Goal: Task Accomplishment & Management: Complete application form

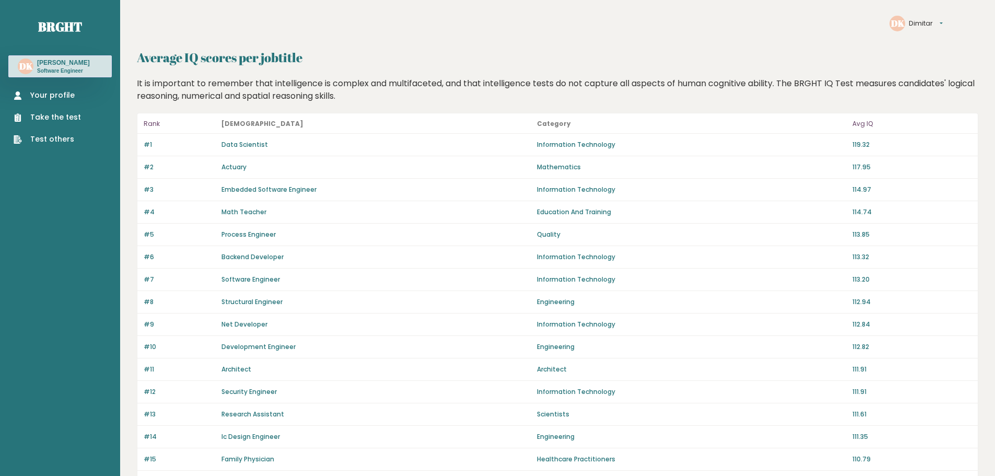
drag, startPoint x: 957, startPoint y: 8, endPoint x: 943, endPoint y: 22, distance: 19.9
click at [956, 9] on header "DK Dimitar Settings Logout" at bounding box center [557, 15] width 841 height 31
click at [943, 22] on button "Dimitar" at bounding box center [926, 23] width 34 height 10
click at [924, 49] on link "Logout" at bounding box center [934, 48] width 51 height 10
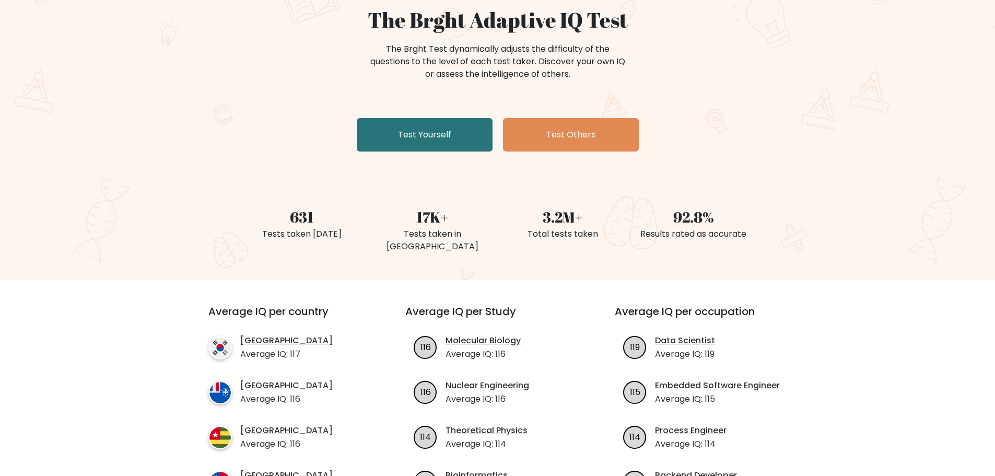
scroll to position [104, 0]
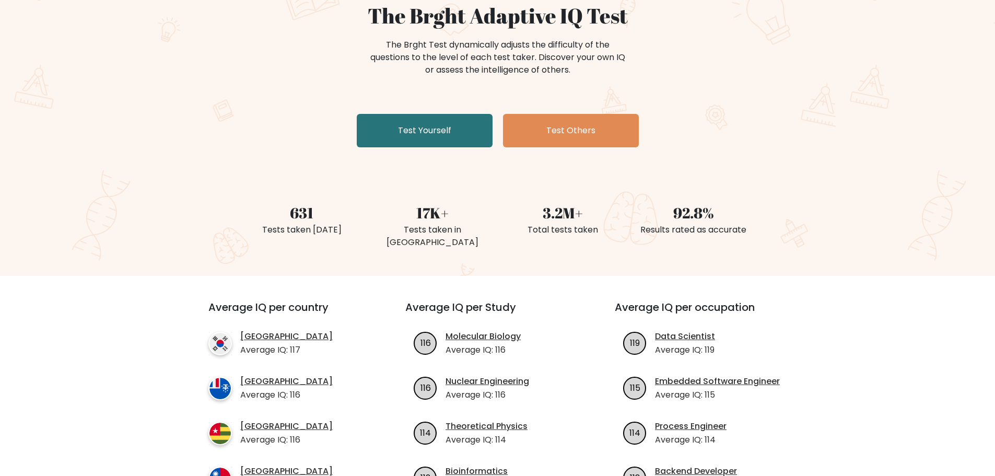
click at [47, 91] on div "The Brght Adaptive IQ Test The Brght Test dynamically adjusts the difficulty of…" at bounding box center [497, 114] width 995 height 323
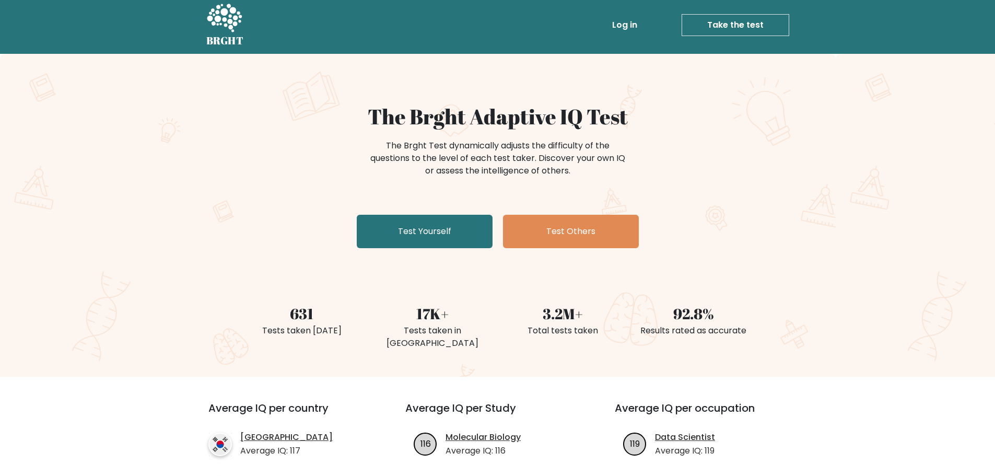
scroll to position [0, 0]
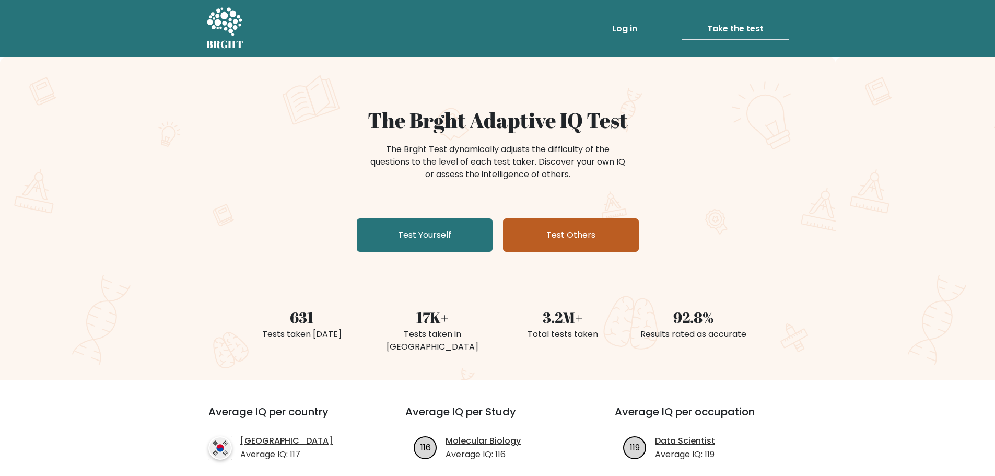
click at [520, 246] on link "Test Others" at bounding box center [571, 234] width 136 height 33
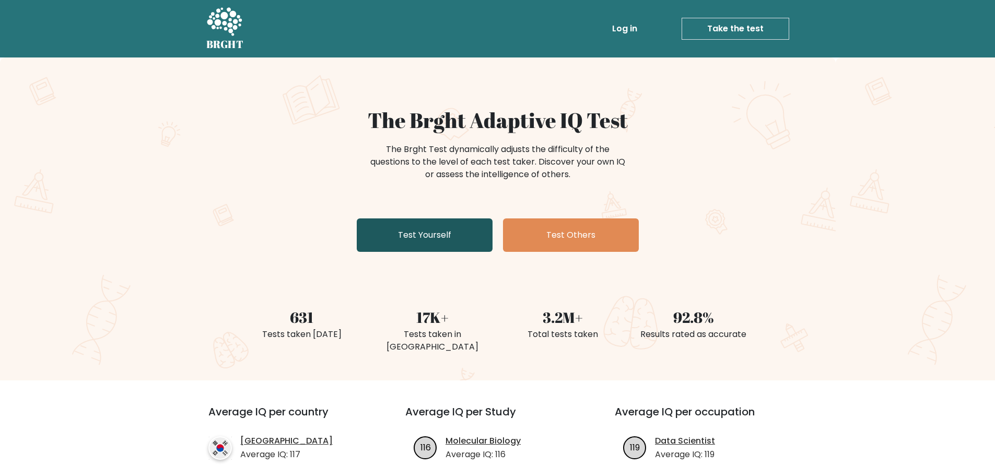
click at [469, 219] on link "Test Yourself" at bounding box center [425, 234] width 136 height 33
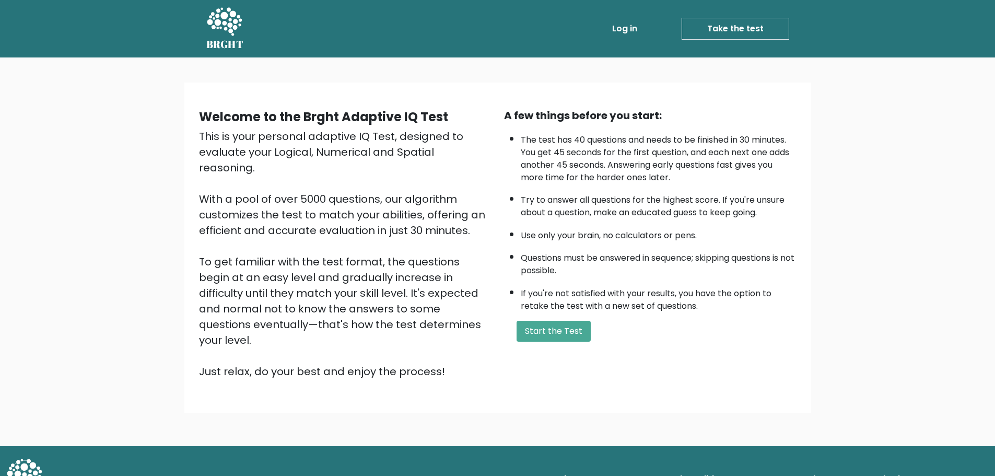
click at [228, 43] on h5 "BRGHT" at bounding box center [225, 44] width 38 height 13
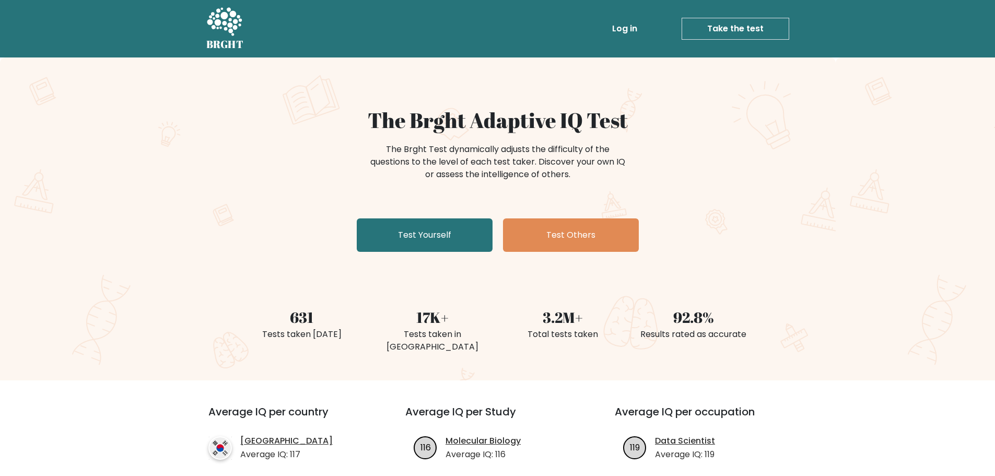
click at [31, 83] on div "The Brght Adaptive IQ Test The Brght Test dynamically adjusts the difficulty of…" at bounding box center [497, 218] width 995 height 323
click at [439, 239] on link "Test Yourself" at bounding box center [425, 234] width 136 height 33
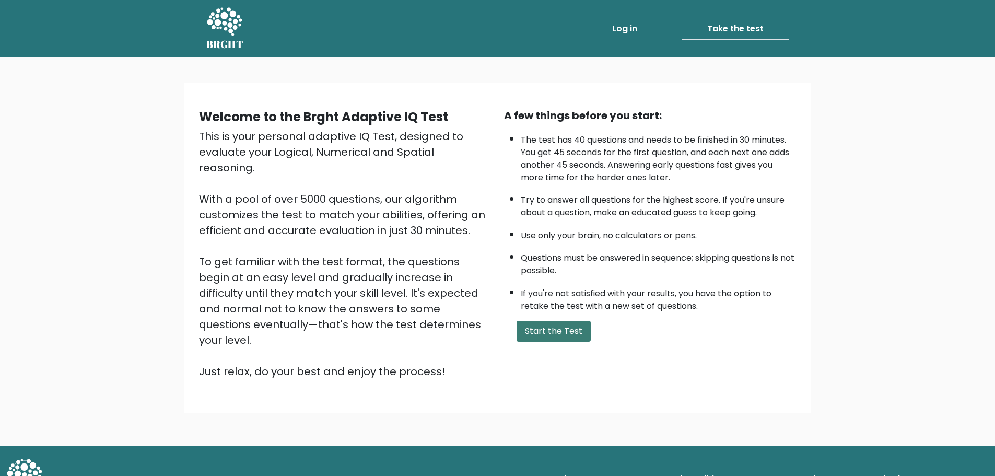
click at [548, 336] on button "Start the Test" at bounding box center [553, 331] width 74 height 21
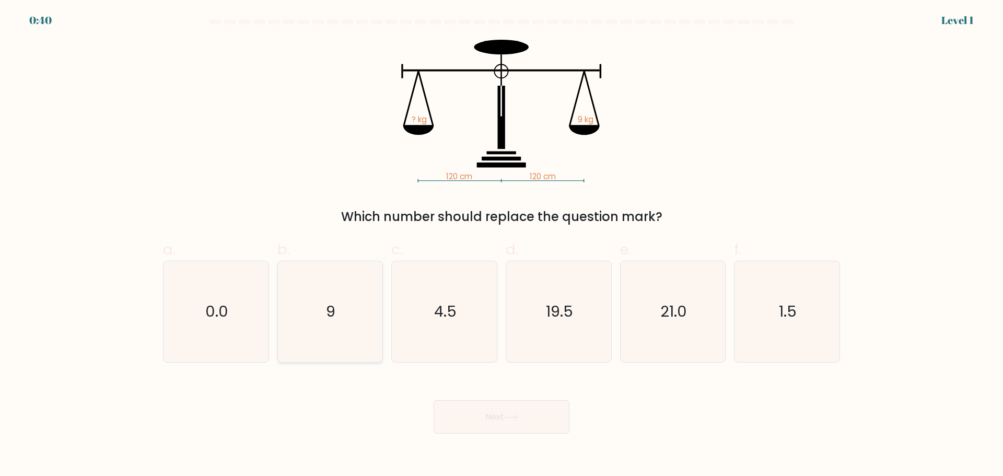
click at [332, 320] on text "9" at bounding box center [330, 311] width 9 height 21
click at [501, 245] on input "b. 9" at bounding box center [501, 241] width 1 height 7
radio input "true"
click at [497, 422] on button "Next" at bounding box center [501, 416] width 136 height 33
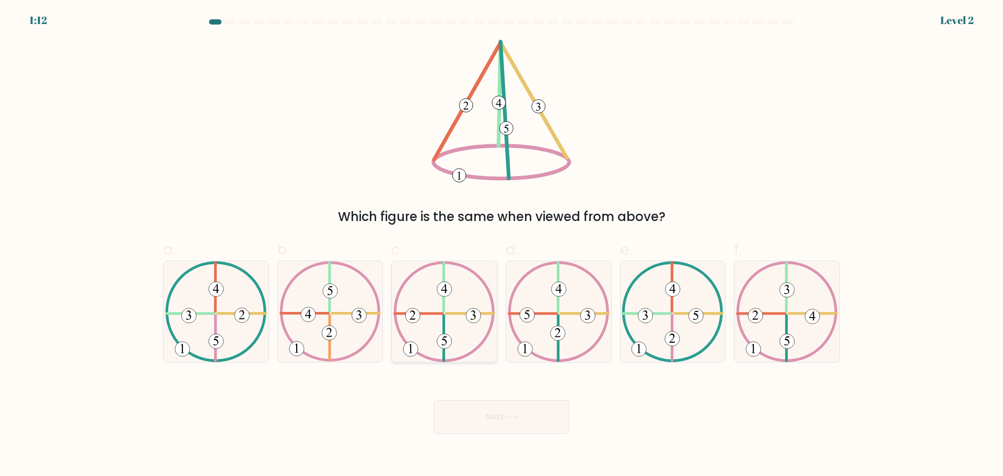
click at [468, 330] on icon at bounding box center [444, 311] width 102 height 101
click at [501, 245] on input "c." at bounding box center [501, 241] width 1 height 7
radio input "true"
click at [534, 419] on button "Next" at bounding box center [501, 416] width 136 height 33
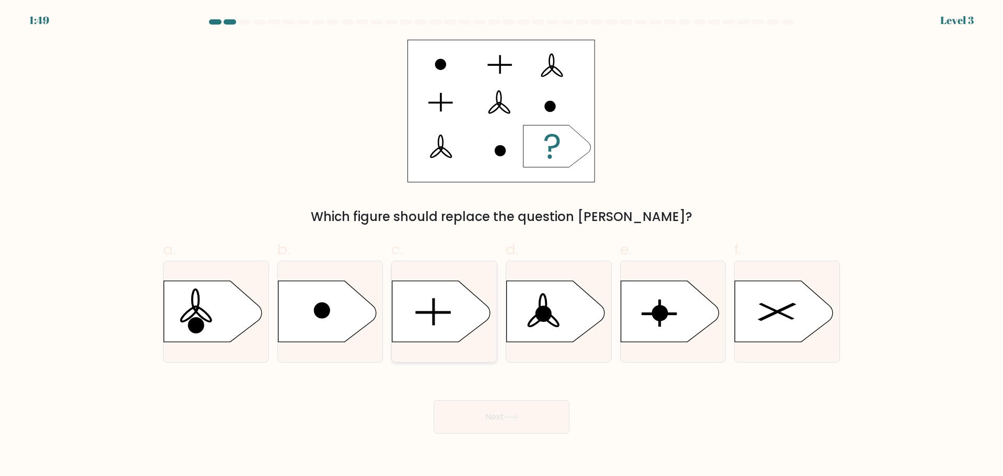
click at [457, 327] on icon at bounding box center [441, 310] width 98 height 61
click at [501, 245] on input "c." at bounding box center [501, 241] width 1 height 7
radio input "true"
click at [489, 413] on button "Next" at bounding box center [501, 416] width 136 height 33
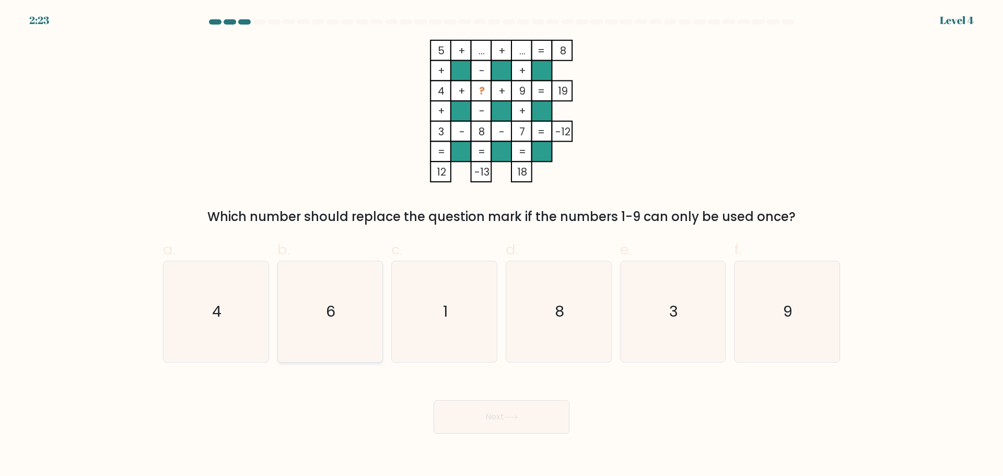
click at [348, 338] on icon "6" at bounding box center [329, 311] width 101 height 101
click at [501, 245] on input "b. 6" at bounding box center [501, 241] width 1 height 7
radio input "true"
click at [493, 424] on button "Next" at bounding box center [501, 416] width 136 height 33
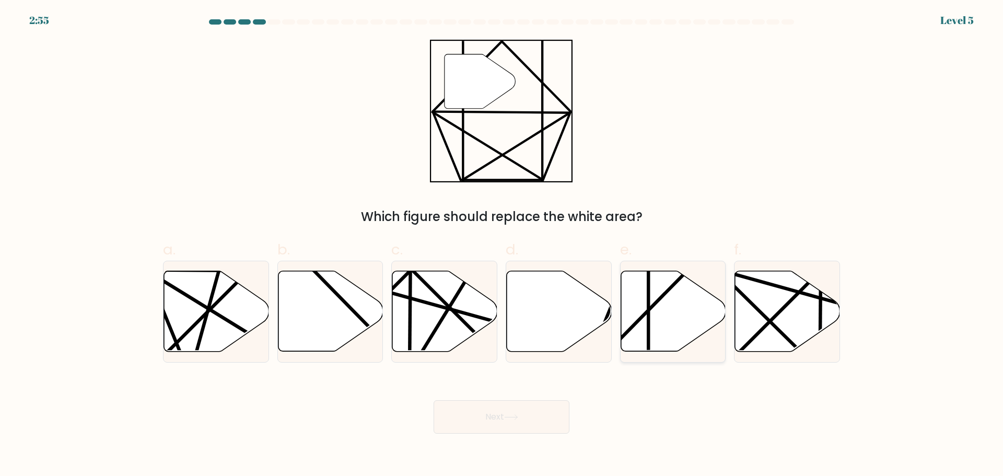
click at [656, 316] on icon at bounding box center [672, 311] width 105 height 80
click at [502, 245] on input "e." at bounding box center [501, 241] width 1 height 7
radio input "true"
click at [531, 420] on button "Next" at bounding box center [501, 416] width 136 height 33
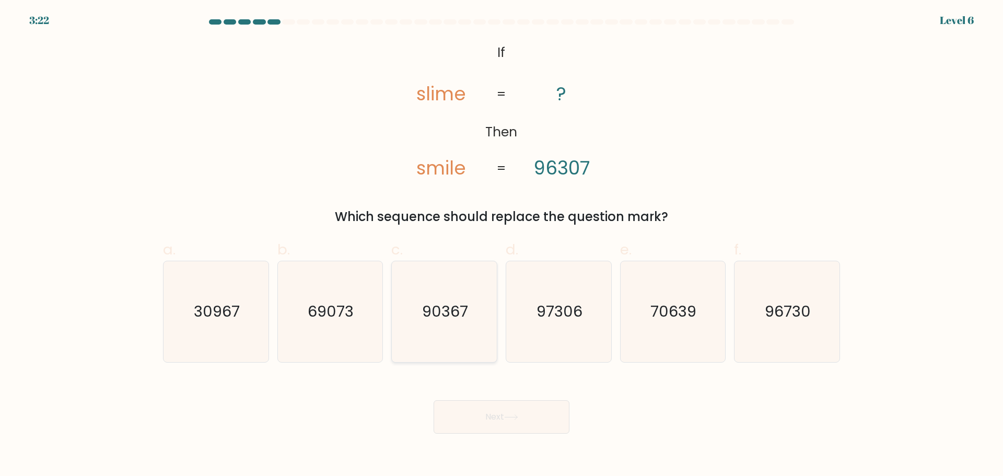
click at [481, 347] on icon "90367" at bounding box center [444, 311] width 101 height 101
click at [501, 245] on input "c. 90367" at bounding box center [501, 241] width 1 height 7
radio input "true"
click at [515, 421] on button "Next" at bounding box center [501, 416] width 136 height 33
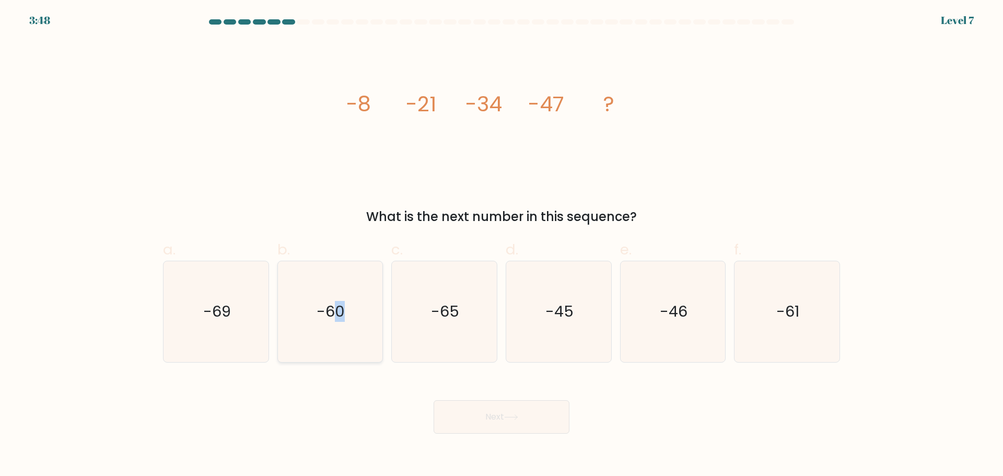
click at [339, 340] on icon "-60" at bounding box center [329, 311] width 101 height 101
click at [349, 397] on div "Next" at bounding box center [501, 404] width 689 height 58
click at [332, 337] on icon "-60" at bounding box center [329, 311] width 101 height 101
click at [501, 245] on input "b. -60" at bounding box center [501, 241] width 1 height 7
radio input "true"
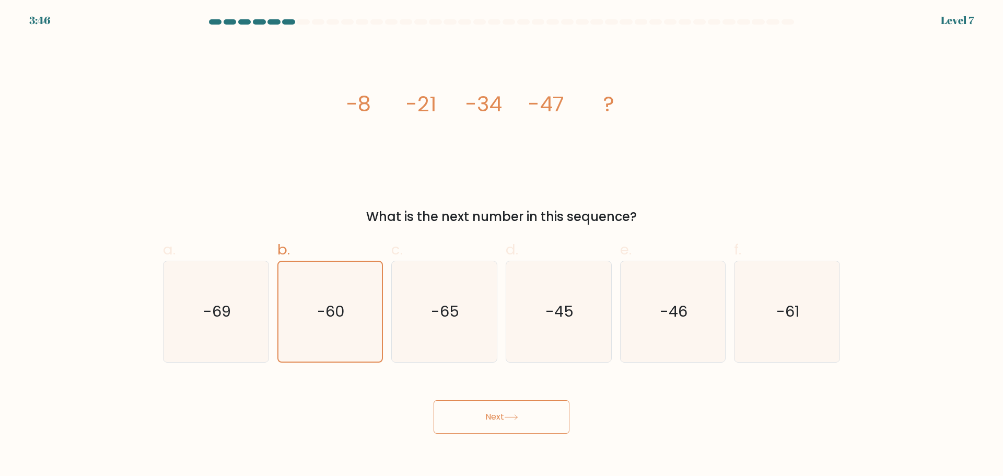
click at [462, 411] on button "Next" at bounding box center [501, 416] width 136 height 33
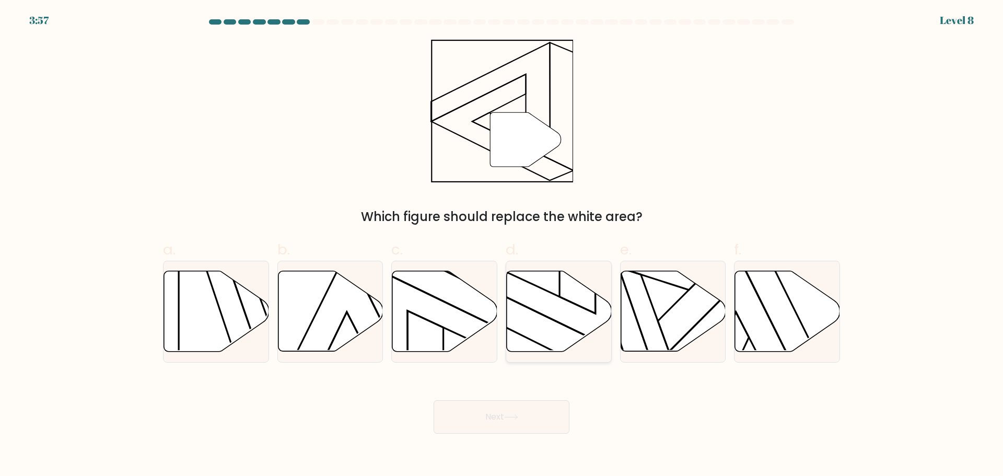
click at [534, 350] on icon at bounding box center [559, 311] width 105 height 80
click at [502, 245] on input "d." at bounding box center [501, 241] width 1 height 7
radio input "true"
click at [554, 424] on button "Next" at bounding box center [501, 416] width 136 height 33
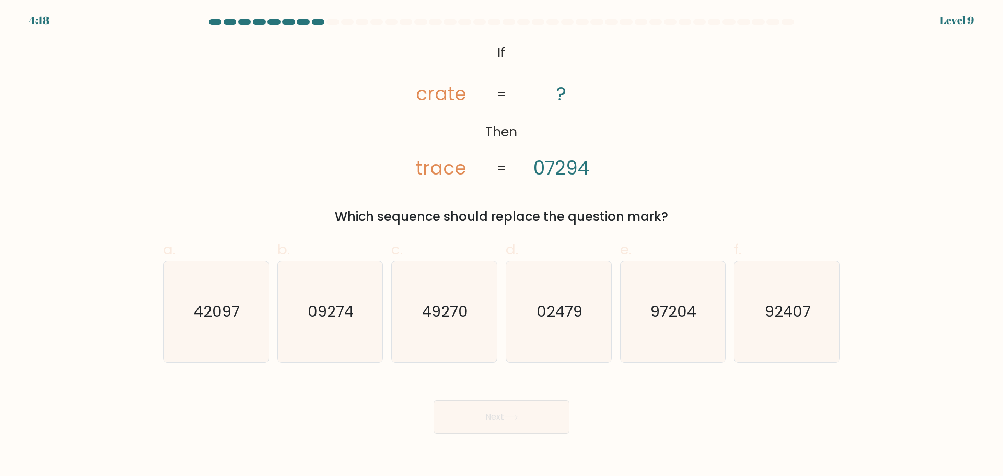
click at [854, 208] on form "If ?" at bounding box center [501, 226] width 1003 height 414
click at [867, 256] on form "If ?" at bounding box center [501, 226] width 1003 height 414
click at [691, 337] on icon "97204" at bounding box center [672, 311] width 101 height 101
click at [502, 245] on input "e. 97204" at bounding box center [501, 241] width 1 height 7
radio input "true"
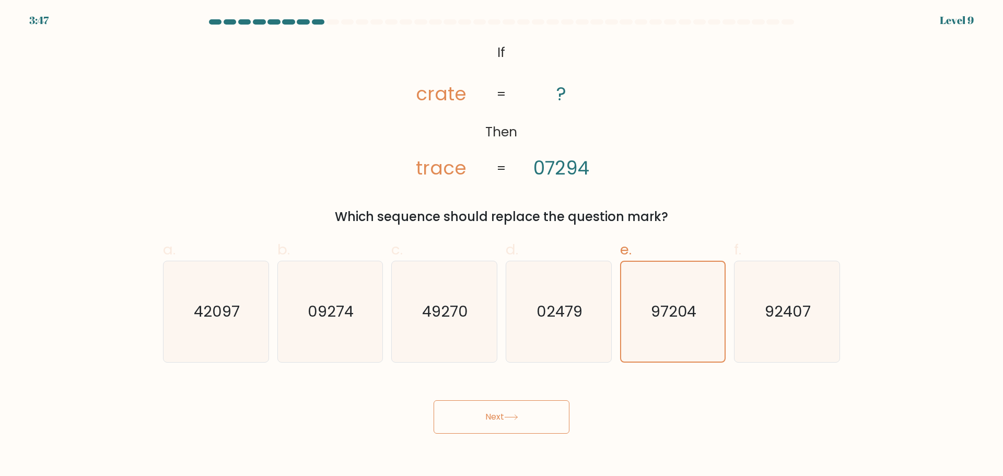
click at [522, 418] on button "Next" at bounding box center [501, 416] width 136 height 33
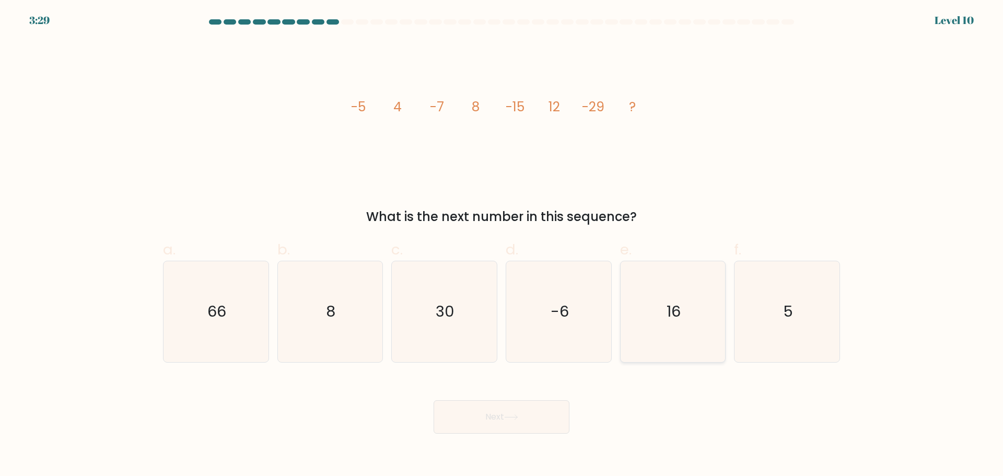
click at [649, 316] on icon "16" at bounding box center [672, 311] width 101 height 101
click at [502, 245] on input "e. 16" at bounding box center [501, 241] width 1 height 7
radio input "true"
click at [519, 422] on button "Next" at bounding box center [501, 416] width 136 height 33
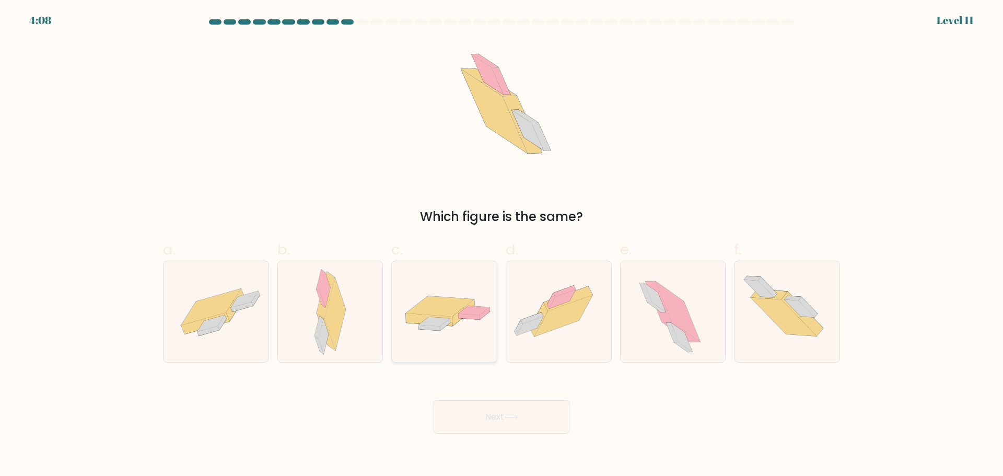
click at [452, 327] on icon at bounding box center [444, 311] width 105 height 45
click at [501, 245] on input "c." at bounding box center [501, 241] width 1 height 7
radio input "true"
click at [563, 347] on icon at bounding box center [558, 311] width 105 height 78
click at [502, 245] on input "d." at bounding box center [501, 241] width 1 height 7
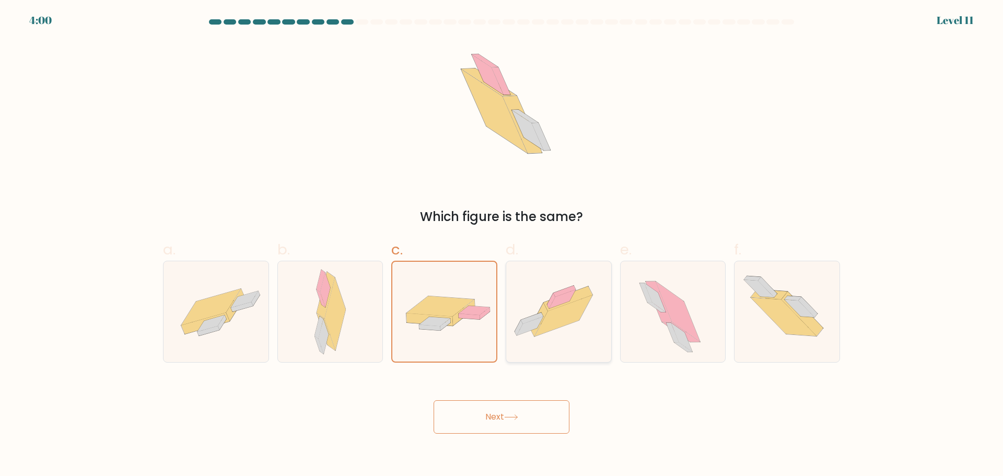
radio input "true"
click at [514, 392] on div "Next" at bounding box center [501, 404] width 689 height 58
click at [512, 406] on button "Next" at bounding box center [501, 416] width 136 height 33
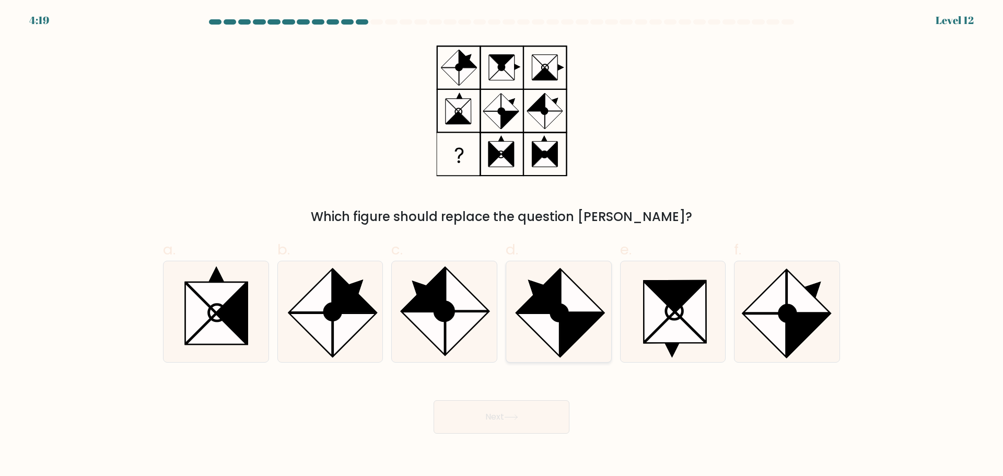
click at [549, 337] on icon at bounding box center [537, 334] width 43 height 43
click at [502, 245] on input "d." at bounding box center [501, 241] width 1 height 7
radio input "true"
click at [544, 424] on button "Next" at bounding box center [501, 416] width 136 height 33
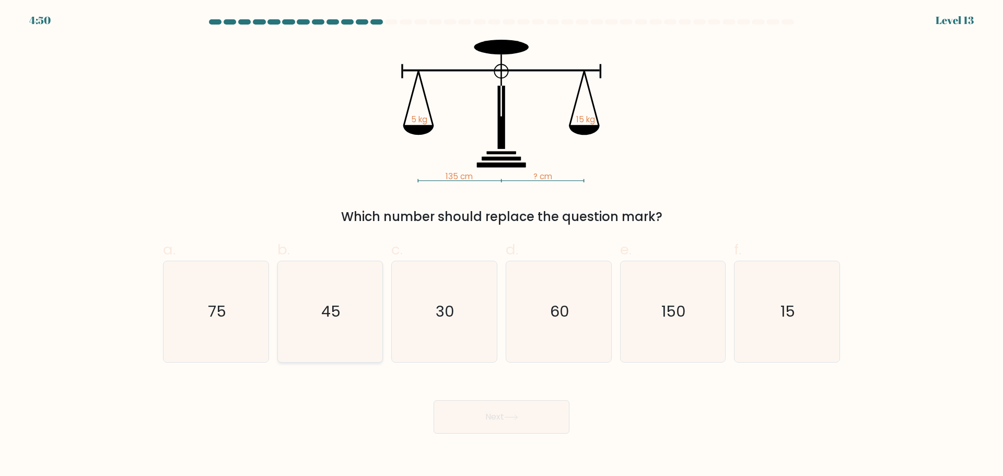
click at [329, 340] on icon "45" at bounding box center [329, 311] width 101 height 101
click at [501, 245] on input "b. 45" at bounding box center [501, 241] width 1 height 7
radio input "true"
click at [506, 426] on button "Next" at bounding box center [501, 416] width 136 height 33
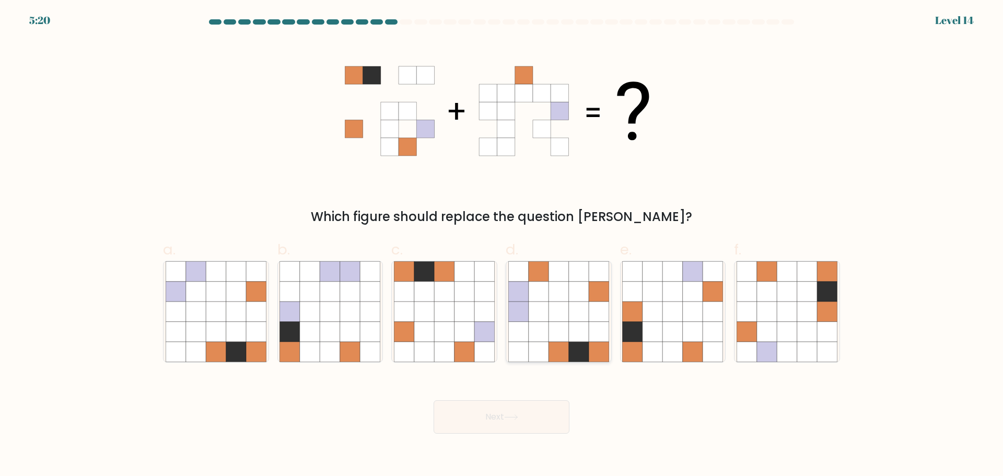
click at [558, 340] on icon at bounding box center [558, 331] width 20 height 20
click at [502, 245] on input "d." at bounding box center [501, 241] width 1 height 7
radio input "true"
click at [558, 340] on icon at bounding box center [558, 331] width 20 height 20
click at [502, 245] on input "d." at bounding box center [501, 241] width 1 height 7
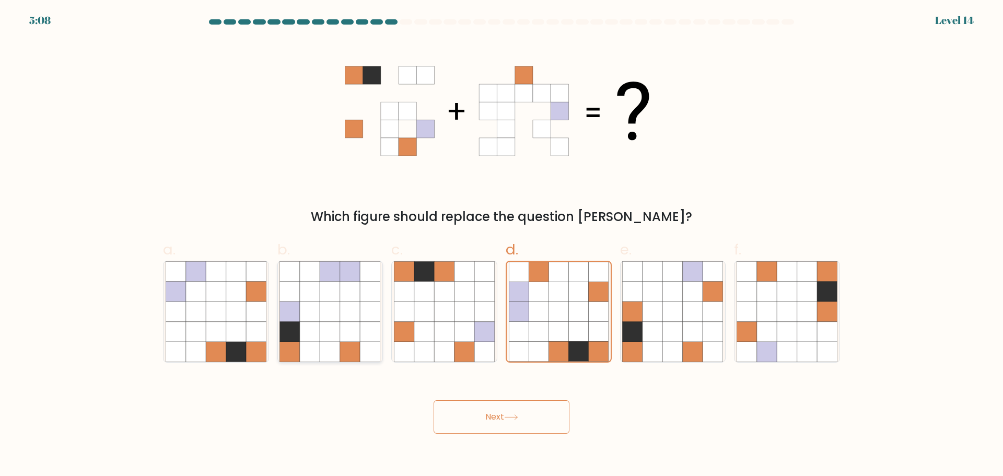
click at [313, 330] on icon at bounding box center [310, 331] width 20 height 20
click at [501, 245] on input "b." at bounding box center [501, 241] width 1 height 7
radio input "true"
click at [555, 330] on icon at bounding box center [558, 331] width 20 height 20
click at [502, 245] on input "d." at bounding box center [501, 241] width 1 height 7
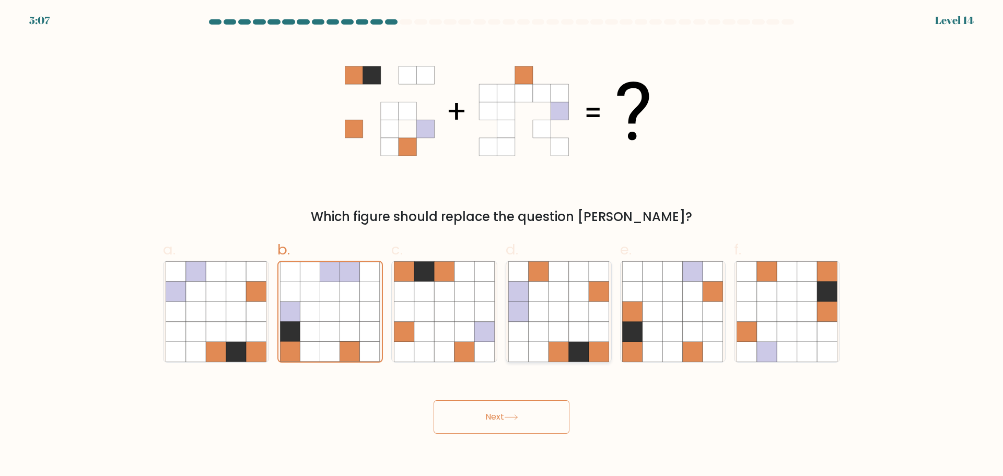
radio input "true"
click at [523, 424] on button "Next" at bounding box center [501, 416] width 136 height 33
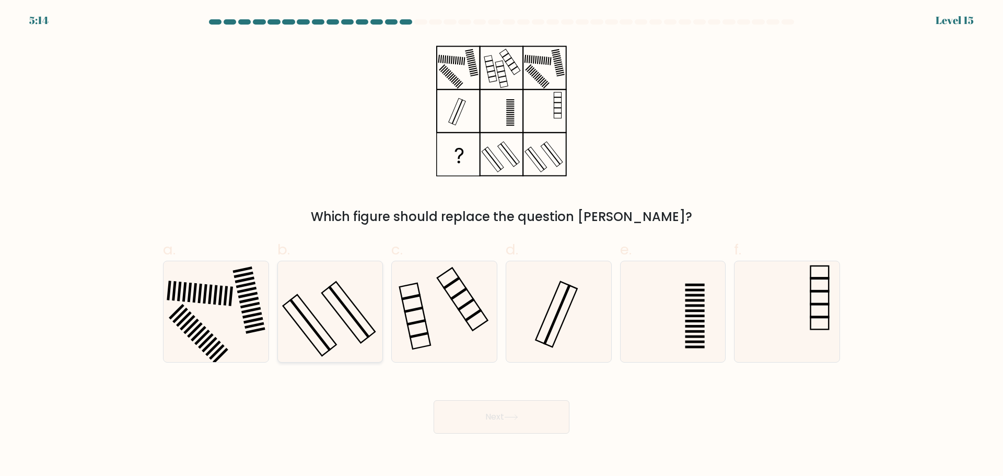
click at [353, 344] on icon at bounding box center [329, 311] width 101 height 101
click at [501, 245] on input "b." at bounding box center [501, 241] width 1 height 7
radio input "true"
click at [554, 347] on icon at bounding box center [558, 311] width 101 height 101
click at [502, 245] on input "d." at bounding box center [501, 241] width 1 height 7
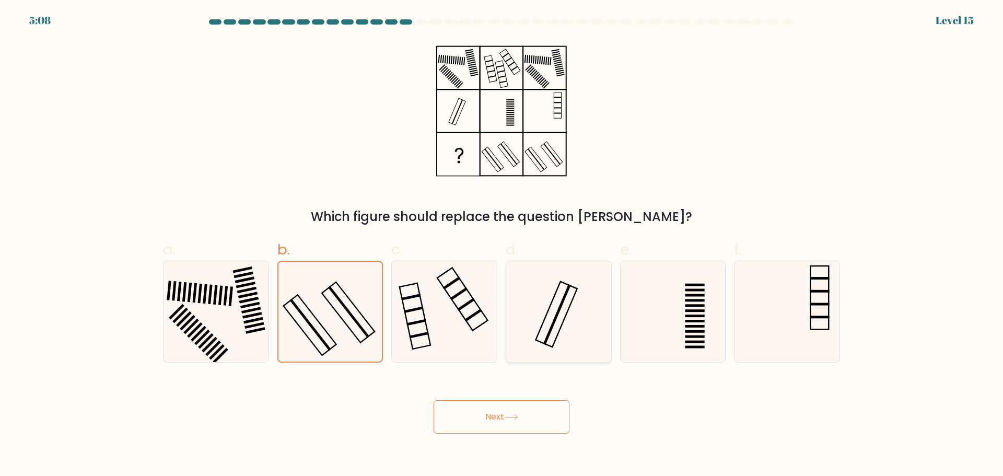
radio input "true"
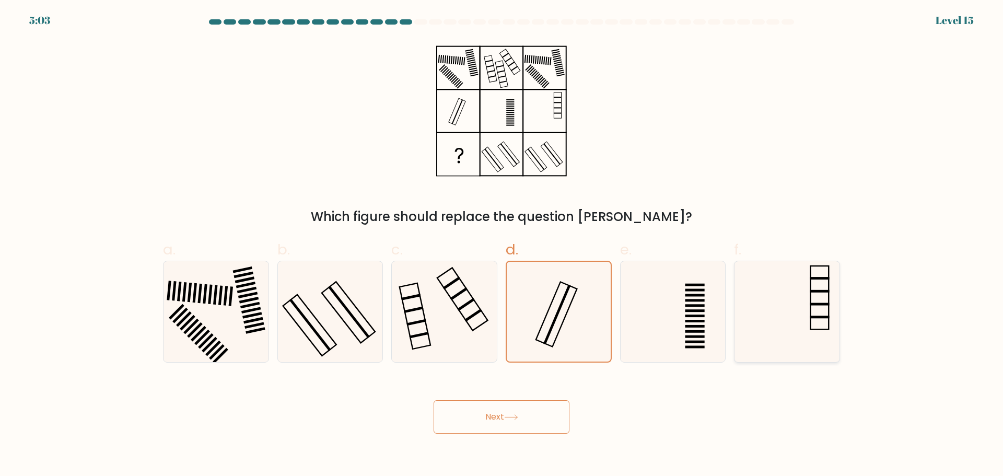
click at [767, 328] on icon at bounding box center [786, 311] width 101 height 101
click at [502, 245] on input "f." at bounding box center [501, 241] width 1 height 7
radio input "true"
click at [443, 339] on icon at bounding box center [444, 311] width 101 height 101
click at [501, 245] on input "c." at bounding box center [501, 241] width 1 height 7
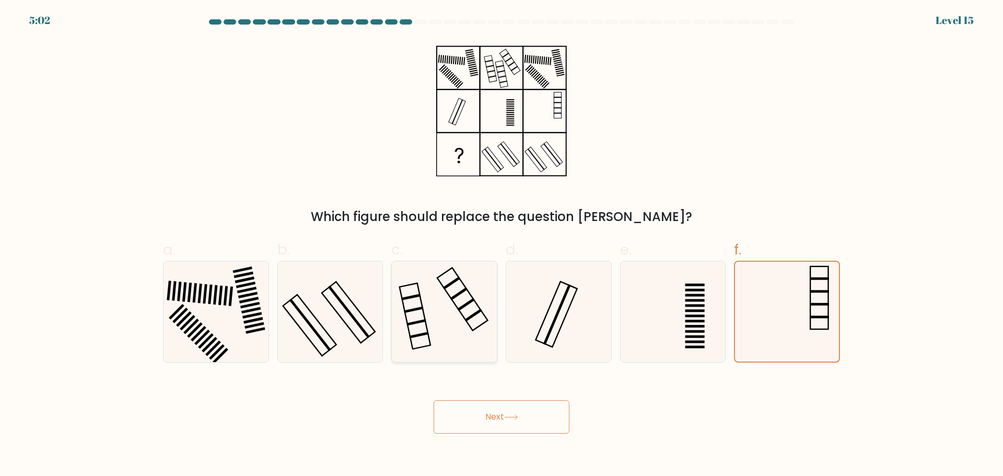
radio input "true"
click at [774, 327] on icon at bounding box center [786, 311] width 101 height 101
click at [502, 245] on input "f." at bounding box center [501, 241] width 1 height 7
radio input "true"
click at [447, 326] on icon at bounding box center [444, 311] width 101 height 101
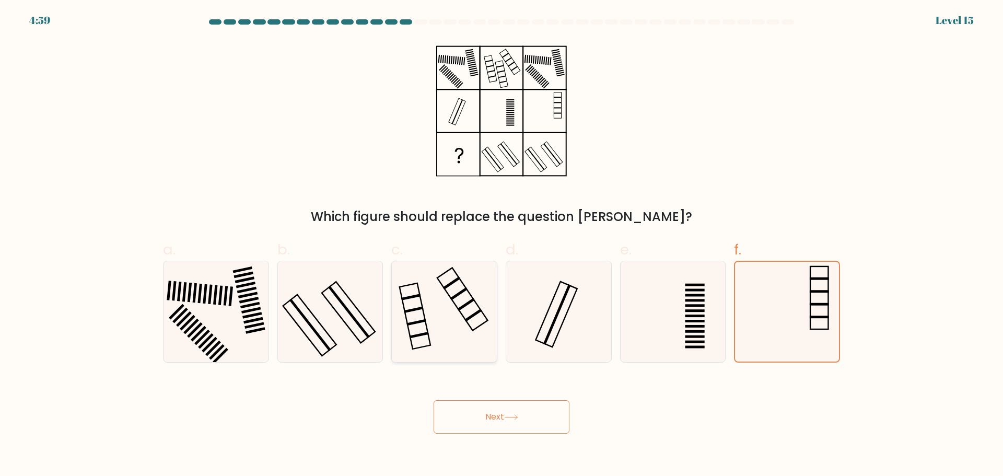
click at [501, 245] on input "c." at bounding box center [501, 241] width 1 height 7
radio input "true"
click at [776, 325] on icon at bounding box center [786, 311] width 101 height 101
click at [502, 245] on input "f." at bounding box center [501, 241] width 1 height 7
radio input "true"
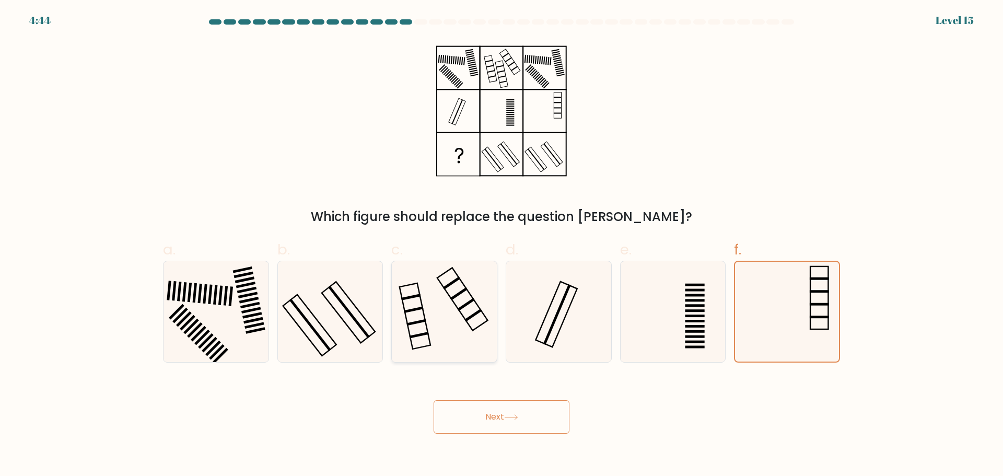
click at [443, 325] on icon at bounding box center [444, 311] width 101 height 101
click at [501, 245] on input "c." at bounding box center [501, 241] width 1 height 7
radio input "true"
click at [766, 318] on icon at bounding box center [786, 311] width 101 height 101
click at [502, 245] on input "f." at bounding box center [501, 241] width 1 height 7
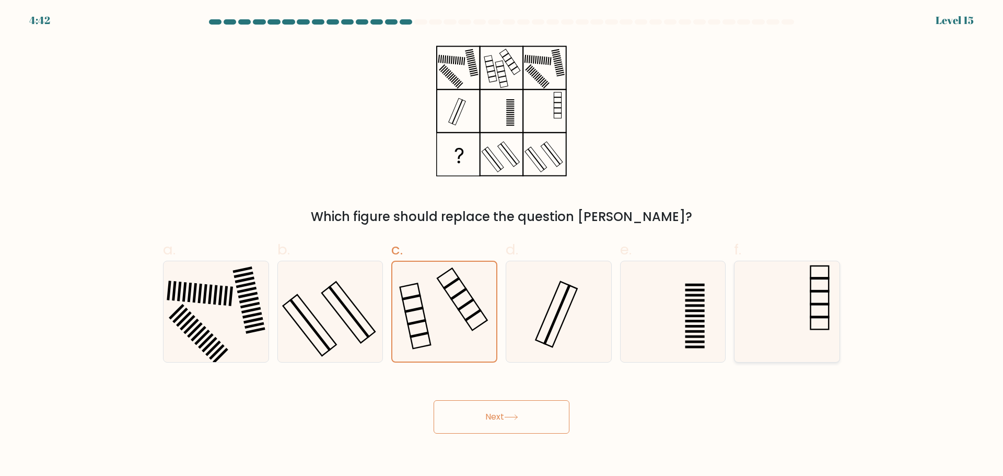
radio input "true"
click at [448, 333] on icon at bounding box center [444, 311] width 101 height 101
click at [501, 245] on input "c." at bounding box center [501, 241] width 1 height 7
radio input "true"
click at [767, 326] on icon at bounding box center [786, 311] width 101 height 101
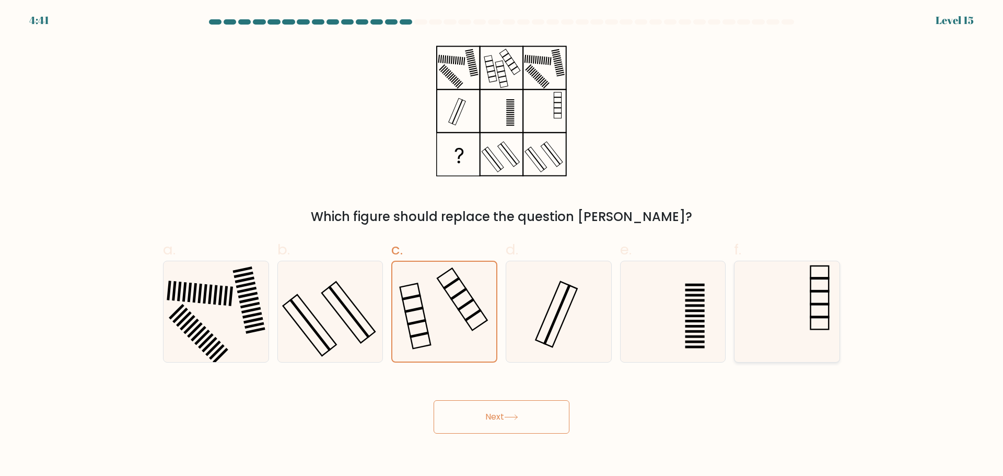
click at [502, 245] on input "f." at bounding box center [501, 241] width 1 height 7
radio input "true"
click at [412, 357] on icon at bounding box center [444, 311] width 101 height 101
click at [501, 245] on input "c." at bounding box center [501, 241] width 1 height 7
radio input "true"
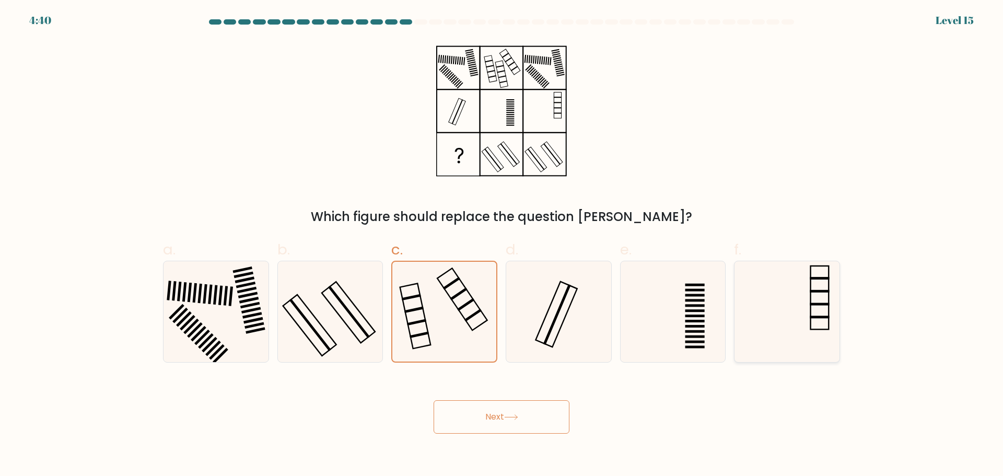
click at [768, 333] on icon at bounding box center [786, 311] width 101 height 101
click at [502, 245] on input "f." at bounding box center [501, 241] width 1 height 7
radio input "true"
click at [442, 340] on icon at bounding box center [444, 311] width 101 height 101
click at [501, 245] on input "c." at bounding box center [501, 241] width 1 height 7
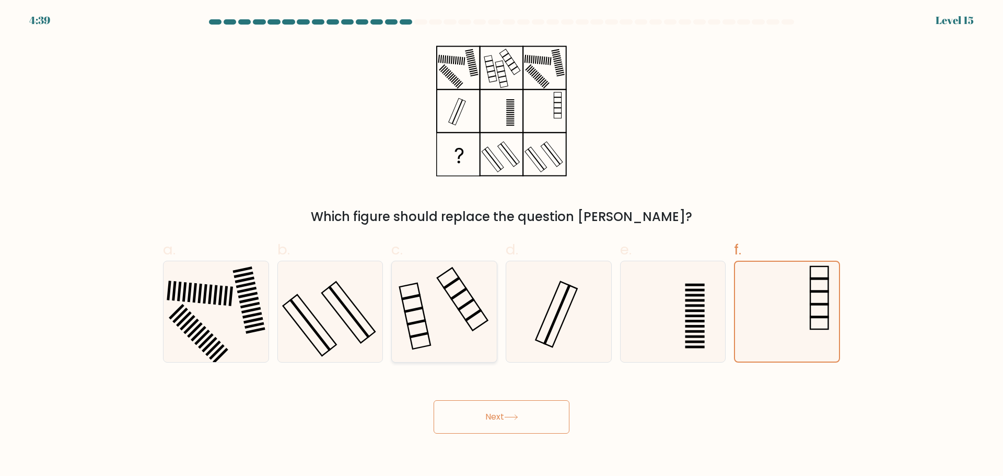
radio input "true"
click at [769, 323] on icon at bounding box center [786, 311] width 101 height 101
click at [502, 245] on input "f." at bounding box center [501, 241] width 1 height 7
radio input "true"
click at [421, 333] on rect at bounding box center [418, 335] width 19 height 7
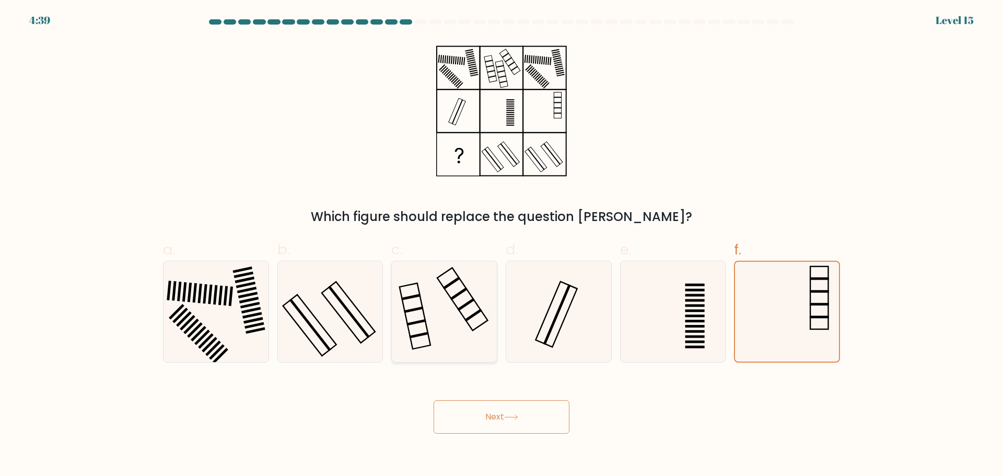
click at [501, 245] on input "c." at bounding box center [501, 241] width 1 height 7
radio input "true"
click at [772, 300] on icon at bounding box center [786, 311] width 101 height 101
click at [502, 245] on input "f." at bounding box center [501, 241] width 1 height 7
radio input "true"
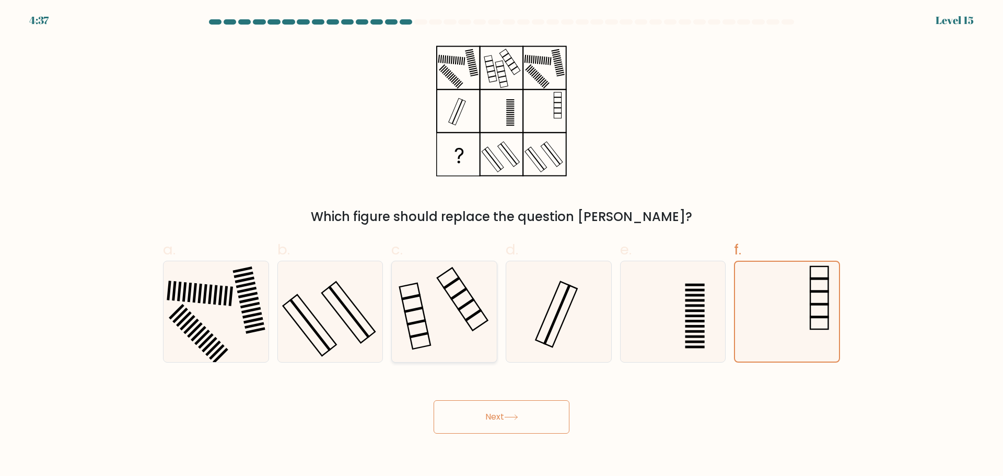
click at [451, 324] on icon at bounding box center [444, 311] width 101 height 101
click at [501, 245] on input "c." at bounding box center [501, 241] width 1 height 7
radio input "true"
click at [783, 313] on icon at bounding box center [786, 311] width 101 height 101
click at [502, 245] on input "f." at bounding box center [501, 241] width 1 height 7
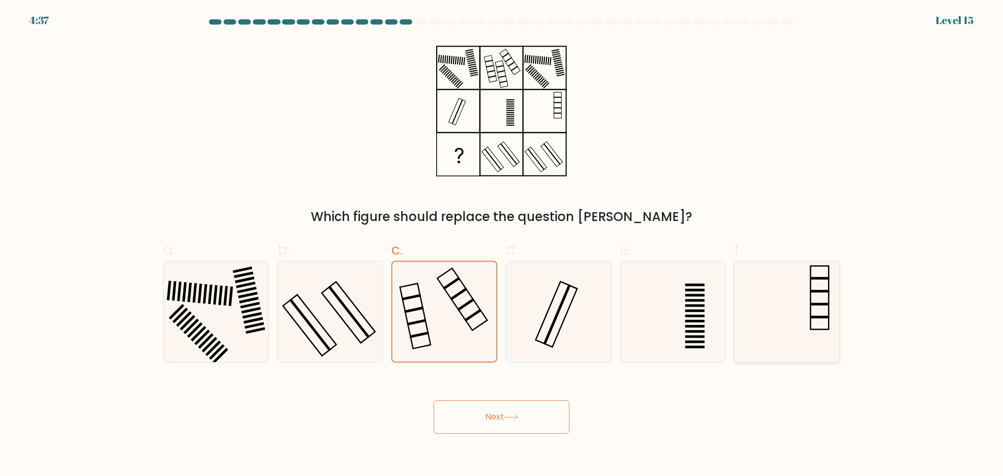
radio input "true"
click at [443, 336] on icon at bounding box center [444, 311] width 101 height 101
click at [501, 245] on input "c." at bounding box center [501, 241] width 1 height 7
radio input "true"
click at [781, 311] on icon at bounding box center [786, 311] width 101 height 101
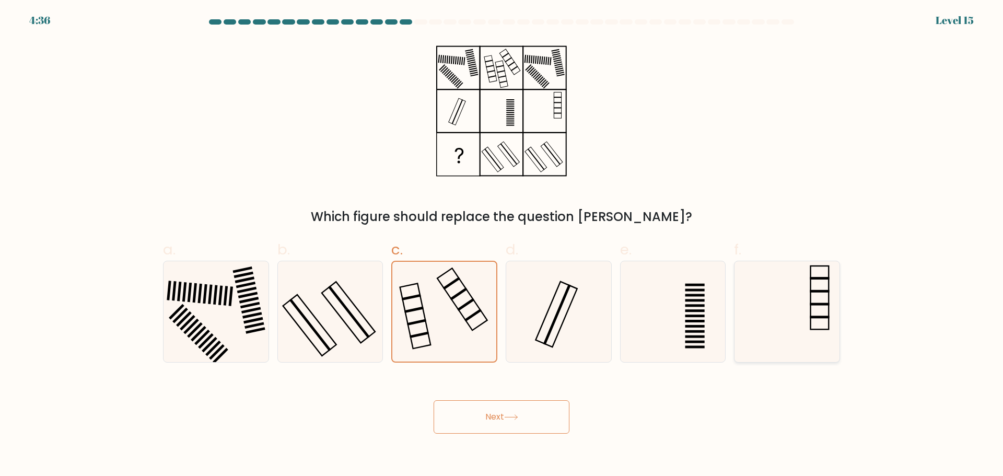
click at [502, 245] on input "f." at bounding box center [501, 241] width 1 height 7
radio input "true"
click at [499, 416] on button "Next" at bounding box center [501, 416] width 136 height 33
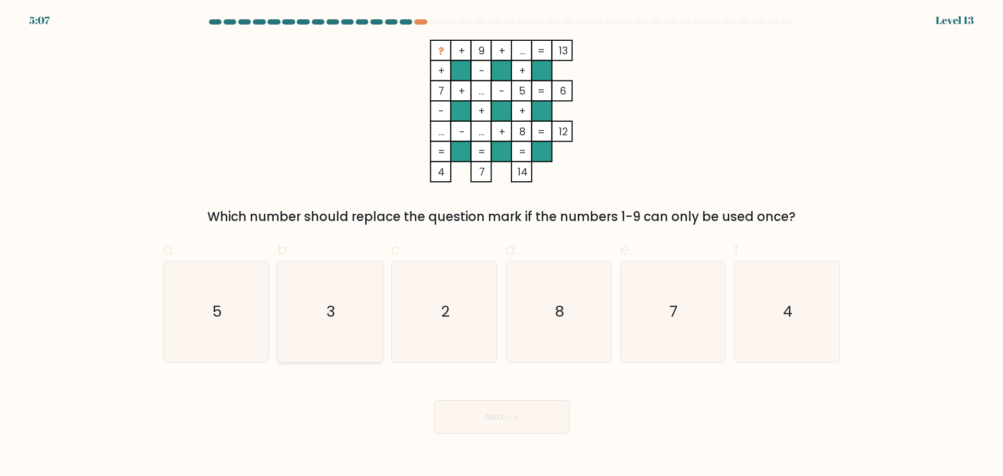
click at [297, 316] on icon "3" at bounding box center [329, 311] width 101 height 101
click at [501, 245] on input "b. 3" at bounding box center [501, 241] width 1 height 7
radio input "true"
click at [490, 418] on button "Next" at bounding box center [501, 416] width 136 height 33
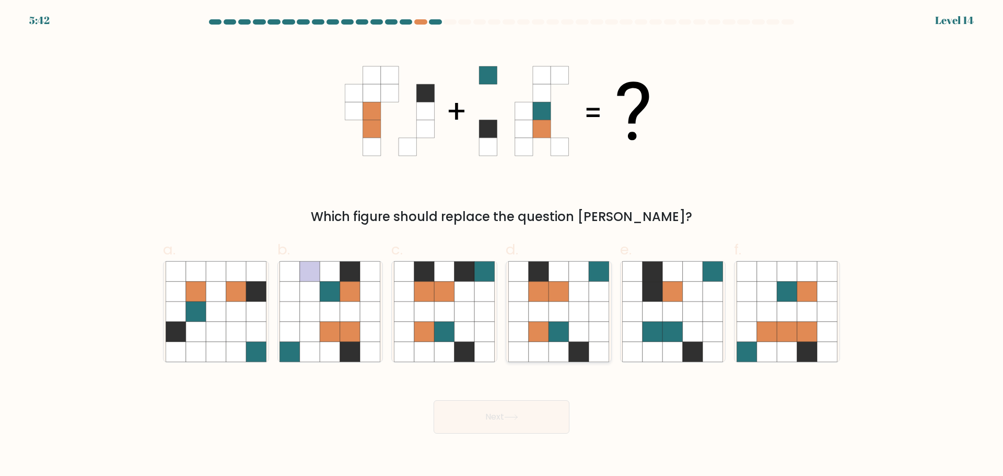
click at [570, 348] on icon at bounding box center [579, 352] width 20 height 20
click at [502, 245] on input "d." at bounding box center [501, 241] width 1 height 7
radio input "true"
click at [518, 429] on button "Next" at bounding box center [501, 416] width 136 height 33
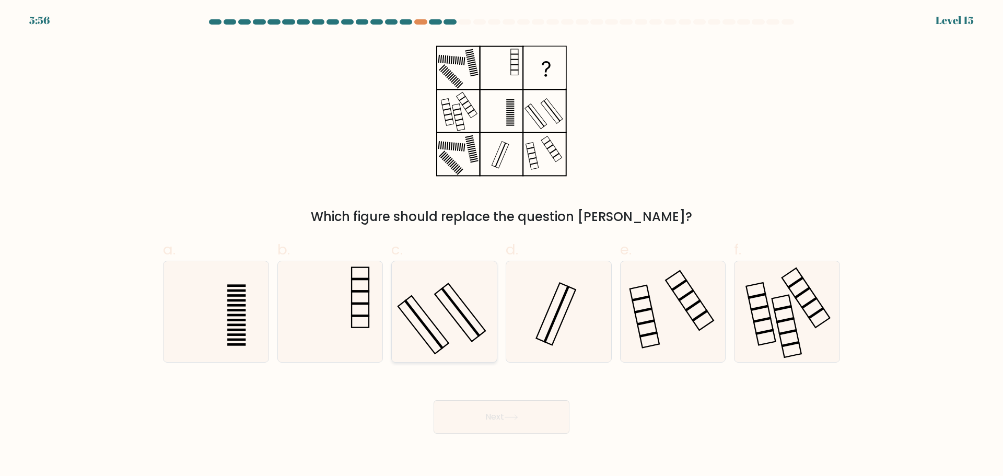
click at [470, 337] on icon at bounding box center [444, 311] width 101 height 101
click at [501, 245] on input "c." at bounding box center [501, 241] width 1 height 7
radio input "true"
click at [590, 341] on icon at bounding box center [558, 311] width 101 height 101
click at [502, 245] on input "d." at bounding box center [501, 241] width 1 height 7
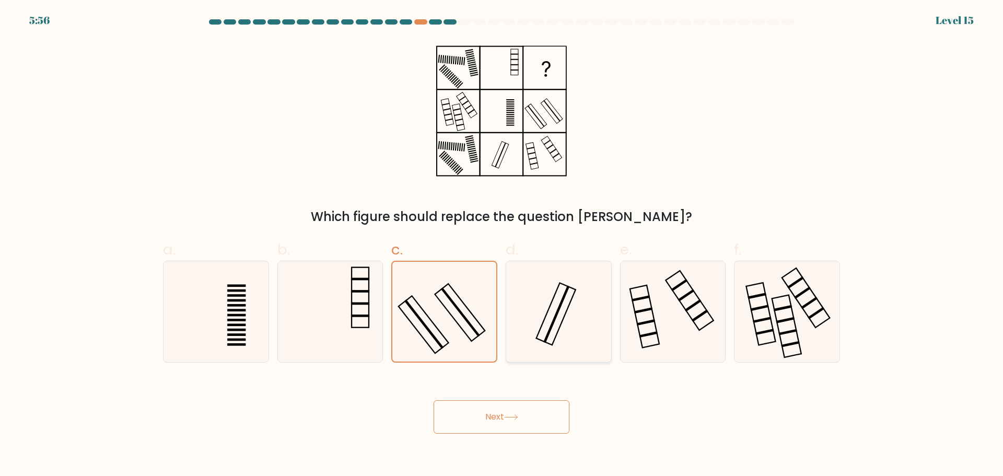
radio input "true"
click at [468, 345] on icon at bounding box center [444, 311] width 101 height 101
click at [501, 245] on input "c." at bounding box center [501, 241] width 1 height 7
radio input "true"
click at [537, 346] on icon at bounding box center [558, 311] width 101 height 101
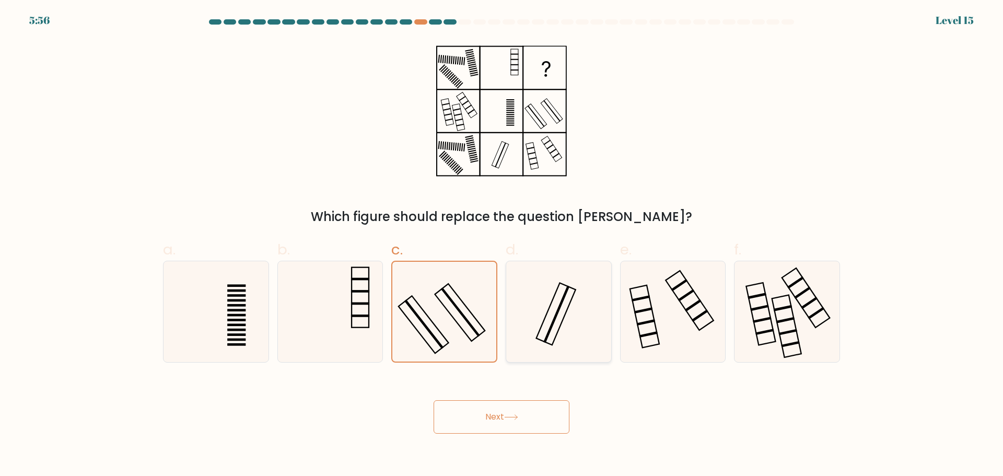
click at [502, 245] on input "d." at bounding box center [501, 241] width 1 height 7
radio input "true"
click at [461, 338] on icon at bounding box center [444, 311] width 101 height 101
click at [501, 245] on input "c." at bounding box center [501, 241] width 1 height 7
radio input "true"
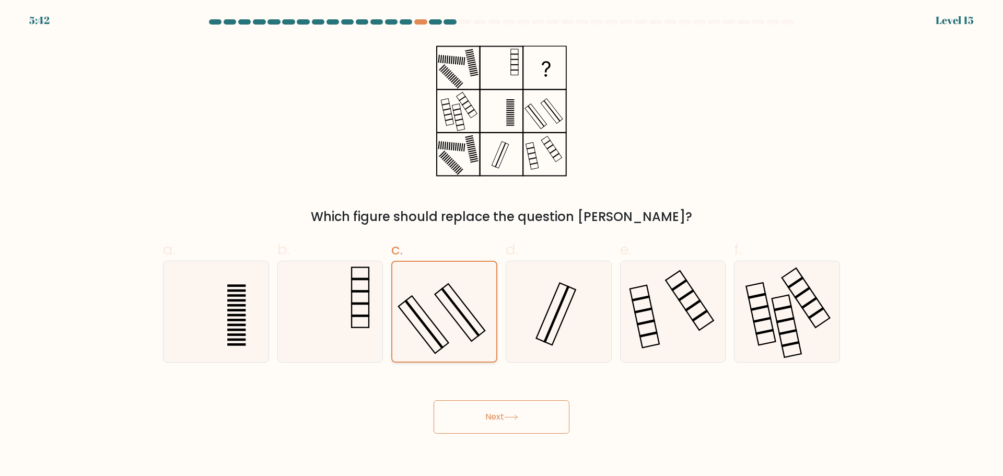
click at [447, 331] on icon at bounding box center [444, 312] width 100 height 100
click at [501, 245] on input "c." at bounding box center [501, 241] width 1 height 7
click at [501, 413] on button "Next" at bounding box center [501, 416] width 136 height 33
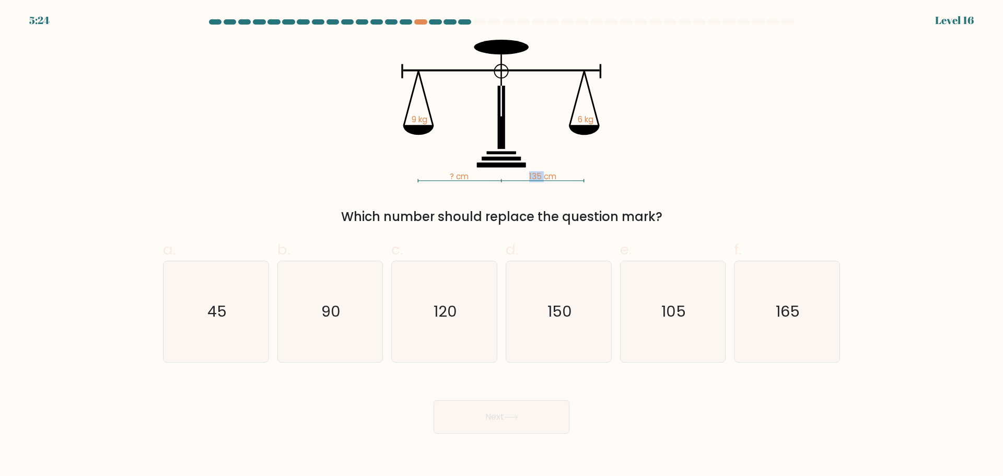
drag, startPoint x: 530, startPoint y: 179, endPoint x: 543, endPoint y: 180, distance: 12.6
click at [543, 180] on tspan "135 cm" at bounding box center [542, 176] width 27 height 11
click at [533, 185] on div "? cm 135 cm 9 kg 6 kg Which number should replace the question mark?" at bounding box center [501, 133] width 689 height 186
click at [338, 321] on text "90" at bounding box center [330, 311] width 19 height 21
click at [501, 245] on input "b. 90" at bounding box center [501, 241] width 1 height 7
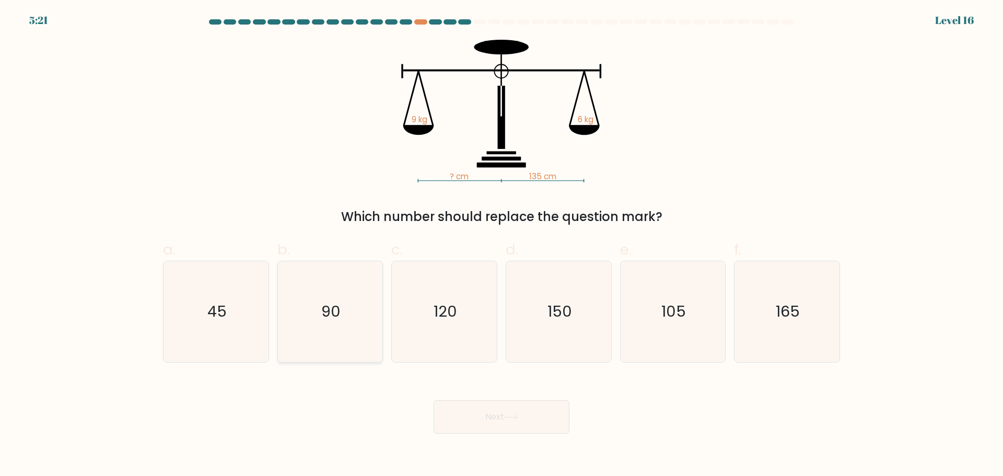
radio input "true"
click at [484, 426] on button "Next" at bounding box center [501, 416] width 136 height 33
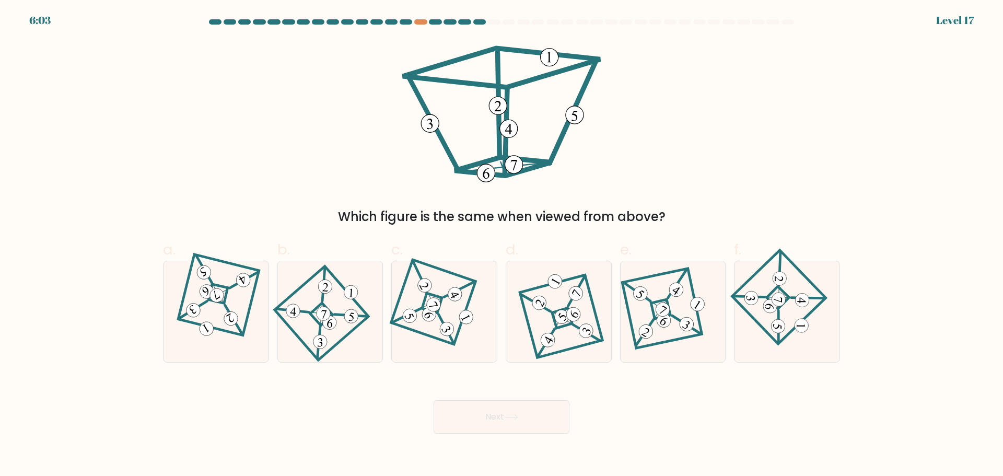
drag, startPoint x: 395, startPoint y: 223, endPoint x: 606, endPoint y: 225, distance: 210.5
click at [602, 225] on div "Which figure is the same when viewed from above?" at bounding box center [501, 216] width 664 height 19
drag, startPoint x: 639, startPoint y: 225, endPoint x: 651, endPoint y: 225, distance: 11.5
click at [651, 225] on div "Which figure is the same when viewed from above?" at bounding box center [501, 216] width 664 height 19
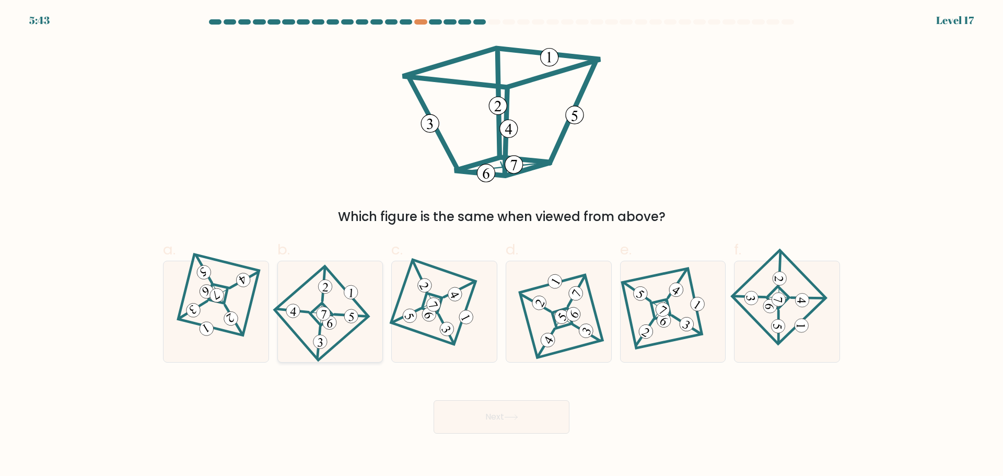
click at [332, 305] on icon at bounding box center [330, 311] width 69 height 80
click at [501, 245] on input "b." at bounding box center [501, 241] width 1 height 7
radio input "true"
click at [791, 335] on icon at bounding box center [787, 311] width 69 height 80
click at [502, 245] on input "f." at bounding box center [501, 241] width 1 height 7
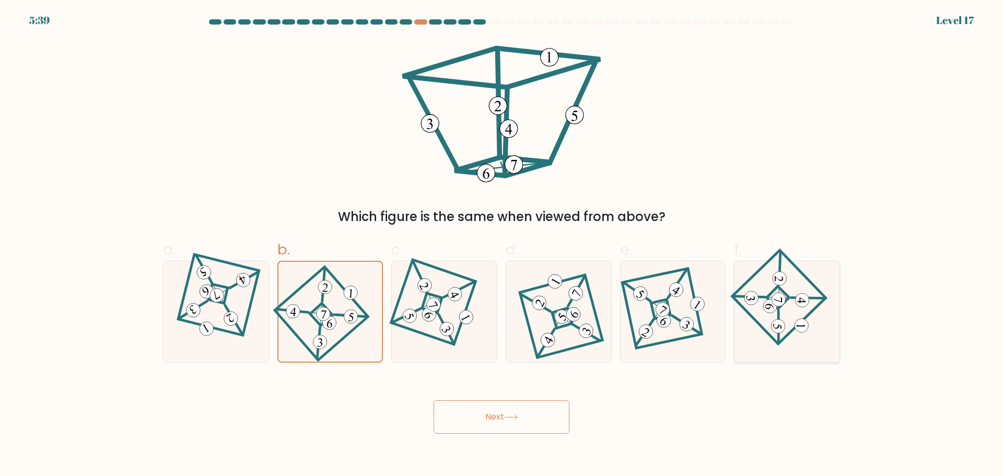
radio input "true"
click at [332, 322] on 111 at bounding box center [329, 322] width 15 height 15
click at [501, 245] on input "b." at bounding box center [501, 241] width 1 height 7
radio input "true"
click at [327, 333] on icon at bounding box center [330, 312] width 68 height 80
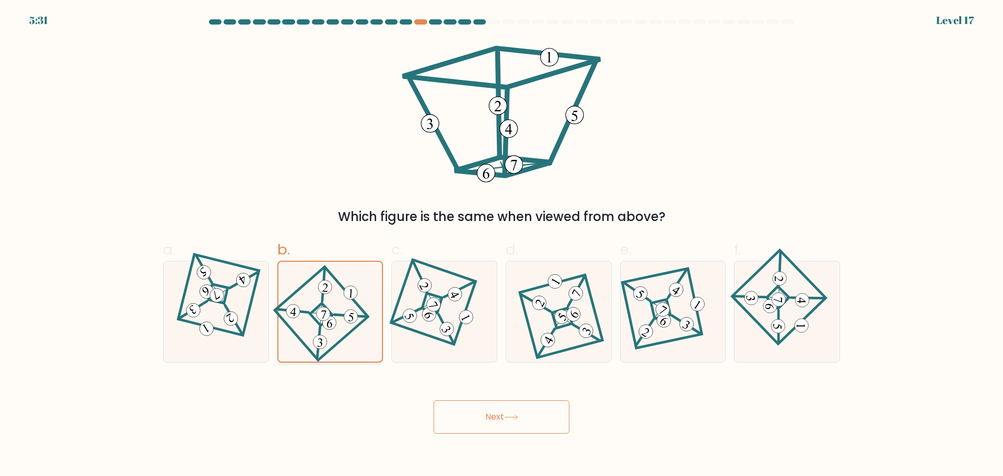
click at [501, 245] on input "b." at bounding box center [501, 241] width 1 height 7
click at [477, 419] on button "Next" at bounding box center [501, 416] width 136 height 33
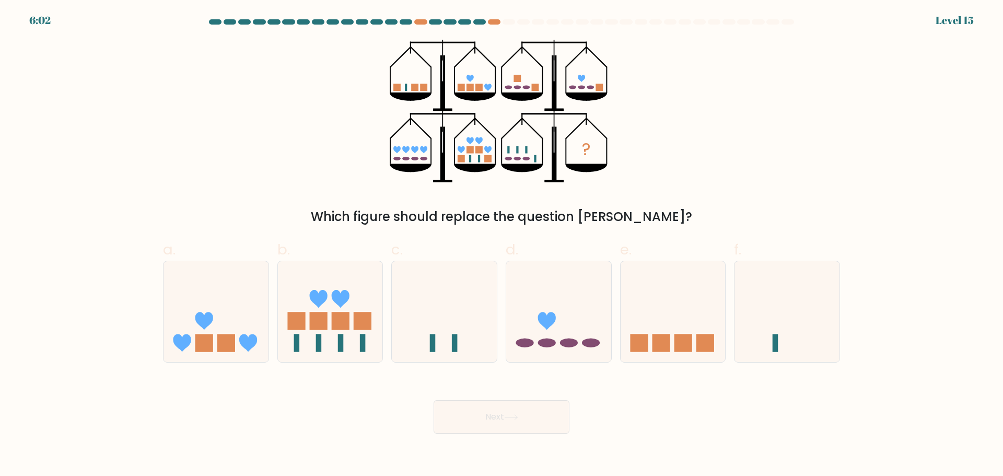
drag, startPoint x: 368, startPoint y: 220, endPoint x: 653, endPoint y: 214, distance: 285.2
click at [653, 214] on div "Which figure should replace the question mark?" at bounding box center [501, 216] width 664 height 19
click at [472, 95] on icon at bounding box center [475, 96] width 42 height 8
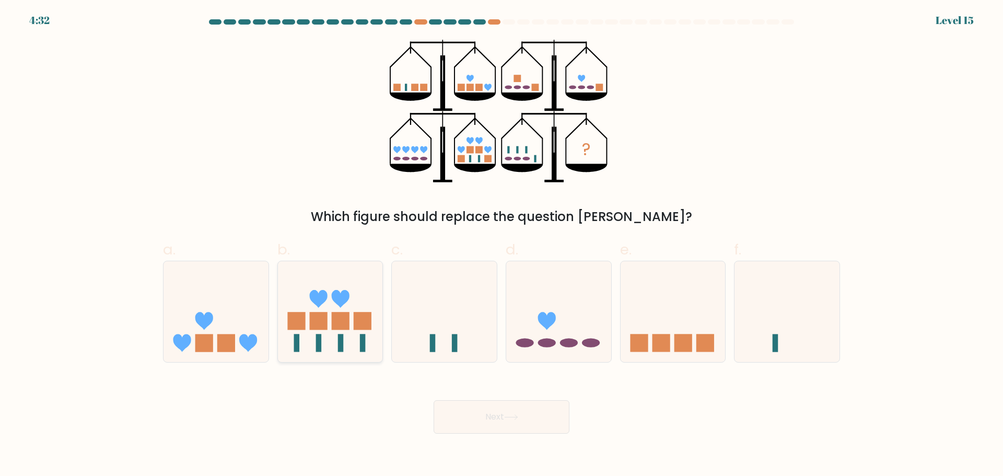
click at [345, 313] on rect at bounding box center [341, 321] width 18 height 18
click at [501, 245] on input "b." at bounding box center [501, 241] width 1 height 7
radio input "true"
click at [442, 336] on icon at bounding box center [444, 311] width 105 height 87
click at [501, 245] on input "c." at bounding box center [501, 241] width 1 height 7
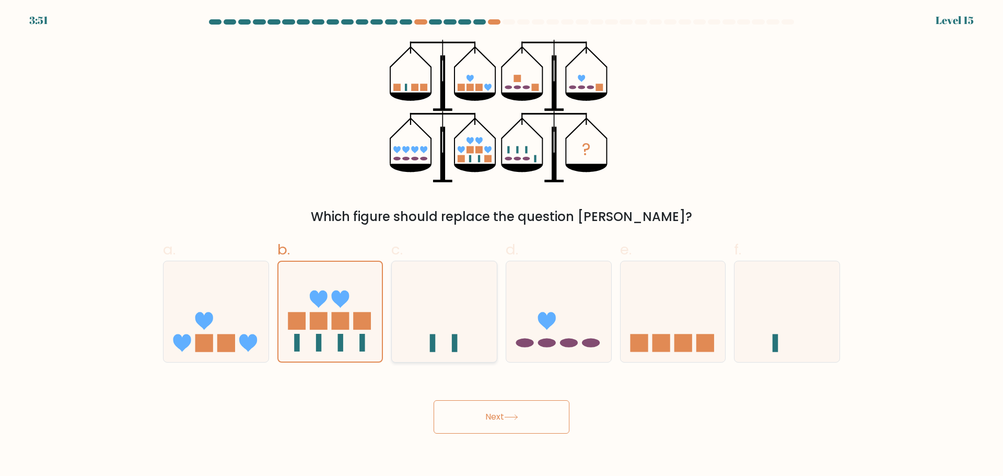
radio input "true"
click at [526, 334] on icon at bounding box center [558, 311] width 105 height 87
click at [502, 245] on input "d." at bounding box center [501, 241] width 1 height 7
radio input "true"
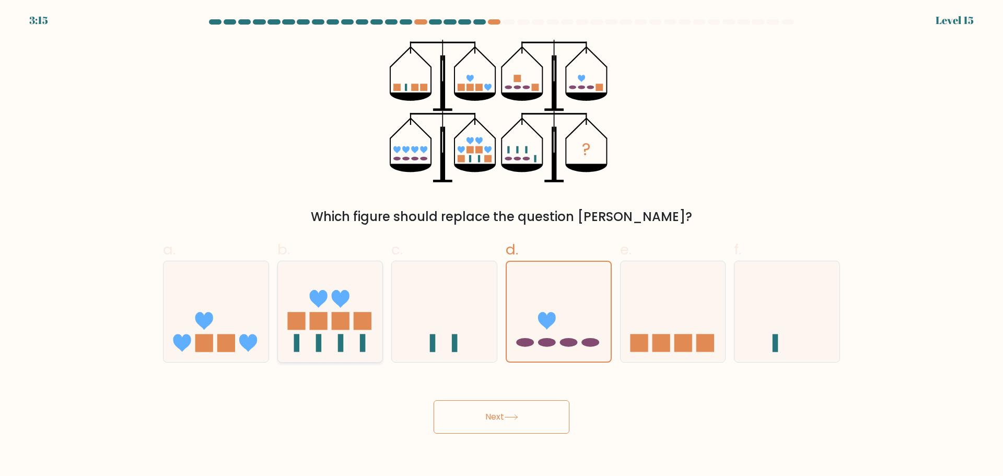
click at [336, 349] on icon at bounding box center [330, 311] width 105 height 87
click at [501, 245] on input "b." at bounding box center [501, 241] width 1 height 7
radio input "true"
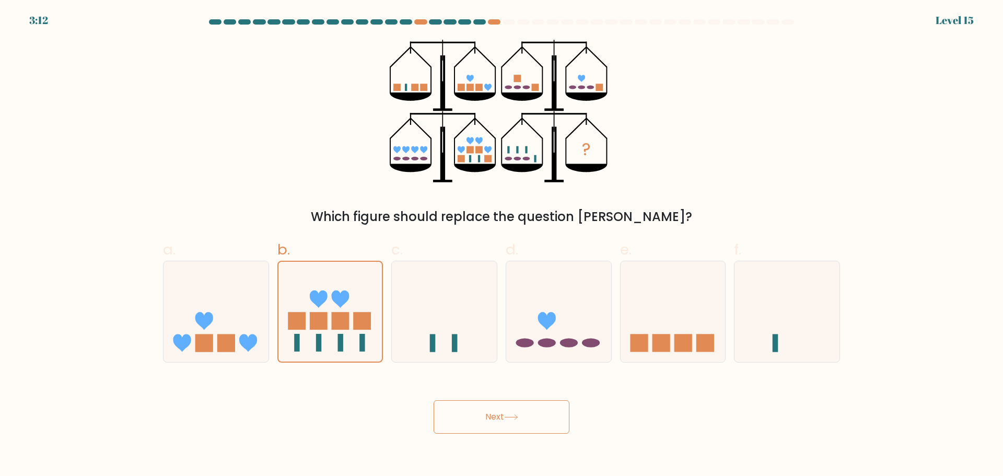
click at [495, 424] on button "Next" at bounding box center [501, 416] width 136 height 33
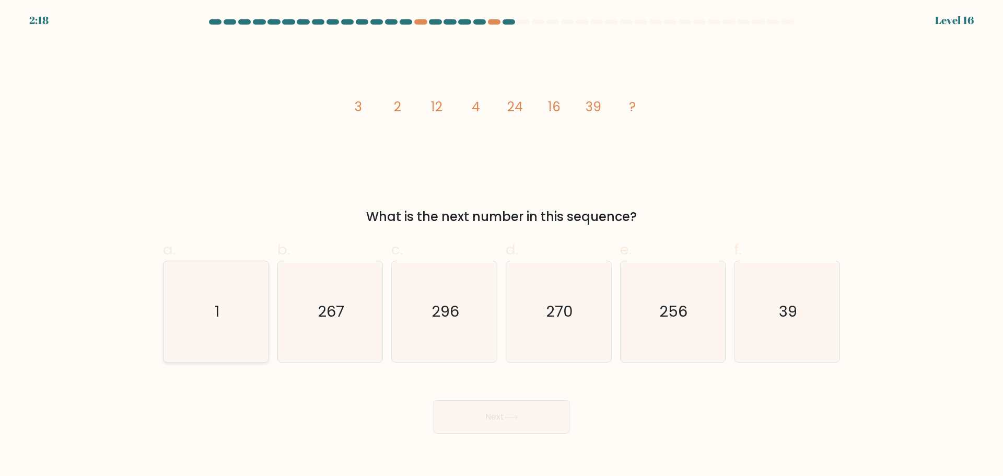
click at [222, 316] on icon "1" at bounding box center [216, 311] width 101 height 101
click at [501, 245] on input "a. 1" at bounding box center [501, 241] width 1 height 7
radio input "true"
click at [500, 416] on button "Next" at bounding box center [501, 416] width 136 height 33
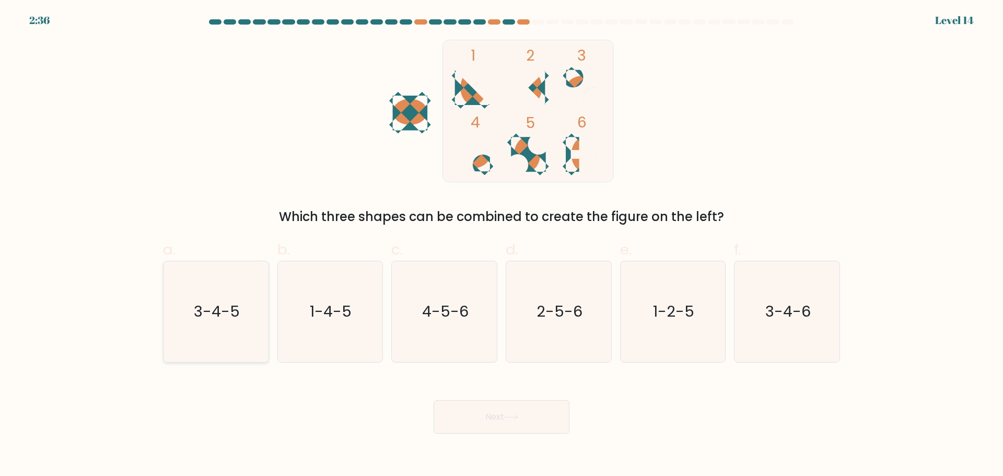
click at [218, 328] on icon "3-4-5" at bounding box center [216, 311] width 101 height 101
click at [501, 245] on input "a. 3-4-5" at bounding box center [501, 241] width 1 height 7
radio input "true"
click at [508, 424] on button "Next" at bounding box center [501, 416] width 136 height 33
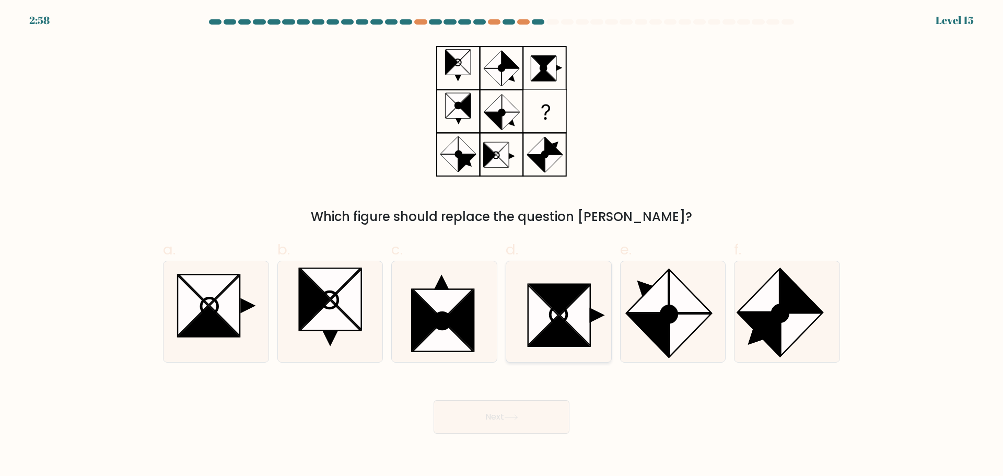
click at [566, 331] on icon at bounding box center [559, 331] width 61 height 30
click at [502, 245] on input "d." at bounding box center [501, 241] width 1 height 7
radio input "true"
click at [520, 424] on button "Next" at bounding box center [501, 416] width 136 height 33
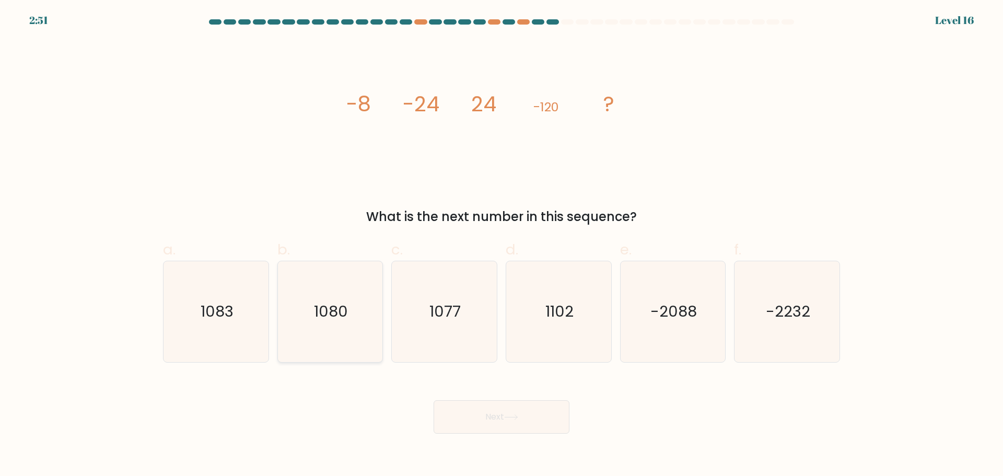
click at [327, 329] on icon "1080" at bounding box center [329, 311] width 101 height 101
click at [501, 245] on input "b. 1080" at bounding box center [501, 241] width 1 height 7
radio input "true"
click at [500, 427] on button "Next" at bounding box center [501, 416] width 136 height 33
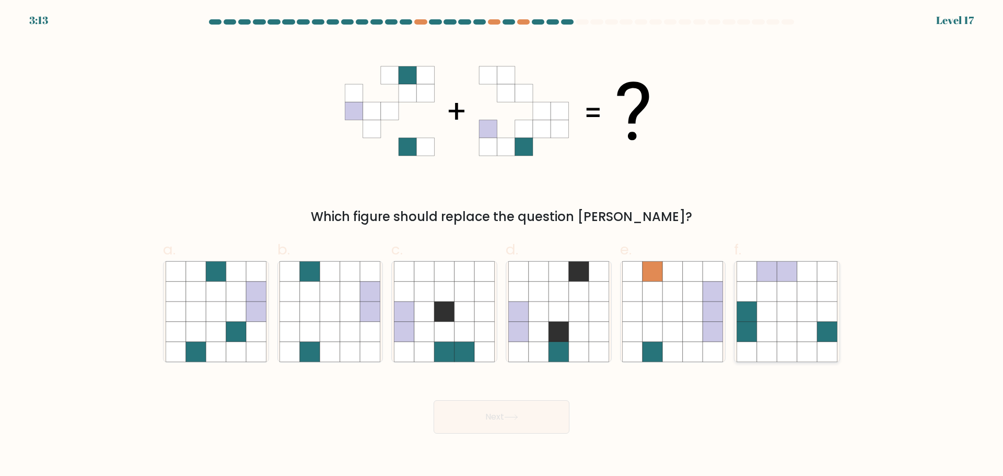
click at [805, 337] on icon at bounding box center [807, 331] width 20 height 20
click at [502, 245] on input "f." at bounding box center [501, 241] width 1 height 7
radio input "true"
click at [524, 419] on button "Next" at bounding box center [501, 416] width 136 height 33
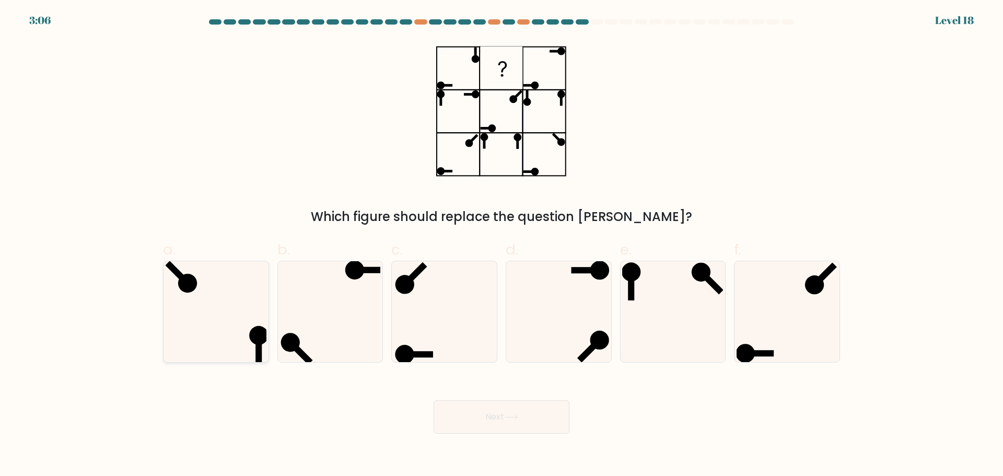
click at [230, 304] on icon at bounding box center [216, 311] width 101 height 101
click at [501, 245] on input "a." at bounding box center [501, 241] width 1 height 7
radio input "true"
click at [514, 418] on icon at bounding box center [511, 417] width 14 height 6
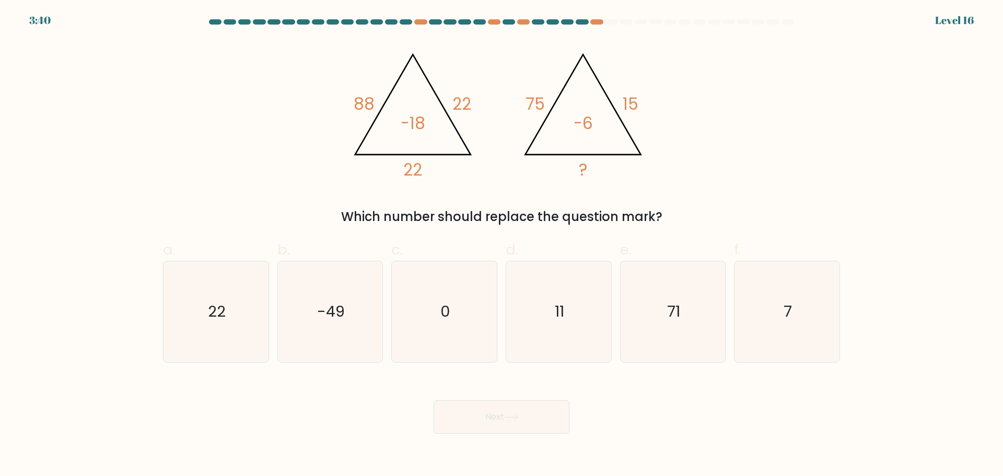
drag, startPoint x: 664, startPoint y: 220, endPoint x: 492, endPoint y: 220, distance: 171.8
click at [492, 220] on div "Which number should replace the question mark?" at bounding box center [501, 216] width 664 height 19
click at [572, 335] on icon "11" at bounding box center [558, 311] width 101 height 101
click at [502, 245] on input "d. 11" at bounding box center [501, 241] width 1 height 7
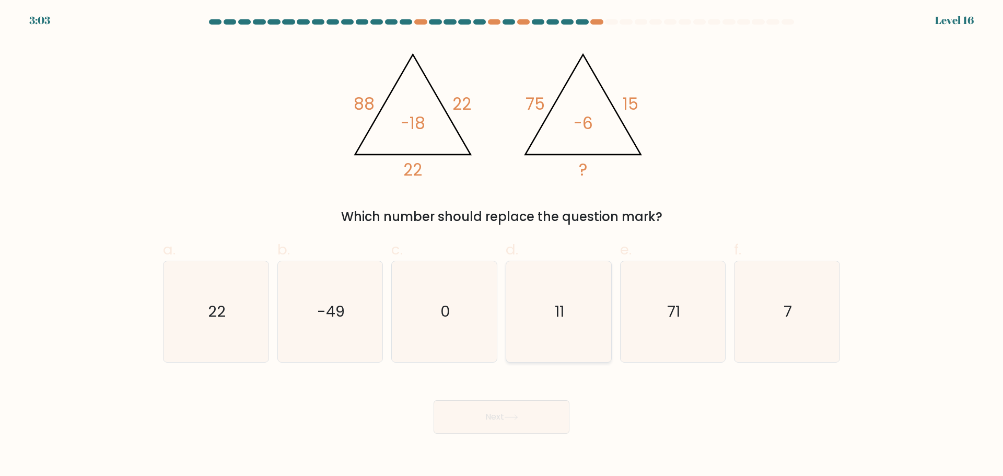
radio input "true"
click at [533, 417] on button "Next" at bounding box center [501, 416] width 136 height 33
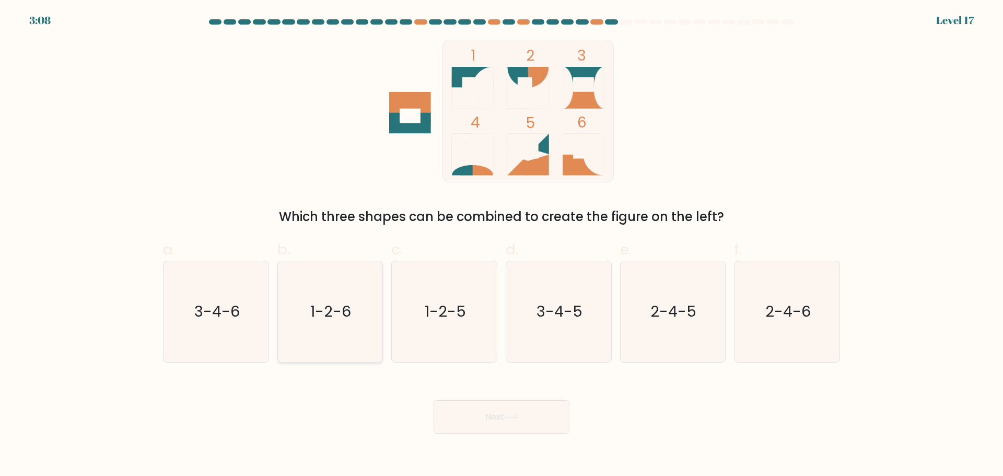
click at [349, 319] on text "1-2-6" at bounding box center [331, 311] width 41 height 21
click at [501, 245] on input "b. 1-2-6" at bounding box center [501, 241] width 1 height 7
radio input "true"
click at [486, 422] on button "Next" at bounding box center [501, 416] width 136 height 33
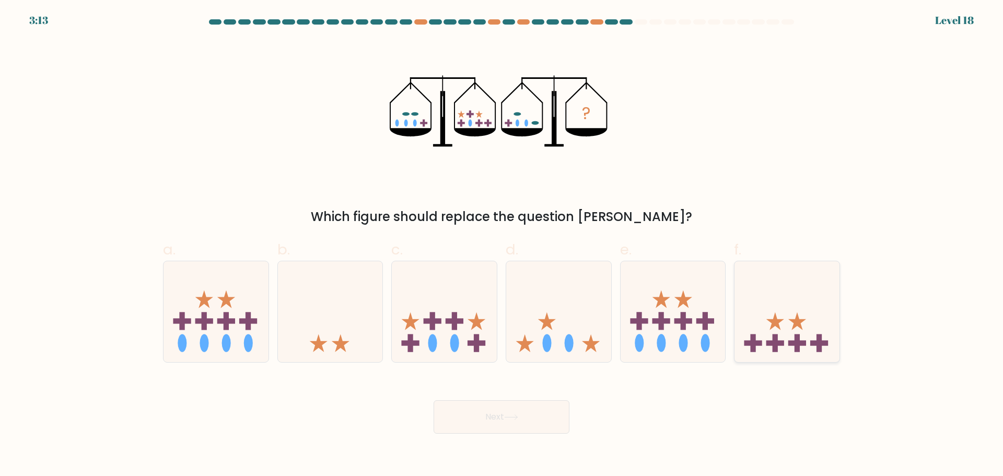
click at [802, 345] on rect at bounding box center [797, 342] width 18 height 5
click at [502, 245] on input "f." at bounding box center [501, 241] width 1 height 7
radio input "true"
click at [494, 416] on button "Next" at bounding box center [501, 416] width 136 height 33
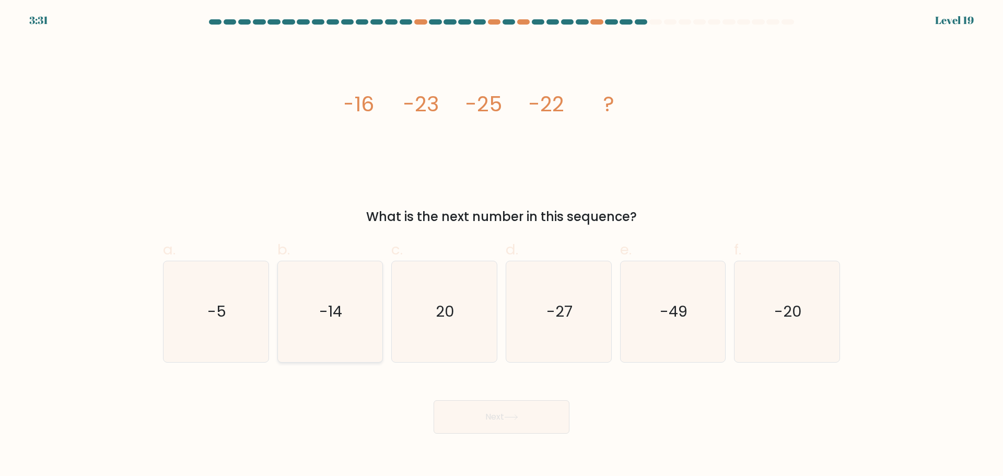
click at [317, 328] on icon "-14" at bounding box center [329, 311] width 101 height 101
click at [501, 245] on input "b. -14" at bounding box center [501, 241] width 1 height 7
radio input "true"
click at [493, 422] on button "Next" at bounding box center [501, 416] width 136 height 33
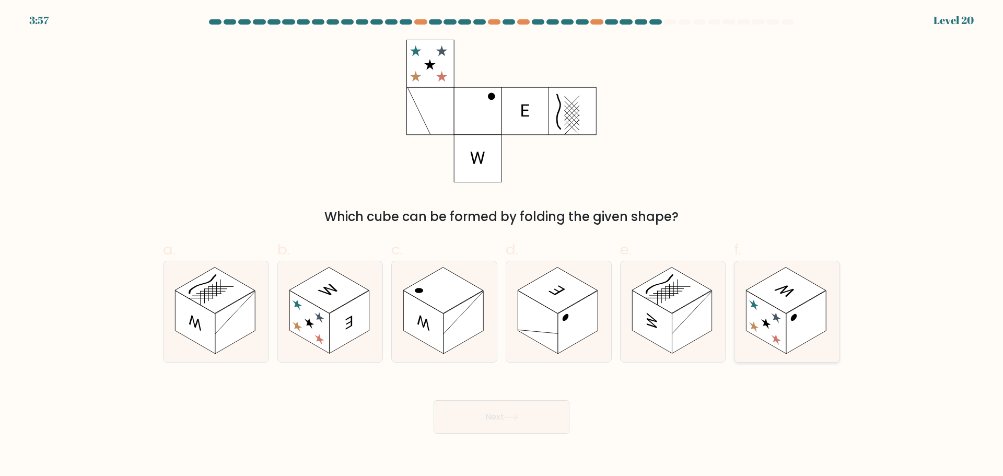
click at [797, 332] on rect at bounding box center [806, 321] width 40 height 63
click at [502, 245] on input "f." at bounding box center [501, 241] width 1 height 7
radio input "true"
click at [647, 324] on icon at bounding box center [652, 321] width 10 height 18
click at [502, 245] on input "e." at bounding box center [501, 241] width 1 height 7
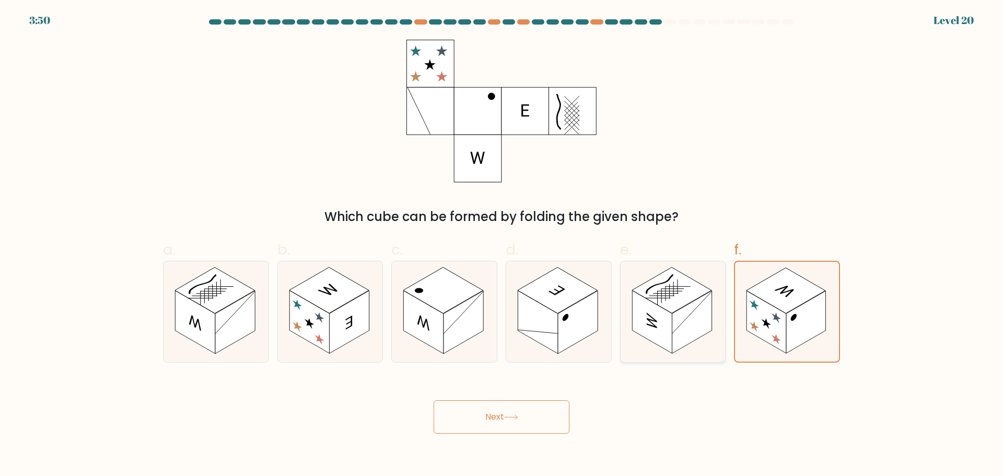
radio input "true"
click at [510, 315] on icon at bounding box center [558, 311] width 105 height 101
click at [502, 245] on input "d." at bounding box center [501, 241] width 1 height 7
radio input "true"
click at [664, 328] on rect at bounding box center [652, 321] width 40 height 63
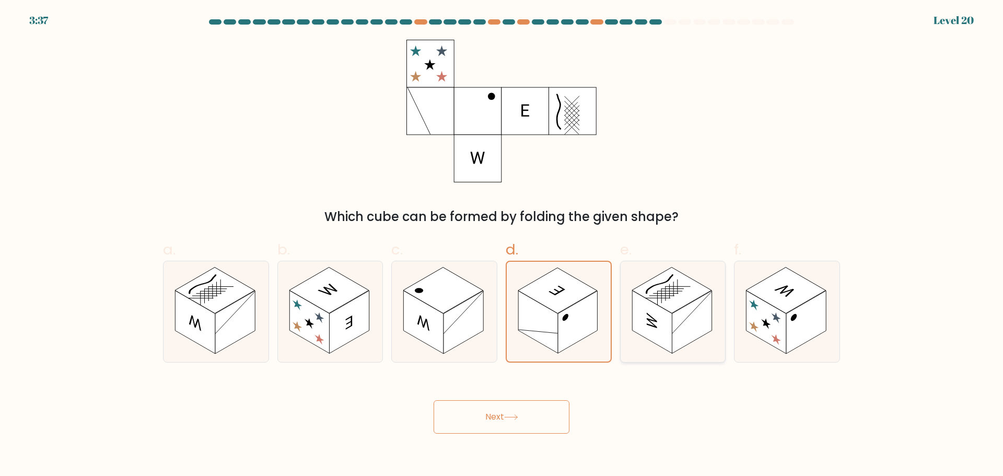
click at [502, 245] on input "e." at bounding box center [501, 241] width 1 height 7
radio input "true"
click at [257, 322] on icon at bounding box center [215, 311] width 105 height 101
click at [501, 245] on input "a." at bounding box center [501, 241] width 1 height 7
radio input "true"
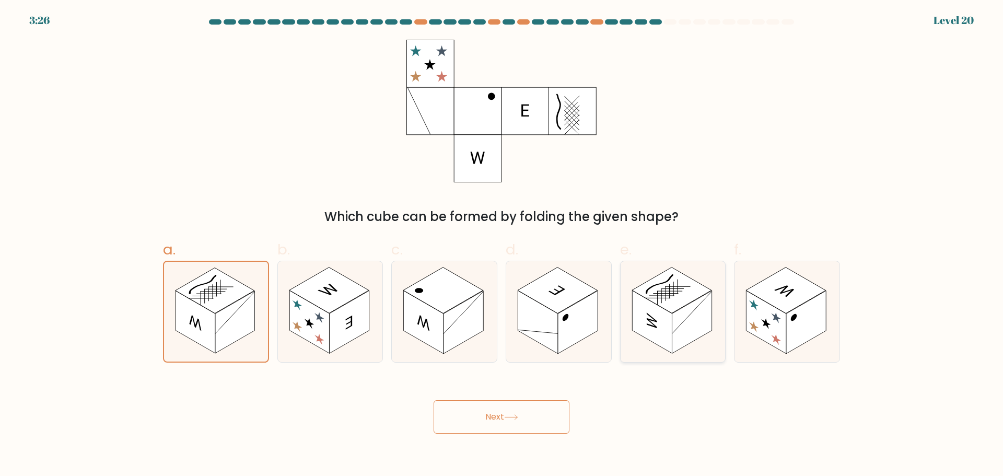
click at [670, 318] on rect at bounding box center [652, 321] width 40 height 63
click at [502, 245] on input "e." at bounding box center [501, 241] width 1 height 7
radio input "true"
click at [205, 350] on icon at bounding box center [215, 311] width 105 height 101
click at [501, 245] on input "a." at bounding box center [501, 241] width 1 height 7
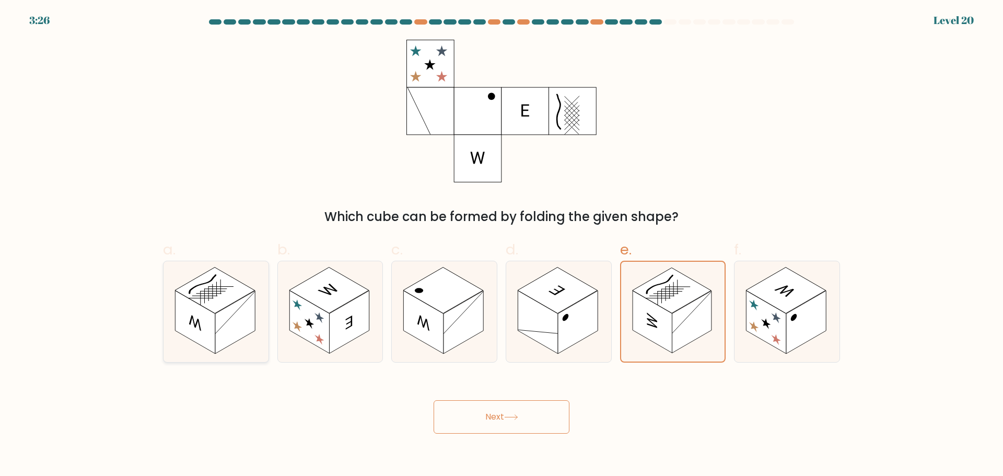
radio input "true"
click at [680, 324] on rect at bounding box center [692, 321] width 40 height 63
click at [502, 245] on input "e." at bounding box center [501, 241] width 1 height 7
radio input "true"
click at [204, 347] on rect at bounding box center [195, 321] width 40 height 63
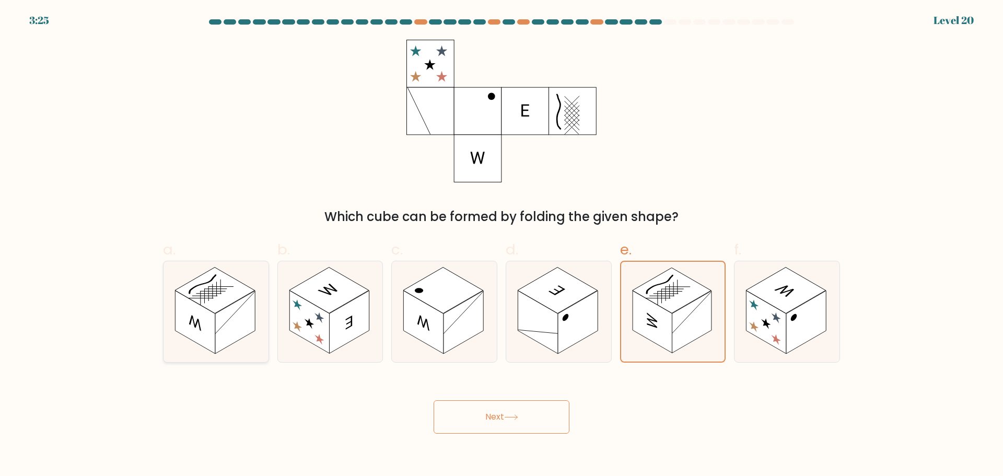
click at [501, 245] on input "a." at bounding box center [501, 241] width 1 height 7
radio input "true"
click at [680, 343] on rect at bounding box center [692, 321] width 40 height 63
click at [502, 245] on input "e." at bounding box center [501, 241] width 1 height 7
radio input "true"
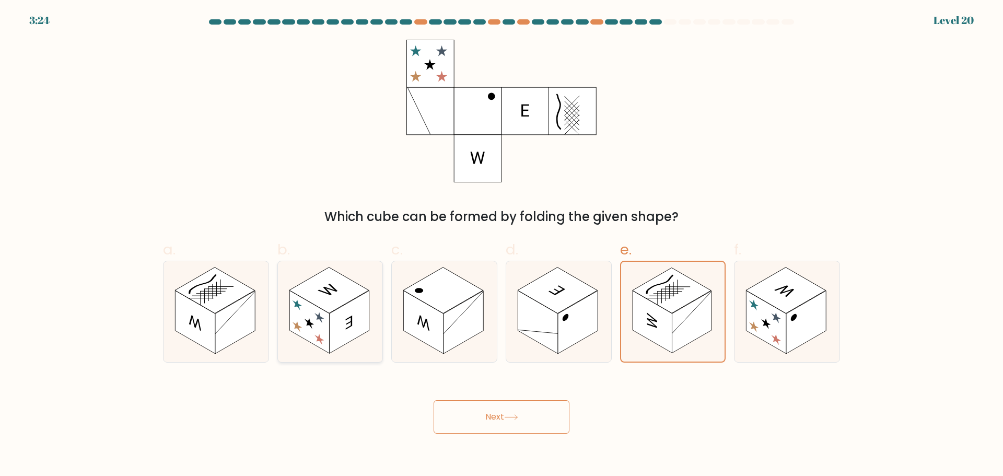
click at [334, 319] on rect at bounding box center [349, 321] width 40 height 63
click at [501, 245] on input "b." at bounding box center [501, 241] width 1 height 7
radio input "true"
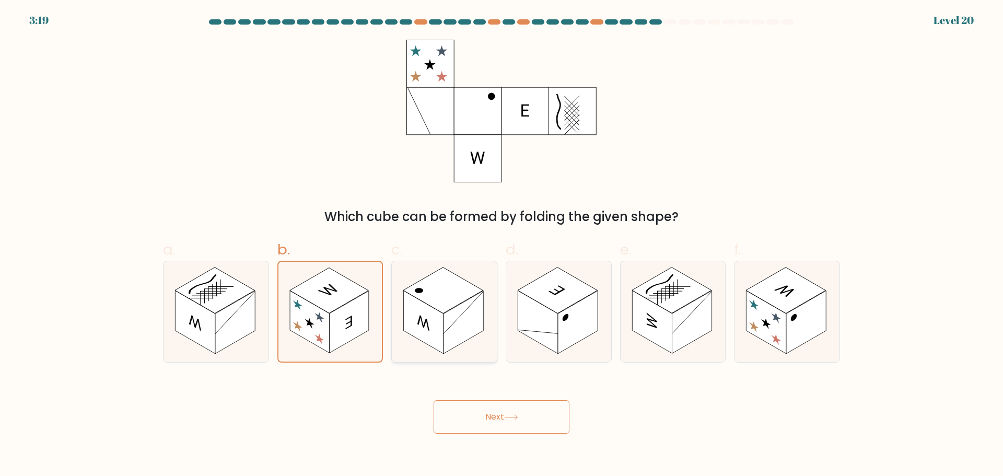
click at [463, 321] on rect at bounding box center [463, 321] width 40 height 63
click at [501, 245] on input "c." at bounding box center [501, 241] width 1 height 7
radio input "true"
click at [561, 322] on rect at bounding box center [578, 321] width 40 height 63
click at [502, 245] on input "d." at bounding box center [501, 241] width 1 height 7
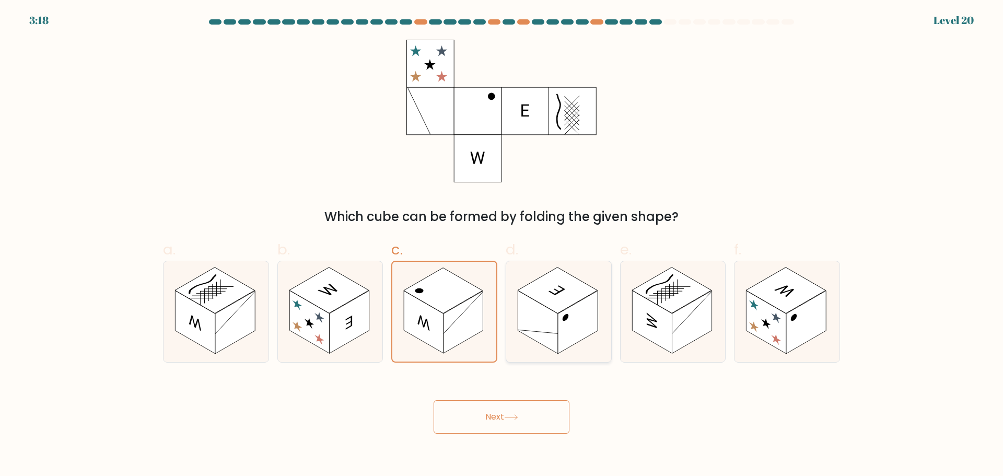
radio input "true"
click at [795, 338] on rect at bounding box center [806, 321] width 40 height 63
click at [502, 245] on input "f." at bounding box center [501, 241] width 1 height 7
radio input "true"
click at [683, 335] on rect at bounding box center [692, 321] width 40 height 63
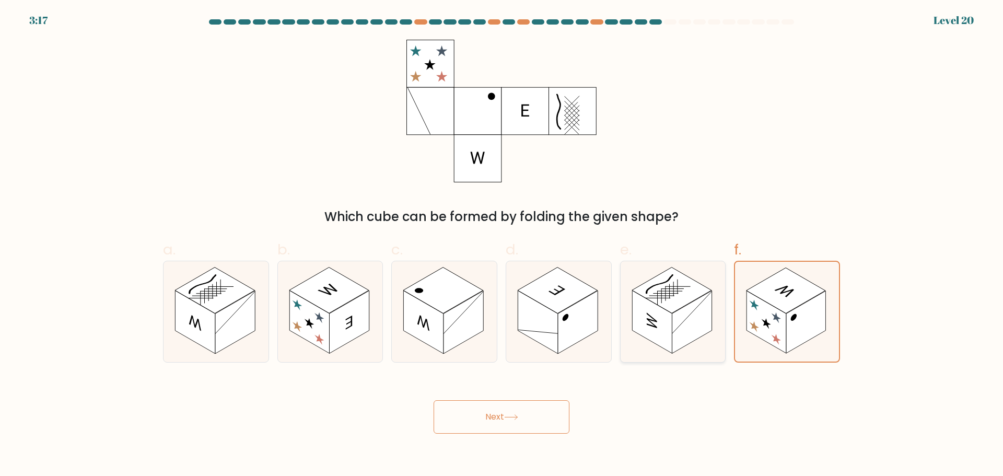
click at [502, 245] on input "e." at bounding box center [501, 241] width 1 height 7
radio input "true"
drag, startPoint x: 180, startPoint y: 320, endPoint x: 191, endPoint y: 321, distance: 11.0
click at [181, 320] on rect at bounding box center [195, 321] width 40 height 63
click at [501, 245] on input "a." at bounding box center [501, 241] width 1 height 7
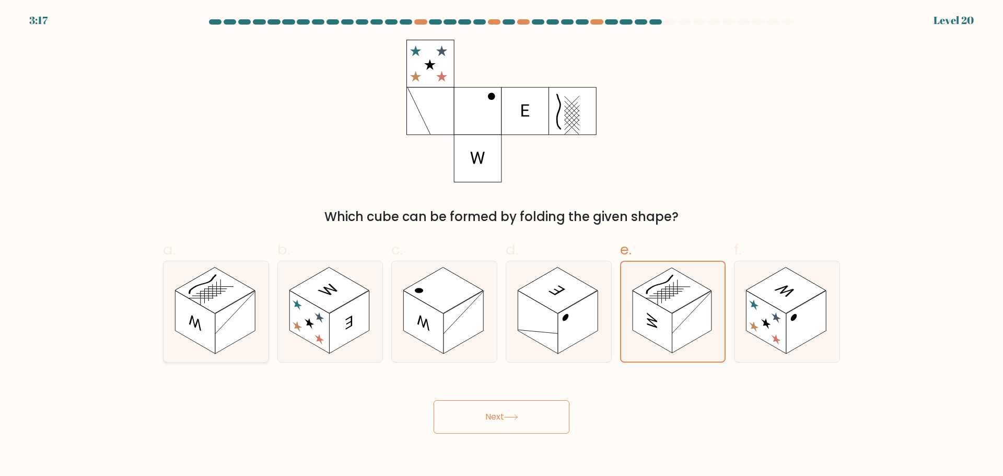
radio input "true"
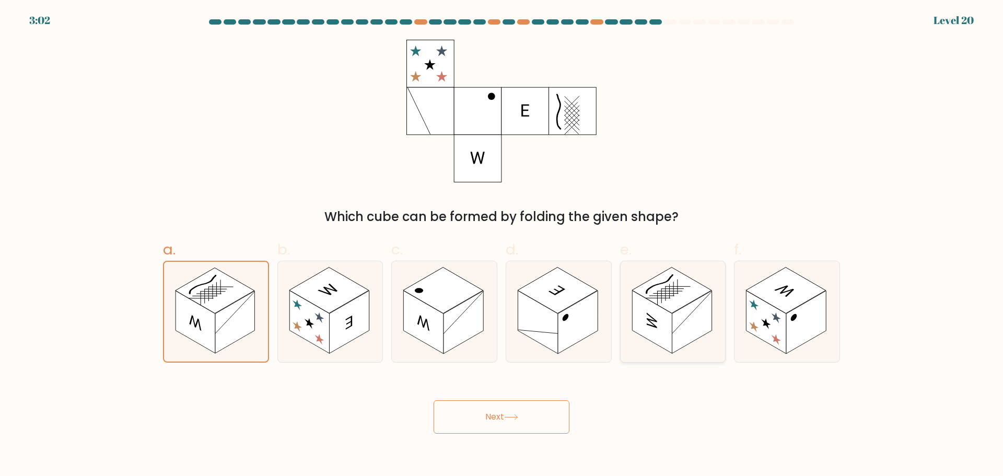
click at [649, 319] on icon at bounding box center [652, 321] width 10 height 18
click at [502, 245] on input "e." at bounding box center [501, 241] width 1 height 7
radio input "true"
click at [202, 282] on rect at bounding box center [215, 290] width 80 height 46
click at [501, 245] on input "a." at bounding box center [501, 241] width 1 height 7
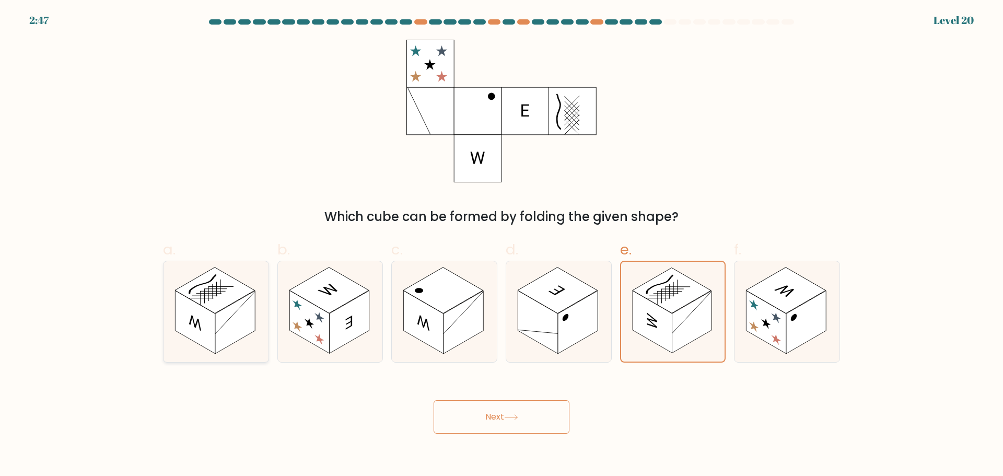
radio input "true"
click at [496, 429] on button "Next" at bounding box center [501, 416] width 136 height 33
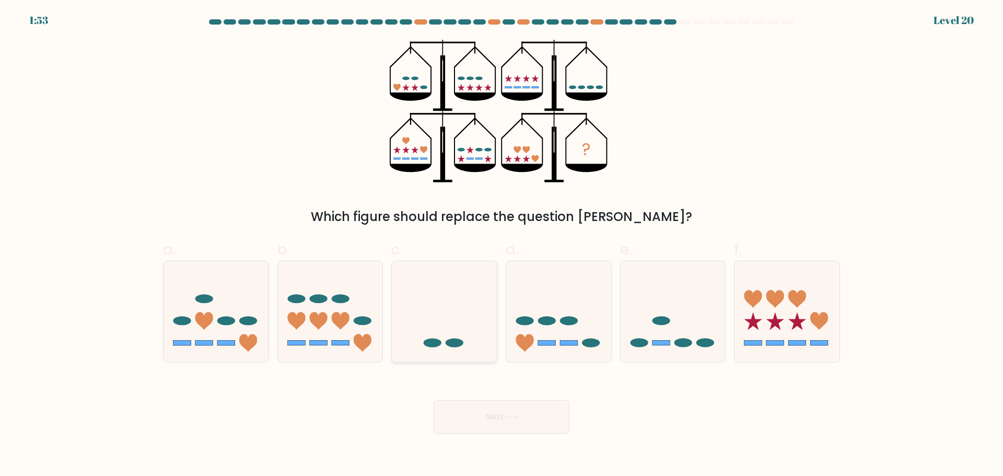
click at [475, 335] on icon at bounding box center [444, 311] width 105 height 87
click at [501, 245] on input "c." at bounding box center [501, 241] width 1 height 7
radio input "true"
click at [515, 418] on icon at bounding box center [511, 417] width 14 height 6
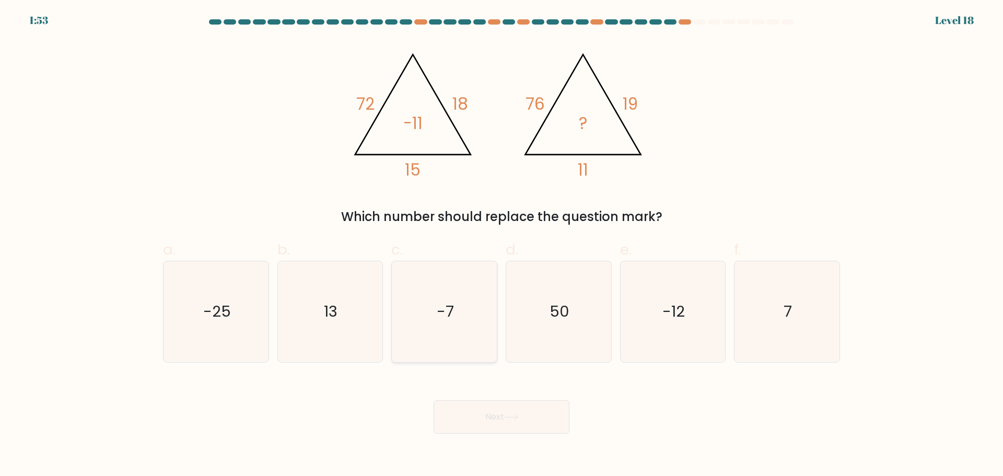
click at [462, 317] on icon "-7" at bounding box center [444, 311] width 101 height 101
click at [501, 245] on input "c. -7" at bounding box center [501, 241] width 1 height 7
radio input "true"
click at [505, 418] on button "Next" at bounding box center [501, 416] width 136 height 33
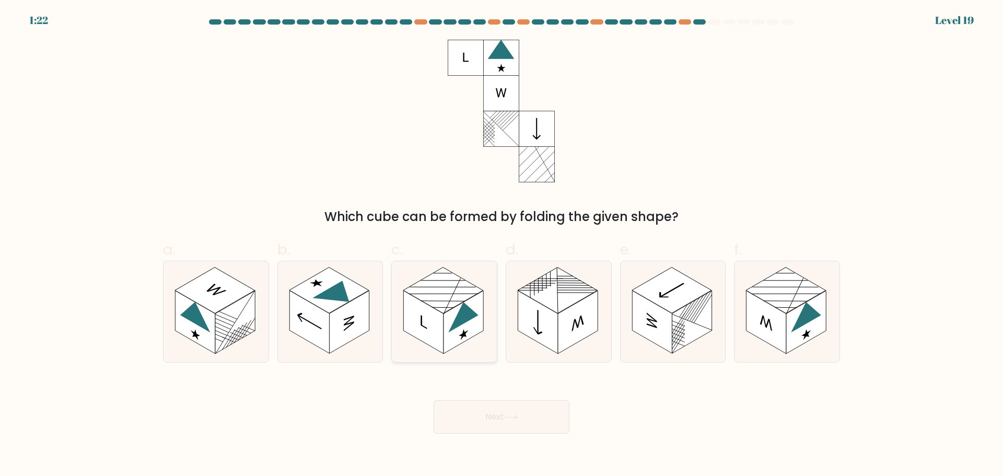
click at [446, 340] on rect at bounding box center [463, 321] width 40 height 63
click at [501, 245] on input "c." at bounding box center [501, 241] width 1 height 7
radio input "true"
click at [489, 416] on button "Next" at bounding box center [501, 416] width 136 height 33
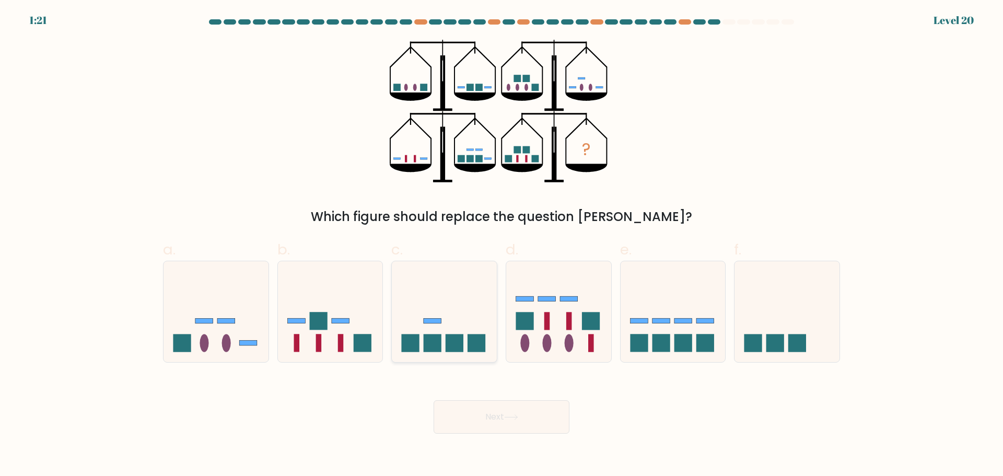
click at [461, 310] on icon at bounding box center [444, 311] width 105 height 87
click at [501, 245] on input "c." at bounding box center [501, 241] width 1 height 7
radio input "true"
click at [686, 326] on icon at bounding box center [672, 311] width 105 height 87
click at [502, 245] on input "e." at bounding box center [501, 241] width 1 height 7
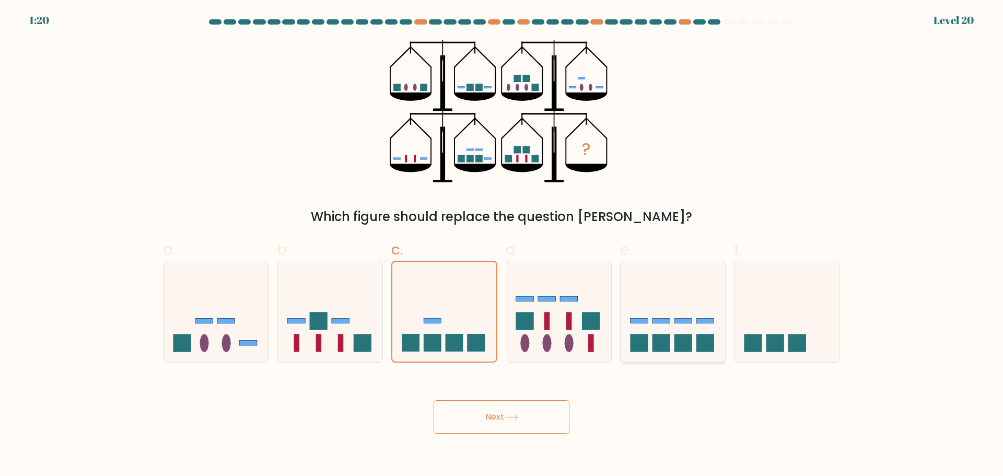
radio input "true"
click at [460, 322] on icon at bounding box center [444, 311] width 105 height 87
click at [501, 245] on input "c." at bounding box center [501, 241] width 1 height 7
radio input "true"
click at [681, 308] on icon at bounding box center [672, 311] width 105 height 87
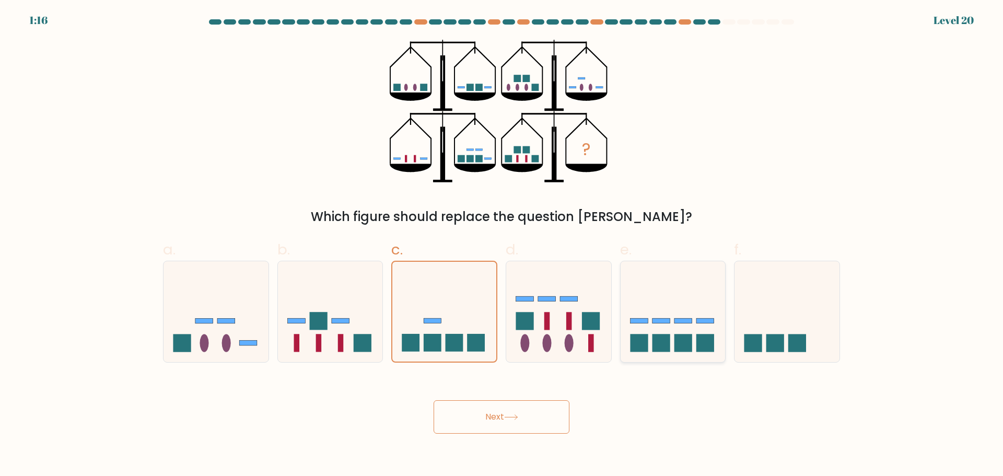
click at [502, 245] on input "e." at bounding box center [501, 241] width 1 height 7
radio input "true"
click at [437, 335] on rect at bounding box center [433, 343] width 18 height 18
click at [501, 245] on input "c." at bounding box center [501, 241] width 1 height 7
radio input "true"
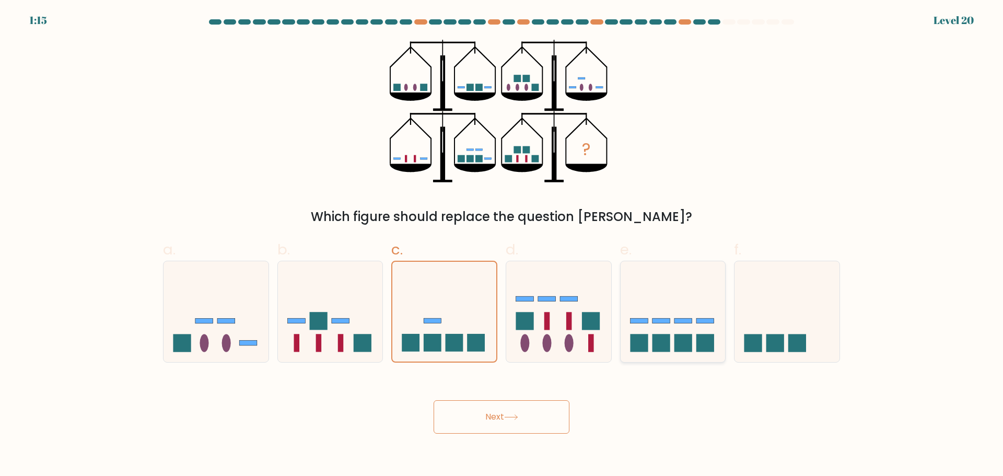
click at [702, 324] on icon at bounding box center [672, 311] width 105 height 87
click at [502, 245] on input "e." at bounding box center [501, 241] width 1 height 7
radio input "true"
click at [393, 331] on icon at bounding box center [444, 311] width 105 height 87
click at [501, 245] on input "c." at bounding box center [501, 241] width 1 height 7
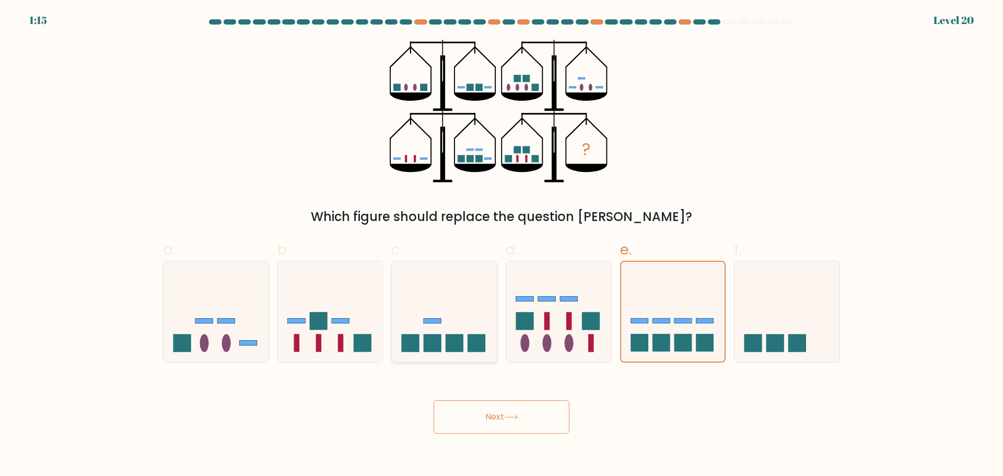
radio input "true"
click at [697, 310] on icon at bounding box center [672, 311] width 105 height 87
click at [502, 245] on input "e." at bounding box center [501, 241] width 1 height 7
radio input "true"
click at [384, 335] on div "b." at bounding box center [330, 300] width 114 height 123
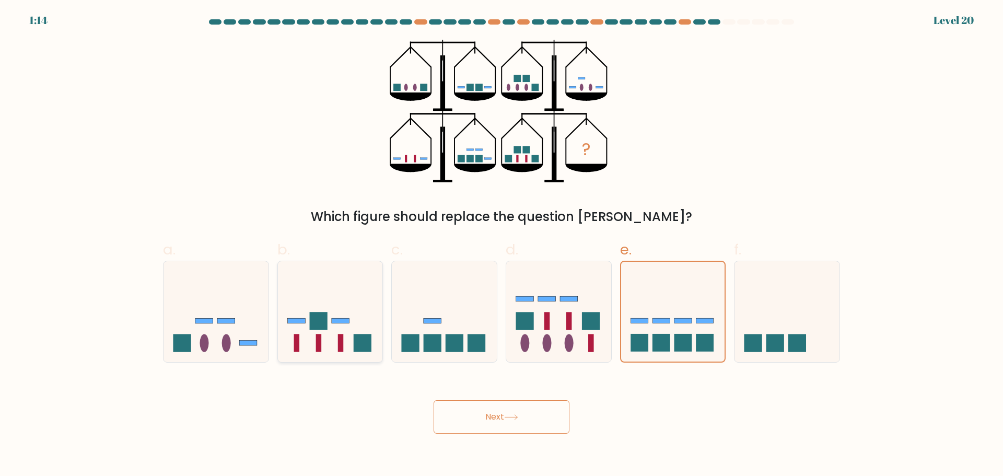
click at [298, 330] on icon at bounding box center [330, 311] width 105 height 87
click at [501, 245] on input "b." at bounding box center [501, 241] width 1 height 7
radio input "true"
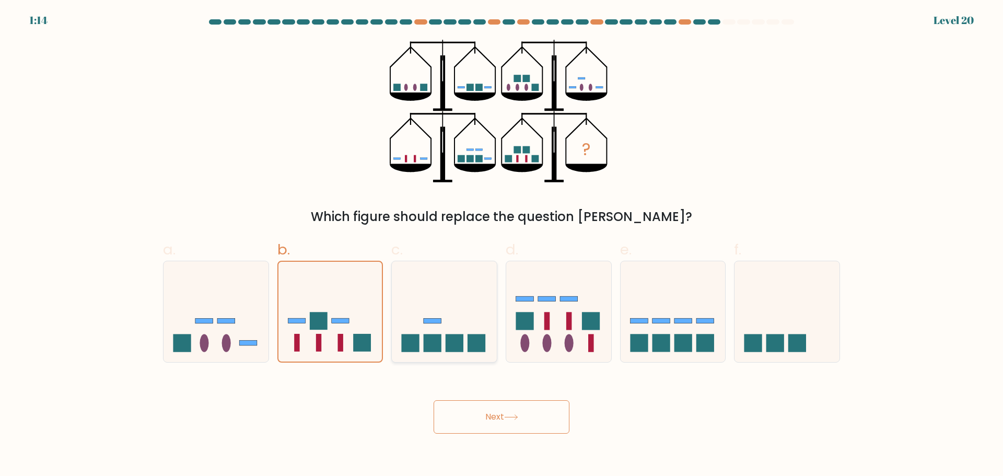
click at [426, 331] on icon at bounding box center [444, 311] width 105 height 87
click at [501, 245] on input "c." at bounding box center [501, 241] width 1 height 7
radio input "true"
click at [764, 338] on icon at bounding box center [786, 311] width 105 height 87
click at [502, 245] on input "f." at bounding box center [501, 241] width 1 height 7
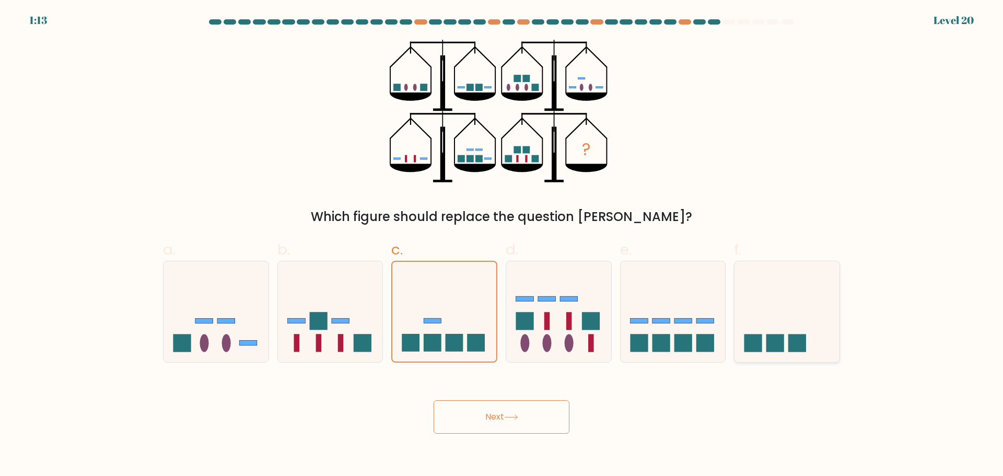
radio input "true"
click at [340, 332] on icon at bounding box center [330, 311] width 105 height 87
click at [501, 245] on input "b." at bounding box center [501, 241] width 1 height 7
radio input "true"
drag, startPoint x: 464, startPoint y: 322, endPoint x: 473, endPoint y: 324, distance: 9.5
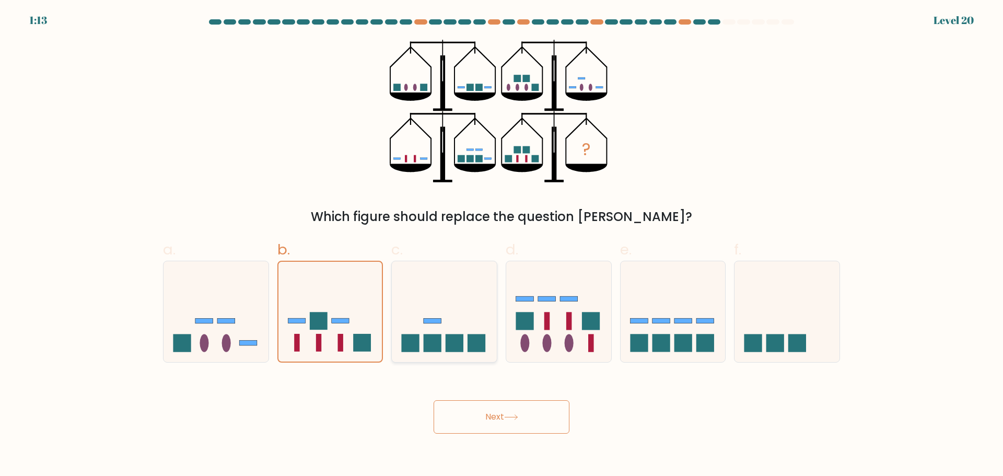
click at [465, 322] on icon at bounding box center [444, 311] width 105 height 87
click at [501, 245] on input "c." at bounding box center [501, 241] width 1 height 7
radio input "true"
click at [669, 310] on icon at bounding box center [672, 311] width 105 height 87
click at [502, 245] on input "e." at bounding box center [501, 241] width 1 height 7
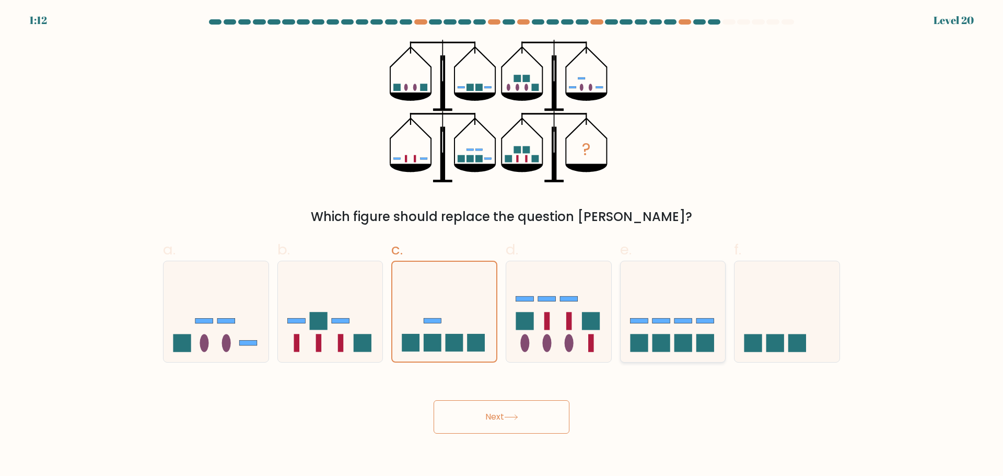
radio input "true"
click at [352, 335] on icon at bounding box center [330, 311] width 105 height 87
click at [501, 245] on input "b." at bounding box center [501, 241] width 1 height 7
radio input "true"
click at [676, 321] on rect at bounding box center [683, 320] width 18 height 5
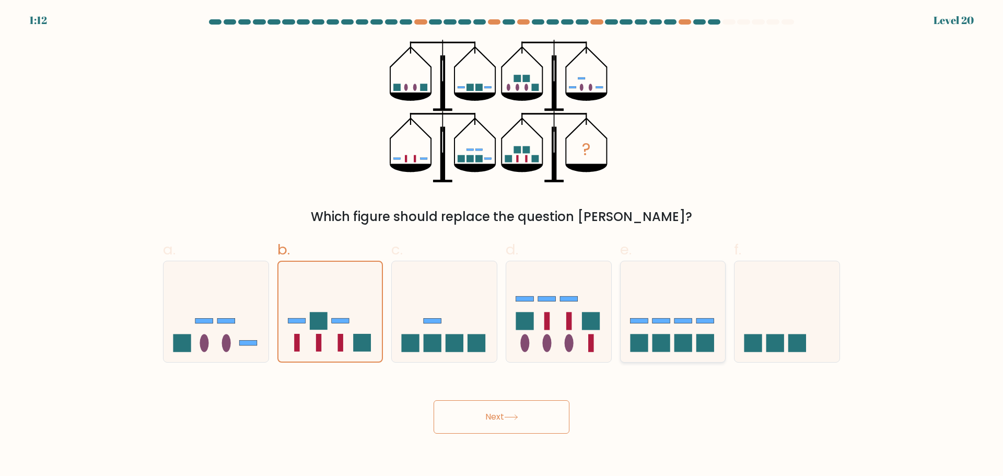
click at [502, 245] on input "e." at bounding box center [501, 241] width 1 height 7
radio input "true"
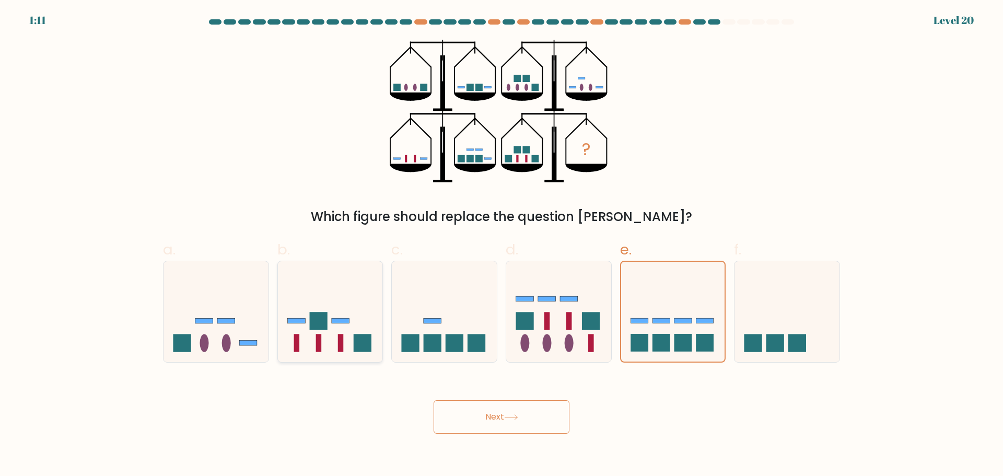
click at [327, 335] on icon at bounding box center [330, 311] width 105 height 87
click at [501, 245] on input "b." at bounding box center [501, 241] width 1 height 7
radio input "true"
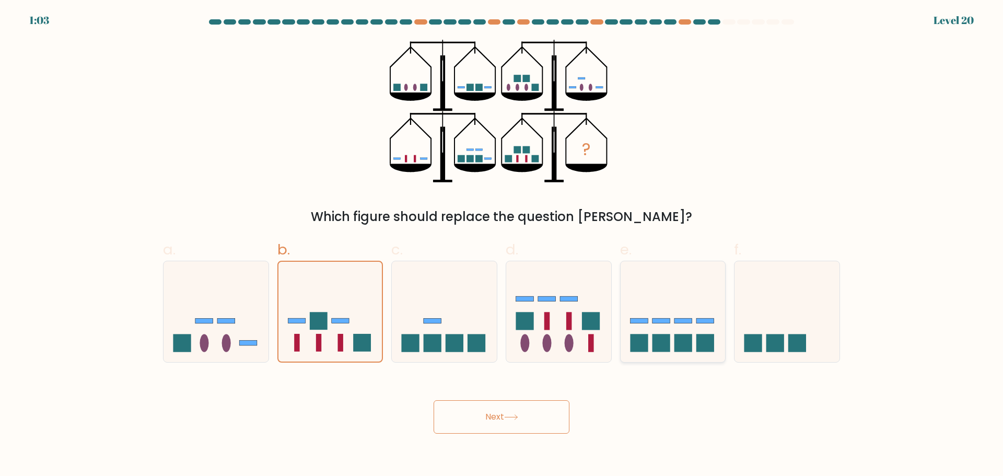
click at [662, 333] on icon at bounding box center [672, 311] width 105 height 87
click at [502, 245] on input "e." at bounding box center [501, 241] width 1 height 7
radio input "true"
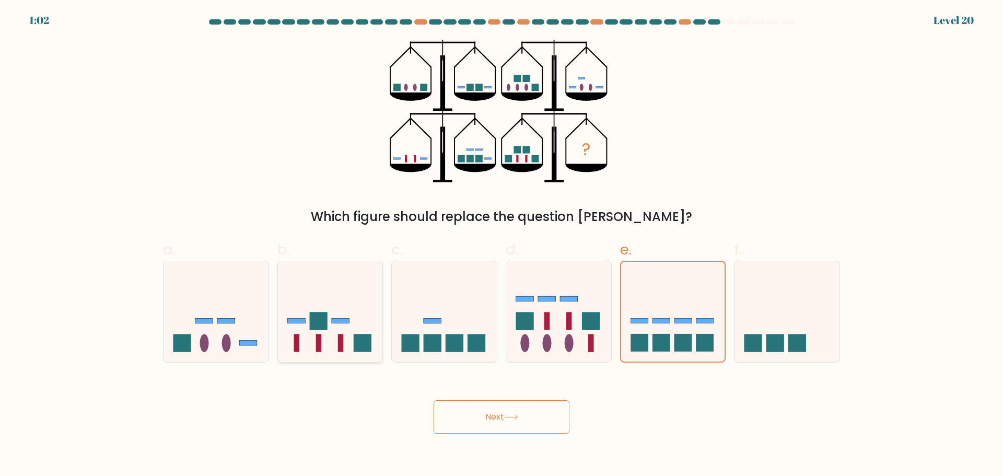
click at [351, 335] on icon at bounding box center [330, 311] width 105 height 87
click at [501, 245] on input "b." at bounding box center [501, 241] width 1 height 7
radio input "true"
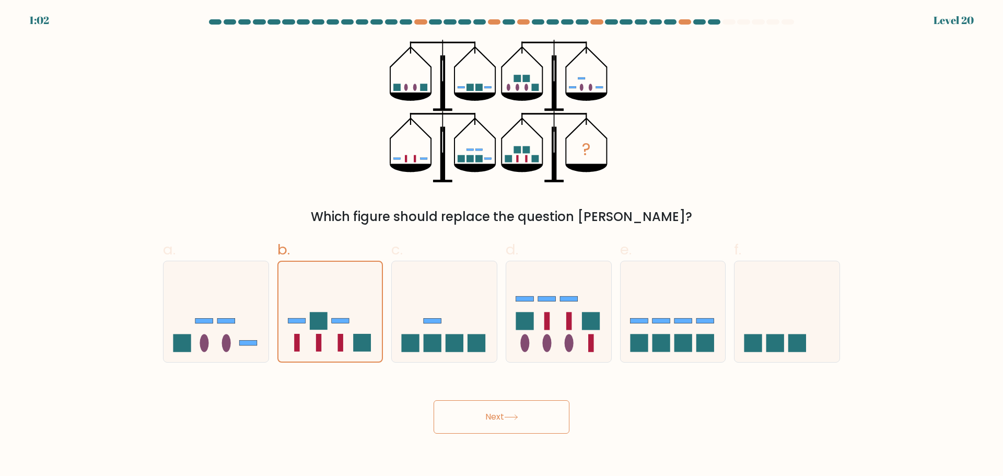
click at [494, 415] on button "Next" at bounding box center [501, 416] width 136 height 33
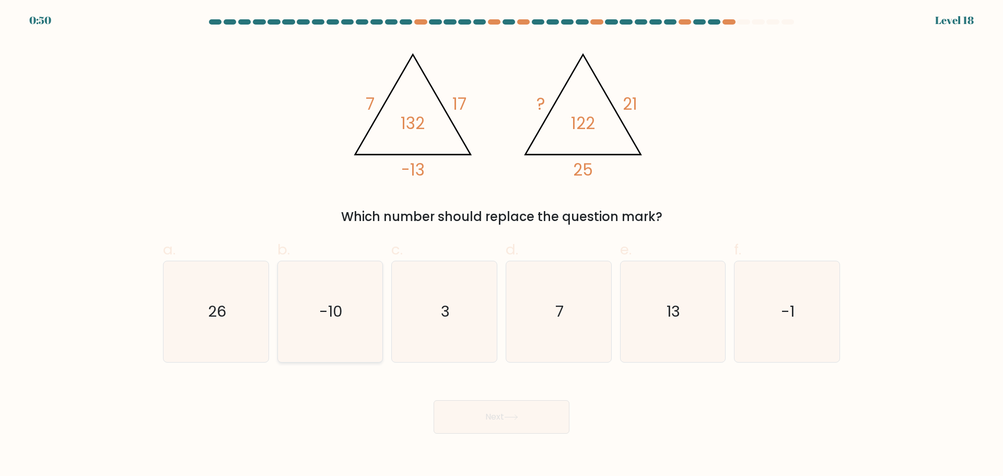
click at [340, 328] on icon "-10" at bounding box center [329, 311] width 101 height 101
click at [501, 245] on input "b. -10" at bounding box center [501, 241] width 1 height 7
radio input "true"
click at [508, 425] on button "Next" at bounding box center [501, 416] width 136 height 33
click at [507, 417] on icon at bounding box center [511, 417] width 14 height 6
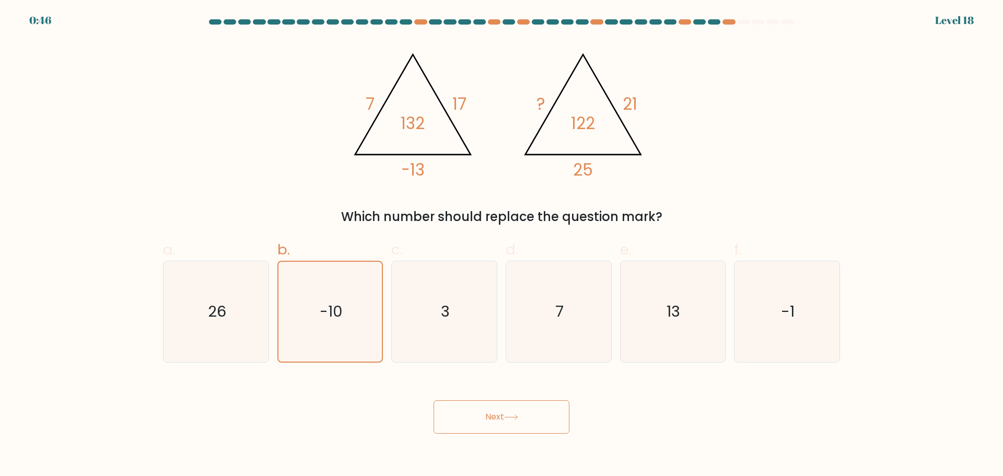
click at [538, 420] on button "Next" at bounding box center [501, 416] width 136 height 33
click at [628, 412] on div "Next" at bounding box center [501, 404] width 689 height 58
click at [563, 320] on icon "7" at bounding box center [558, 311] width 101 height 101
click at [502, 245] on input "d. 7" at bounding box center [501, 241] width 1 height 7
radio input "true"
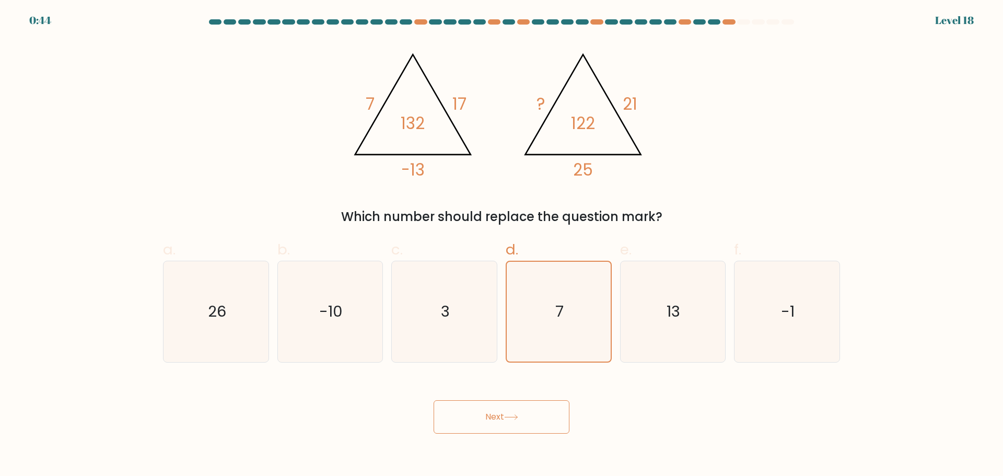
click at [510, 417] on icon at bounding box center [510, 417] width 13 height 5
click at [519, 432] on button "Next" at bounding box center [501, 416] width 136 height 33
click at [518, 430] on button "Next" at bounding box center [501, 416] width 136 height 33
click at [665, 333] on icon "13" at bounding box center [672, 311] width 101 height 101
click at [502, 245] on input "e. 13" at bounding box center [501, 241] width 1 height 7
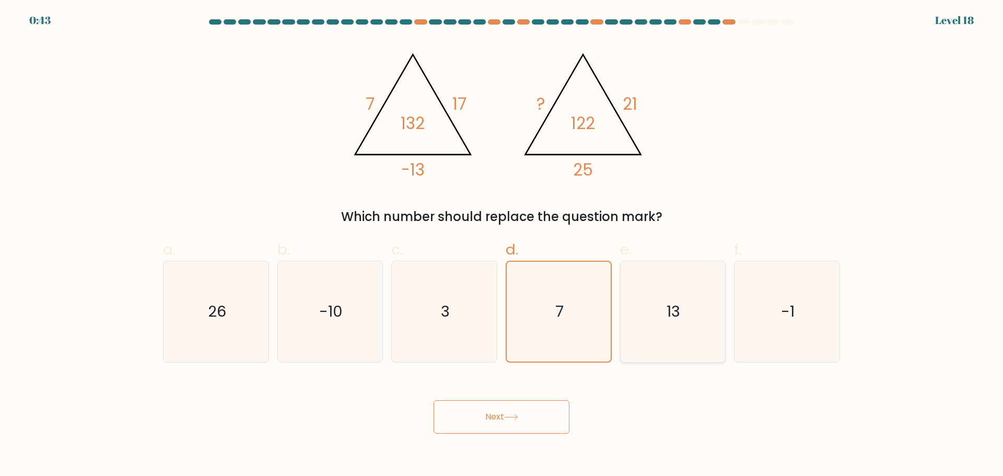
radio input "true"
click at [516, 427] on button "Next" at bounding box center [501, 416] width 136 height 33
click at [758, 308] on icon "-1" at bounding box center [786, 311] width 101 height 101
click at [502, 245] on input "f. -1" at bounding box center [501, 241] width 1 height 7
radio input "true"
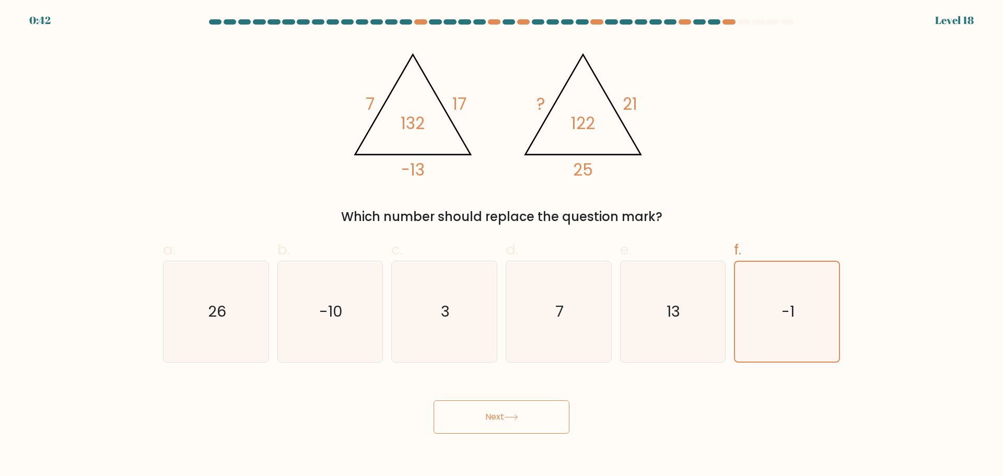
click at [524, 424] on button "Next" at bounding box center [501, 416] width 136 height 33
click at [462, 318] on icon "3" at bounding box center [444, 311] width 101 height 101
click at [501, 245] on input "c. 3" at bounding box center [501, 241] width 1 height 7
radio input "true"
click at [496, 424] on button "Next" at bounding box center [501, 416] width 136 height 33
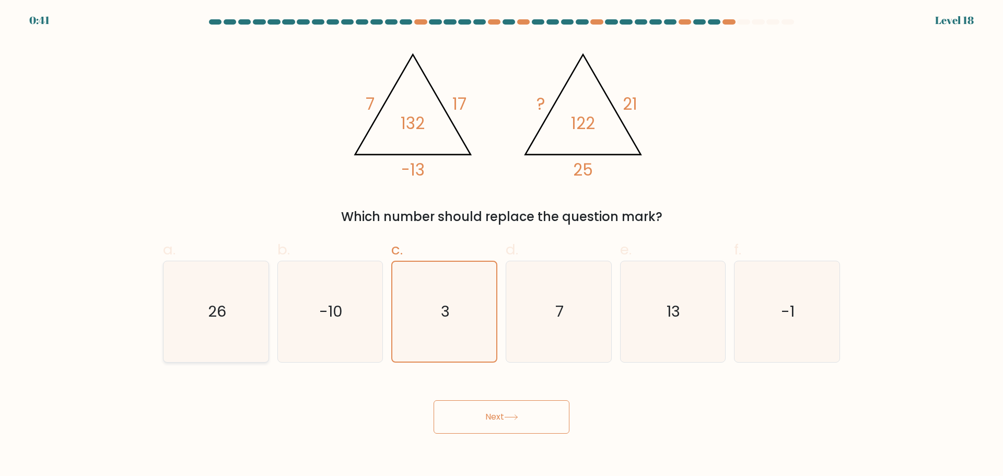
click at [218, 320] on text "26" at bounding box center [217, 311] width 18 height 21
click at [501, 245] on input "a. 26" at bounding box center [501, 241] width 1 height 7
radio input "true"
click at [443, 407] on button "Next" at bounding box center [501, 416] width 136 height 33
click at [463, 422] on button "Next" at bounding box center [501, 416] width 136 height 33
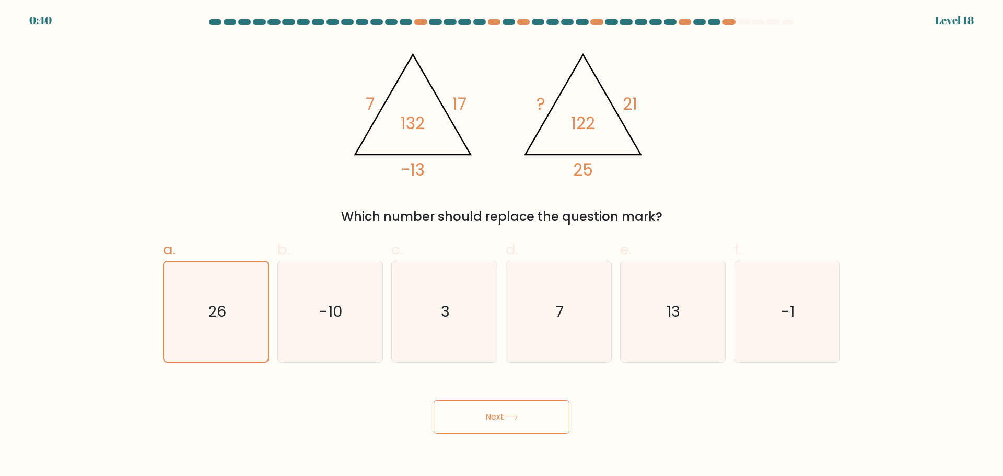
click at [463, 422] on button "Next" at bounding box center [501, 416] width 136 height 33
click at [310, 330] on icon "-10" at bounding box center [329, 311] width 101 height 101
click at [501, 245] on input "b. -10" at bounding box center [501, 241] width 1 height 7
radio input "true"
click at [475, 414] on button "Next" at bounding box center [501, 416] width 136 height 33
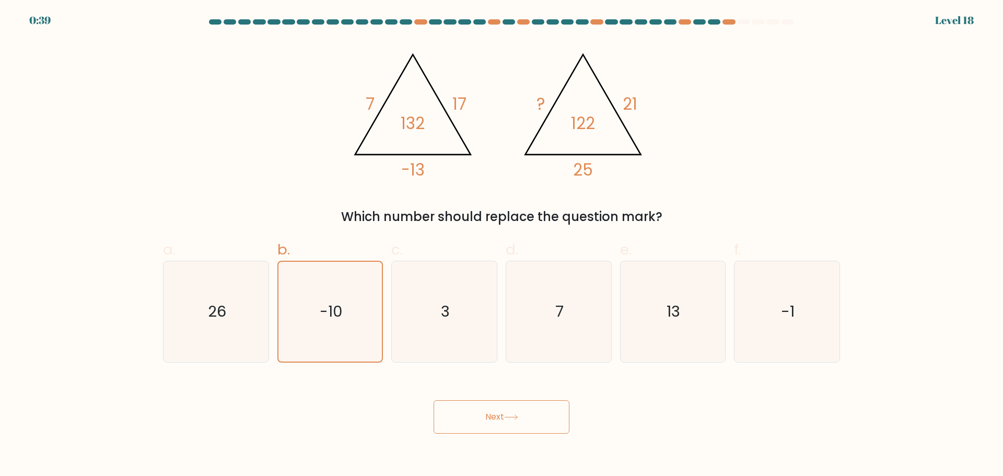
click at [475, 414] on button "Next" at bounding box center [501, 416] width 136 height 33
click at [429, 316] on icon "3" at bounding box center [444, 311] width 101 height 101
click at [501, 245] on input "c. 3" at bounding box center [501, 241] width 1 height 7
radio input "true"
click at [482, 420] on button "Next" at bounding box center [501, 416] width 136 height 33
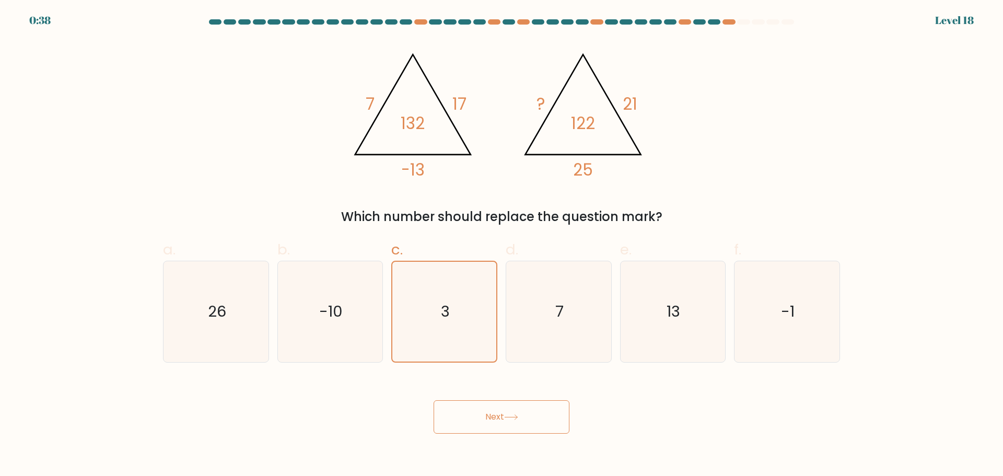
click at [482, 420] on button "Next" at bounding box center [501, 416] width 136 height 33
click at [564, 331] on icon "7" at bounding box center [558, 311] width 101 height 101
click at [502, 245] on input "d. 7" at bounding box center [501, 241] width 1 height 7
radio input "true"
click at [515, 424] on button "Next" at bounding box center [501, 416] width 136 height 33
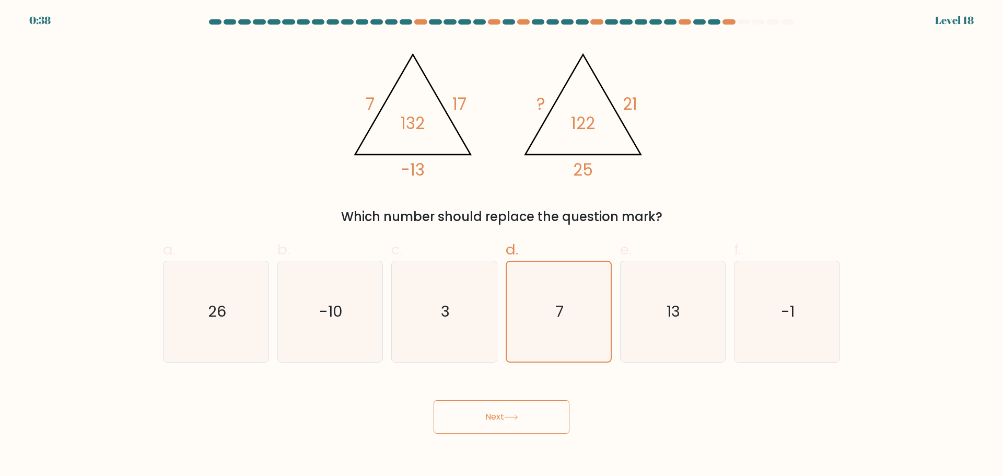
click at [518, 424] on button "Next" at bounding box center [501, 416] width 136 height 33
drag, startPoint x: 671, startPoint y: 332, endPoint x: 625, endPoint y: 375, distance: 63.2
click at [673, 331] on icon "13" at bounding box center [672, 311] width 101 height 101
click at [525, 431] on button "Next" at bounding box center [501, 416] width 136 height 33
drag, startPoint x: 519, startPoint y: 430, endPoint x: 533, endPoint y: 421, distance: 16.9
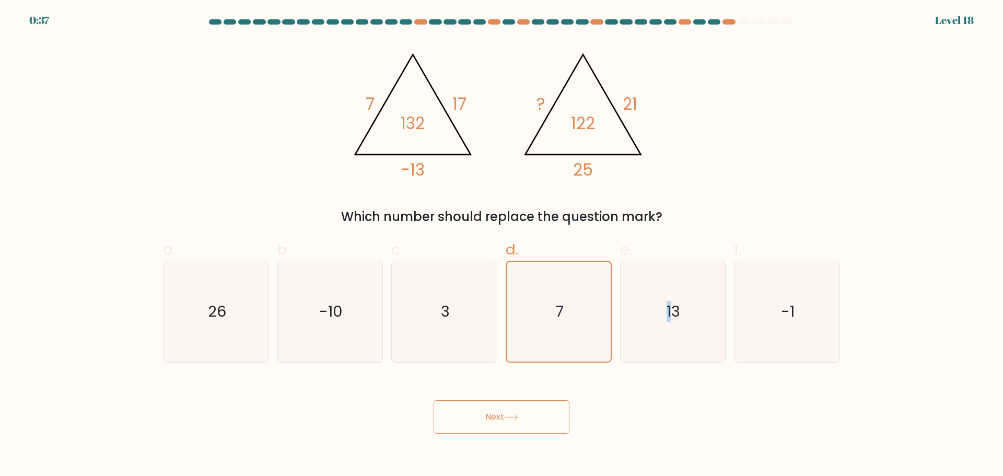
click at [518, 430] on button "Next" at bounding box center [501, 416] width 136 height 33
click at [665, 328] on icon "13" at bounding box center [672, 311] width 101 height 101
click at [502, 245] on input "e. 13" at bounding box center [501, 241] width 1 height 7
radio input "true"
click at [524, 413] on button "Next" at bounding box center [501, 416] width 136 height 33
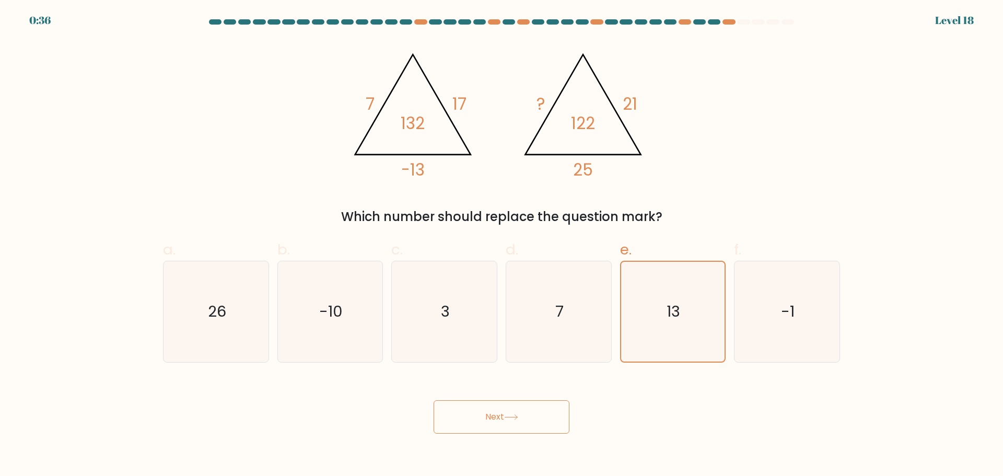
click at [523, 415] on button "Next" at bounding box center [501, 416] width 136 height 33
click at [766, 340] on icon "-1" at bounding box center [786, 311] width 101 height 101
click at [502, 245] on input "f. -1" at bounding box center [501, 241] width 1 height 7
radio input "true"
click at [537, 430] on button "Next" at bounding box center [501, 416] width 136 height 33
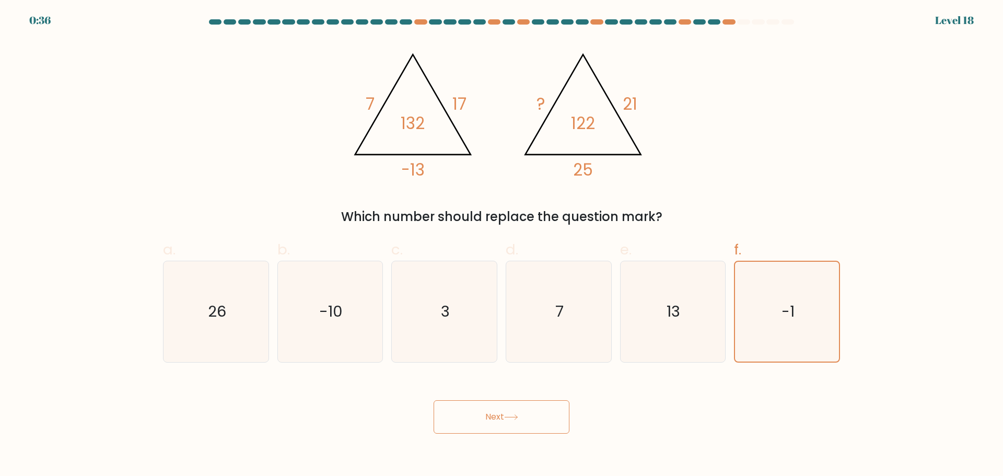
click at [536, 431] on button "Next" at bounding box center [501, 416] width 136 height 33
click at [683, 382] on div "Next" at bounding box center [501, 404] width 689 height 58
click at [309, 329] on icon "-10" at bounding box center [329, 311] width 101 height 101
click at [501, 245] on input "b. -10" at bounding box center [501, 241] width 1 height 7
radio input "true"
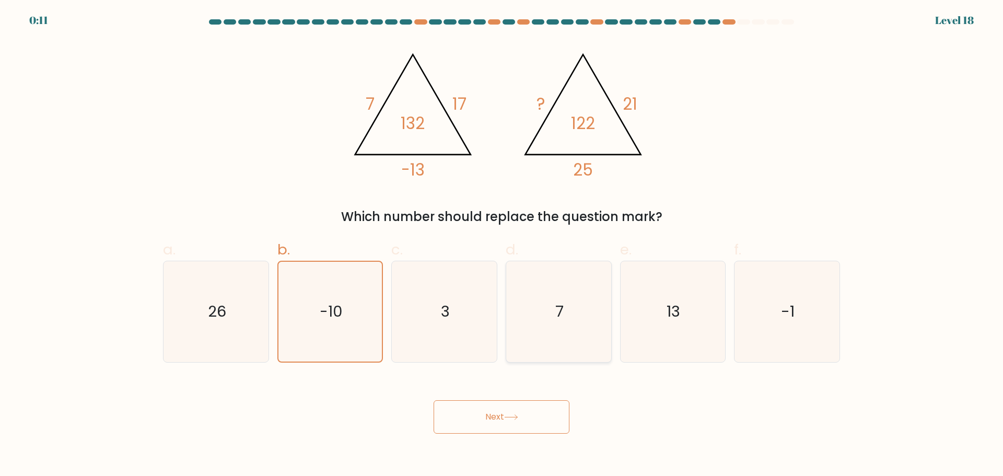
click at [551, 296] on icon "7" at bounding box center [558, 311] width 101 height 101
click at [502, 245] on input "d. 7" at bounding box center [501, 241] width 1 height 7
radio input "true"
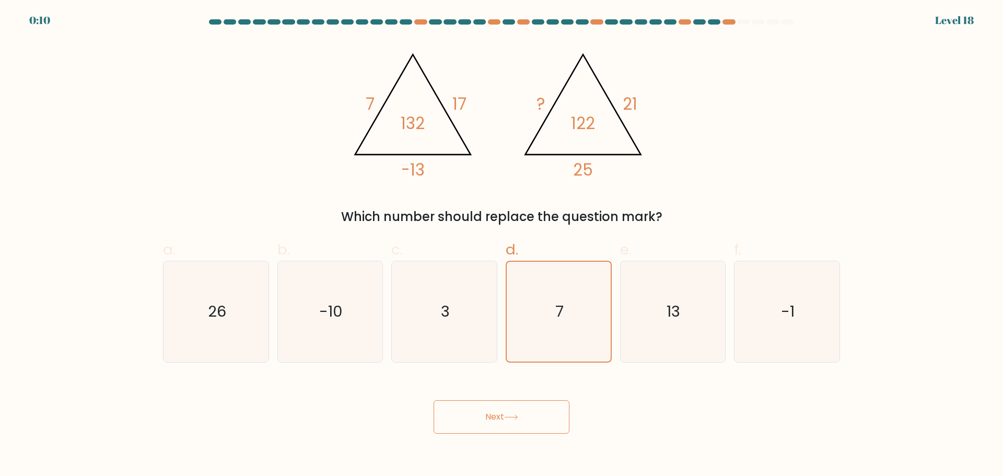
click at [522, 427] on button "Next" at bounding box center [501, 416] width 136 height 33
click at [522, 426] on button "Next" at bounding box center [501, 416] width 136 height 33
click at [522, 425] on button "Next" at bounding box center [501, 416] width 136 height 33
click at [522, 424] on button "Next" at bounding box center [501, 416] width 136 height 33
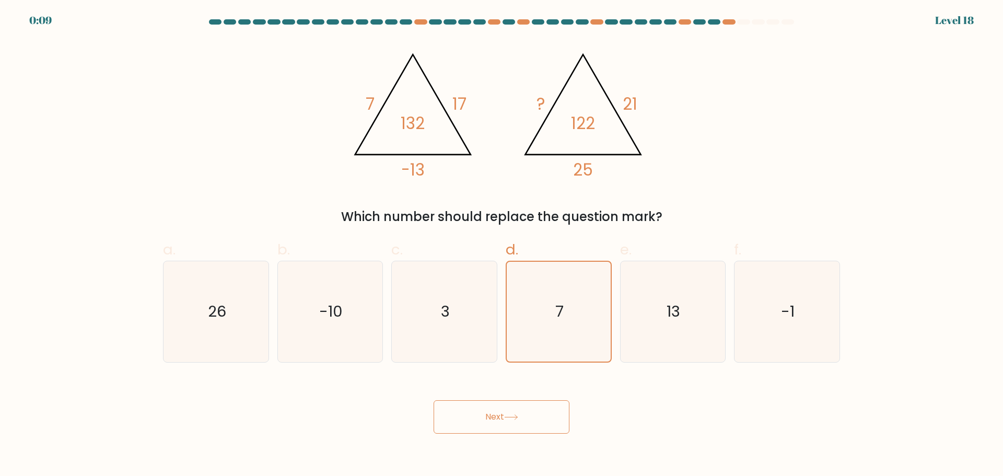
click at [522, 422] on button "Next" at bounding box center [501, 416] width 136 height 33
click at [518, 415] on icon at bounding box center [511, 417] width 14 height 6
click at [518, 419] on icon at bounding box center [511, 417] width 14 height 6
click at [518, 418] on icon at bounding box center [511, 417] width 14 height 6
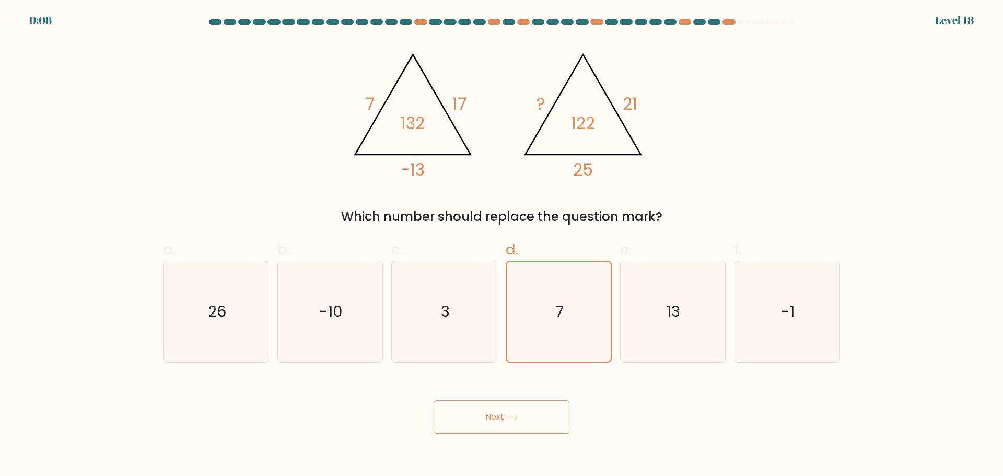
click at [516, 416] on icon at bounding box center [511, 417] width 14 height 6
click at [515, 416] on icon at bounding box center [511, 417] width 14 height 6
click at [516, 417] on icon at bounding box center [511, 417] width 14 height 6
click at [517, 417] on icon at bounding box center [511, 417] width 14 height 6
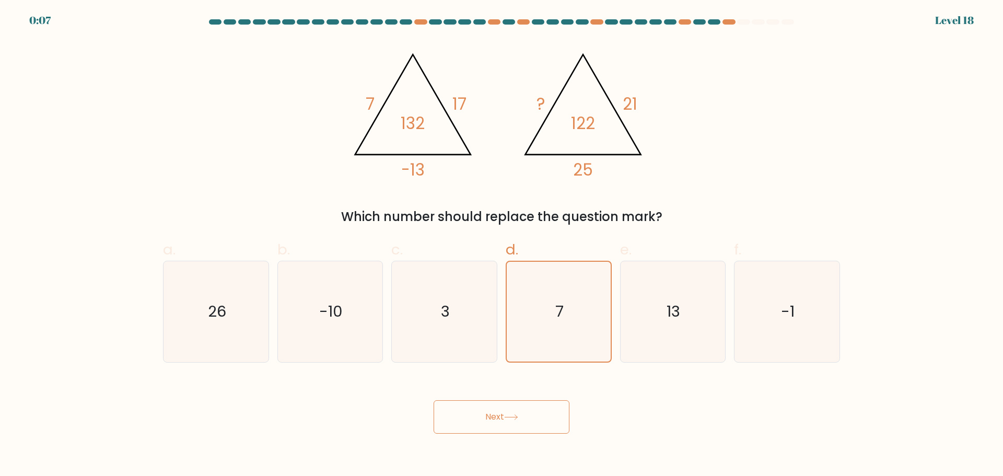
click at [518, 420] on button "Next" at bounding box center [501, 416] width 136 height 33
click at [517, 419] on icon at bounding box center [511, 417] width 14 height 6
click at [518, 420] on button "Next" at bounding box center [501, 416] width 136 height 33
click at [559, 346] on icon "7" at bounding box center [559, 312] width 100 height 100
click at [502, 245] on input "d. 7" at bounding box center [501, 241] width 1 height 7
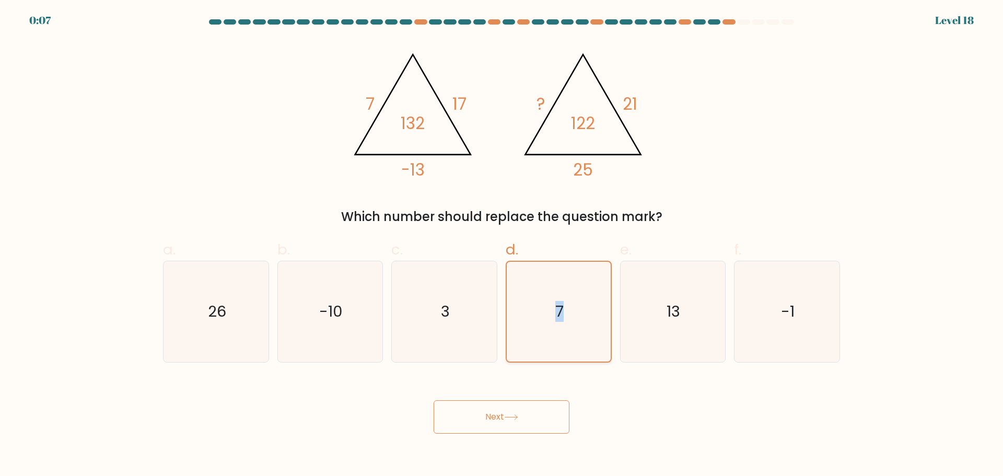
click at [559, 346] on icon "7" at bounding box center [559, 312] width 100 height 100
click at [502, 245] on input "d. 7" at bounding box center [501, 241] width 1 height 7
click at [559, 348] on icon "7" at bounding box center [559, 312] width 100 height 100
click at [502, 245] on input "d. 7" at bounding box center [501, 241] width 1 height 7
click at [538, 422] on button "Next" at bounding box center [501, 416] width 136 height 33
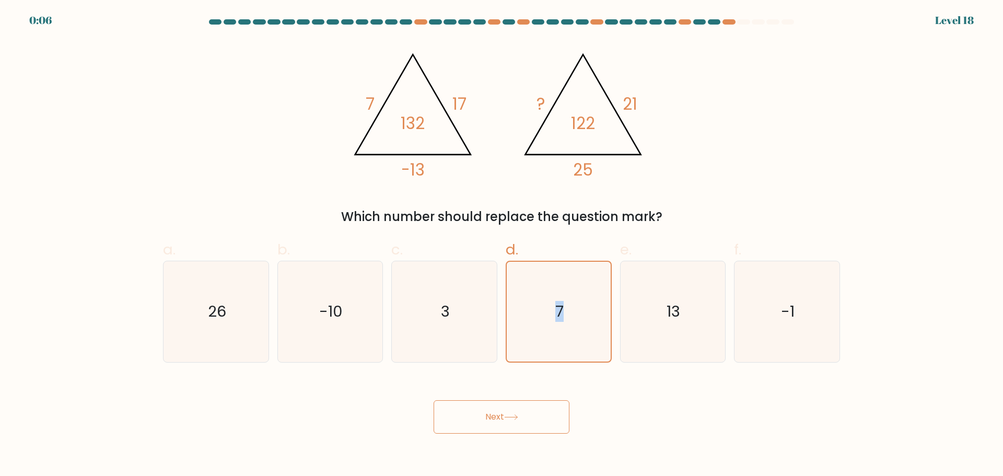
click at [537, 421] on button "Next" at bounding box center [501, 416] width 136 height 33
click at [537, 422] on button "Next" at bounding box center [501, 416] width 136 height 33
click at [649, 426] on div "Next" at bounding box center [501, 404] width 689 height 58
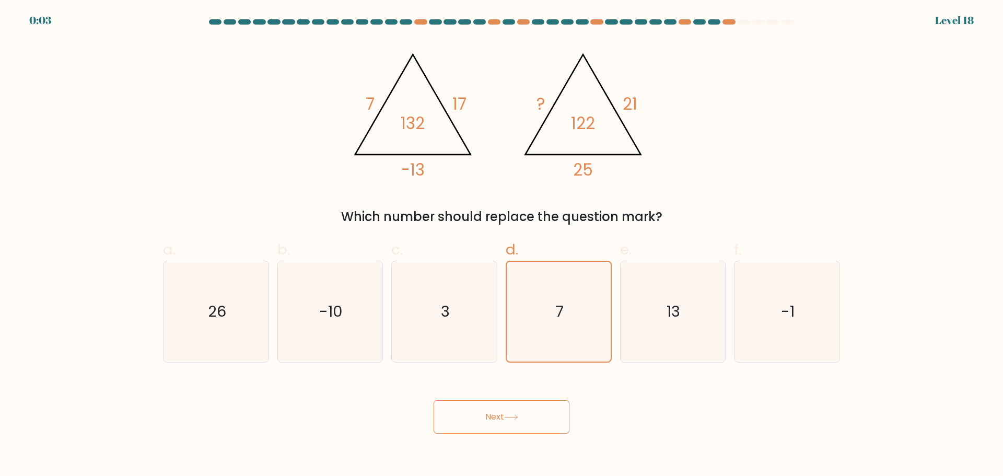
click at [530, 422] on button "Next" at bounding box center [501, 416] width 136 height 33
click at [433, 400] on button "Next" at bounding box center [501, 416] width 136 height 33
click at [528, 421] on button "Next" at bounding box center [501, 416] width 136 height 33
click at [433, 400] on button "Next" at bounding box center [501, 416] width 136 height 33
click at [518, 418] on icon at bounding box center [511, 417] width 14 height 6
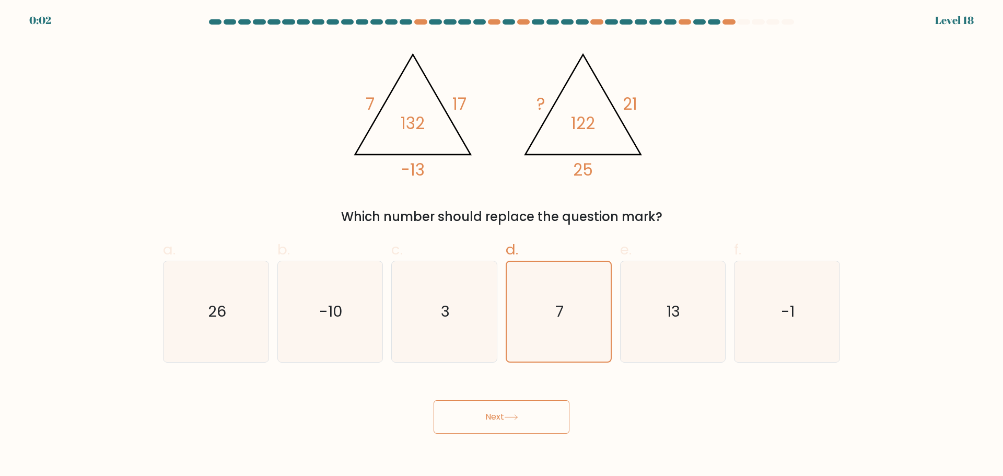
click at [433, 400] on button "Next" at bounding box center [501, 416] width 136 height 33
click at [513, 418] on icon at bounding box center [511, 417] width 14 height 6
click at [512, 418] on icon at bounding box center [511, 417] width 14 height 6
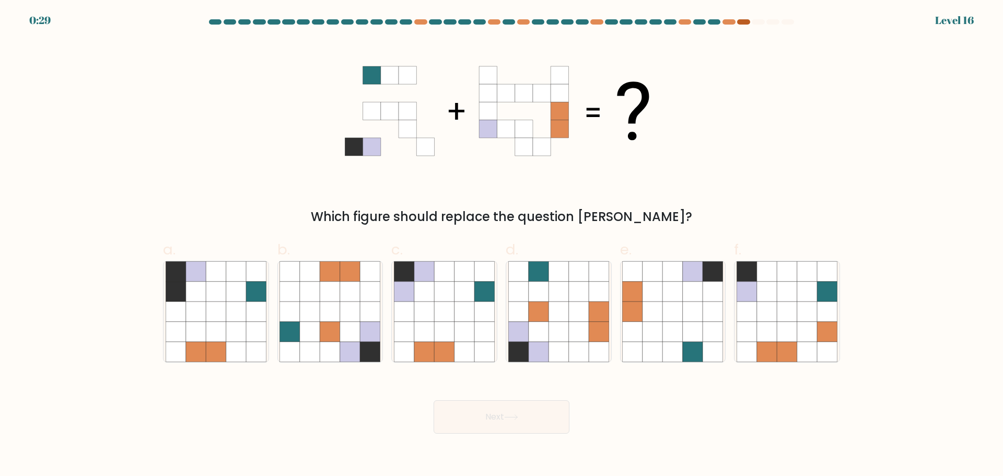
click at [743, 23] on div at bounding box center [743, 21] width 13 height 5
click at [732, 28] on div at bounding box center [501, 23] width 689 height 9
click at [730, 24] on div at bounding box center [728, 21] width 13 height 5
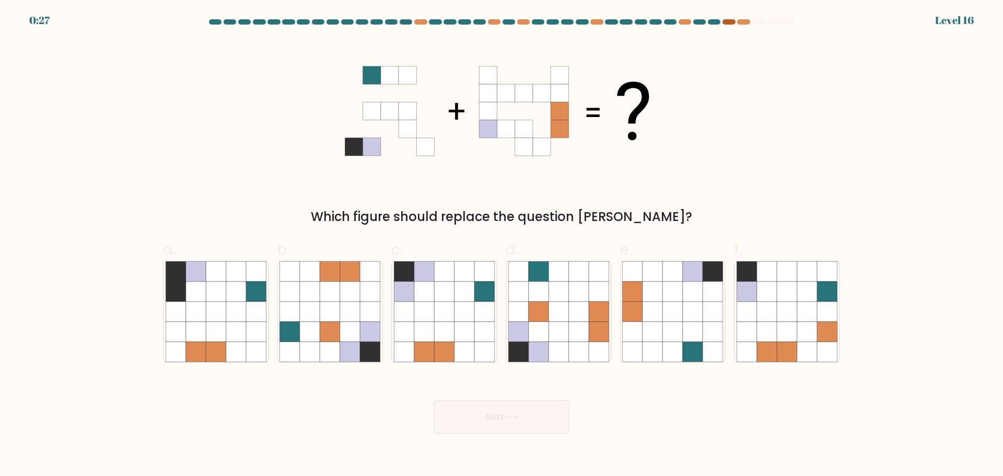
click at [730, 24] on div at bounding box center [728, 21] width 13 height 5
click at [553, 341] on icon at bounding box center [558, 331] width 20 height 20
click at [502, 245] on input "d." at bounding box center [501, 241] width 1 height 7
radio input "true"
click at [448, 346] on icon at bounding box center [444, 352] width 20 height 20
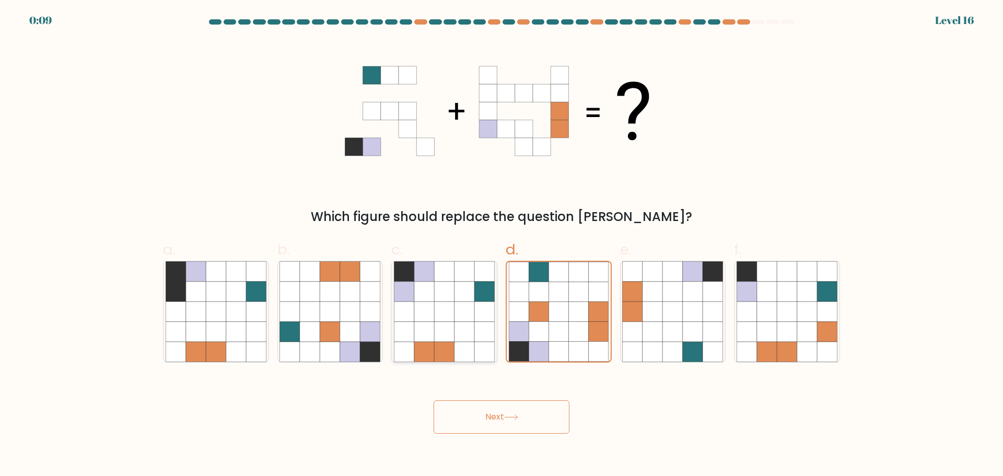
click at [501, 245] on input "c." at bounding box center [501, 241] width 1 height 7
radio input "true"
click at [518, 427] on button "Next" at bounding box center [501, 416] width 136 height 33
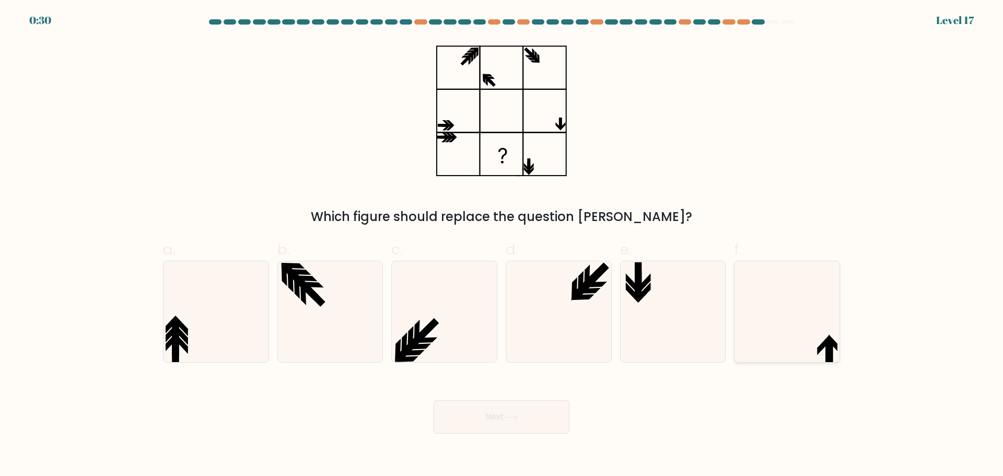
click at [795, 321] on icon at bounding box center [786, 311] width 101 height 101
click at [502, 245] on input "f." at bounding box center [501, 241] width 1 height 7
radio input "true"
click at [530, 416] on button "Next" at bounding box center [501, 416] width 136 height 33
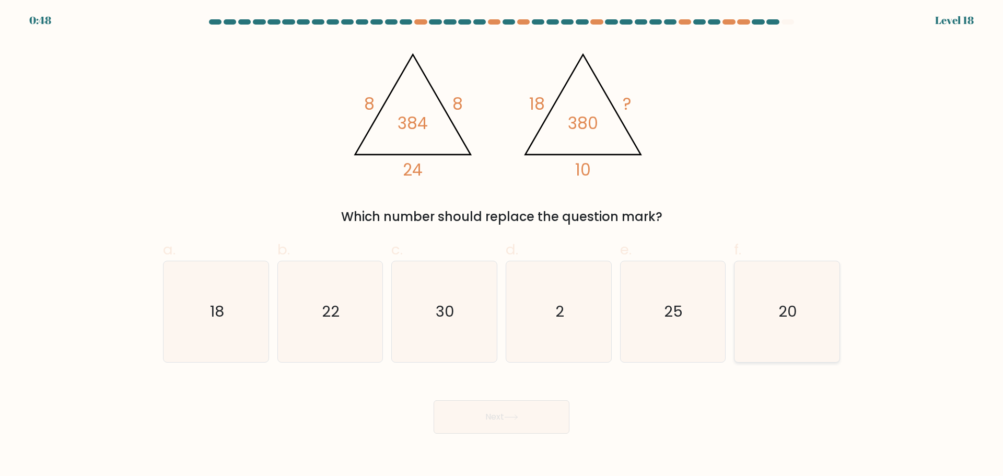
click at [791, 332] on icon "20" at bounding box center [786, 311] width 101 height 101
click at [502, 245] on input "f. 20" at bounding box center [501, 241] width 1 height 7
radio input "true"
click at [503, 418] on button "Next" at bounding box center [501, 416] width 136 height 33
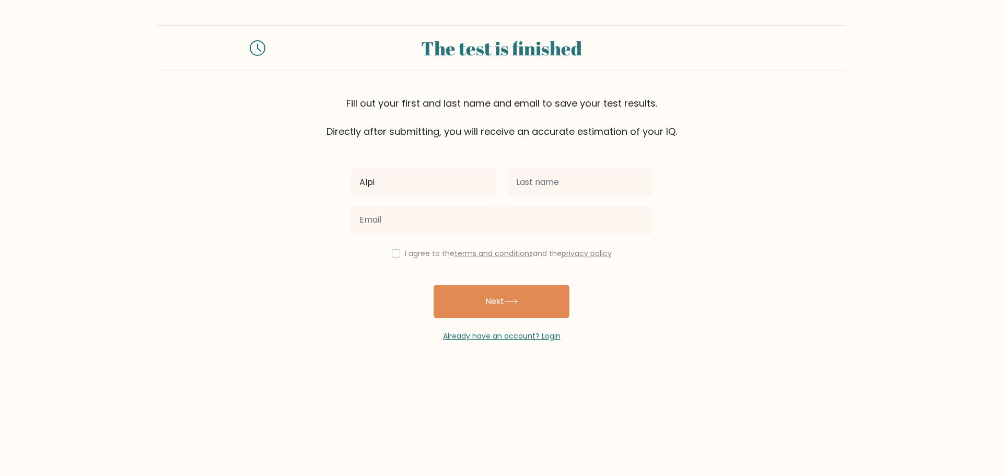
type input "Alpi"
click at [572, 189] on input "text" at bounding box center [580, 182] width 144 height 29
type input "Gunc"
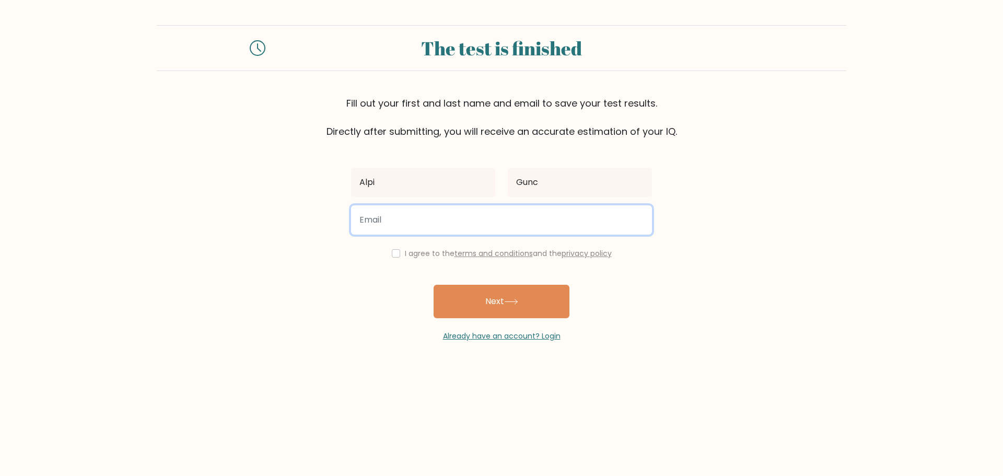
click at [477, 227] on input "email" at bounding box center [501, 219] width 301 height 29
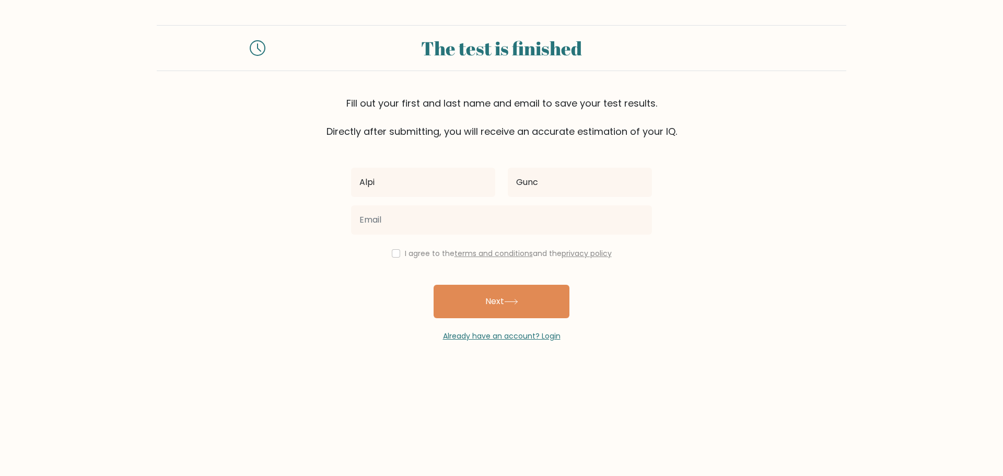
click at [333, 289] on form "The test is finished Fill out your first and last name and email to save your t…" at bounding box center [501, 183] width 1003 height 316
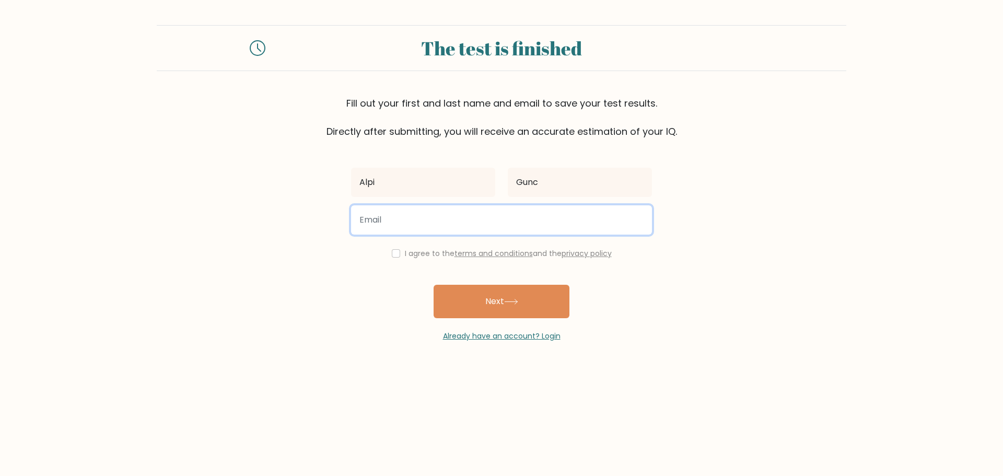
click at [381, 223] on input "email" at bounding box center [501, 219] width 301 height 29
type input "a.i.guncan02@gmail.com"
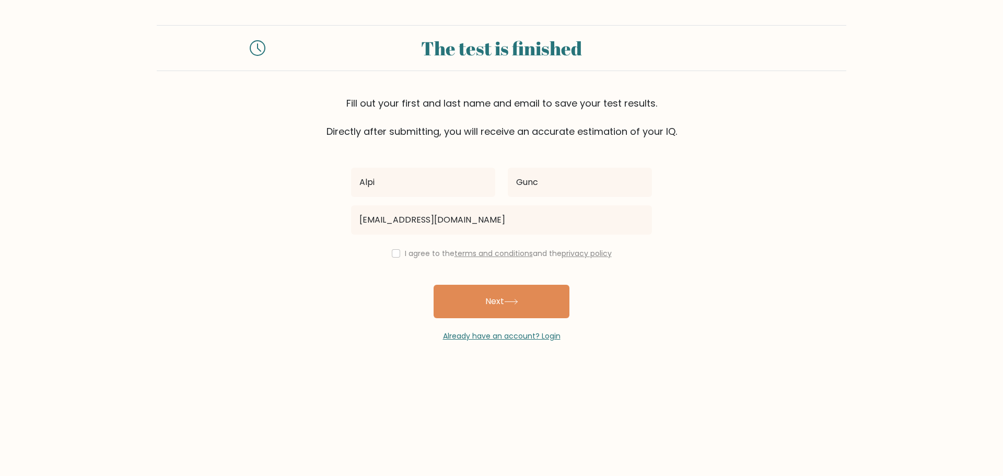
click at [321, 335] on form "The test is finished Fill out your first and last name and email to save your t…" at bounding box center [501, 183] width 1003 height 316
click at [394, 256] on input "checkbox" at bounding box center [396, 253] width 8 height 8
checkbox input "true"
click at [466, 297] on button "Next" at bounding box center [501, 301] width 136 height 33
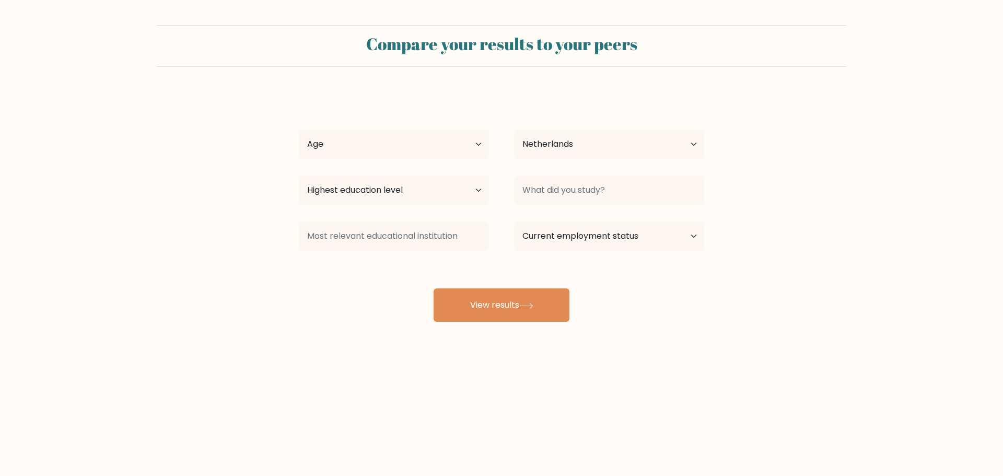
select select "NL"
click at [421, 150] on select "Age Under [DEMOGRAPHIC_DATA] [DEMOGRAPHIC_DATA] [DEMOGRAPHIC_DATA] [DEMOGRAPHIC…" at bounding box center [394, 144] width 190 height 29
select select "18_24"
click at [299, 130] on select "Age Under [DEMOGRAPHIC_DATA] [DEMOGRAPHIC_DATA] [DEMOGRAPHIC_DATA] [DEMOGRAPHIC…" at bounding box center [394, 144] width 190 height 29
click at [600, 148] on select "Country [GEOGRAPHIC_DATA] [GEOGRAPHIC_DATA] [GEOGRAPHIC_DATA] [US_STATE] [GEOGR…" at bounding box center [609, 144] width 190 height 29
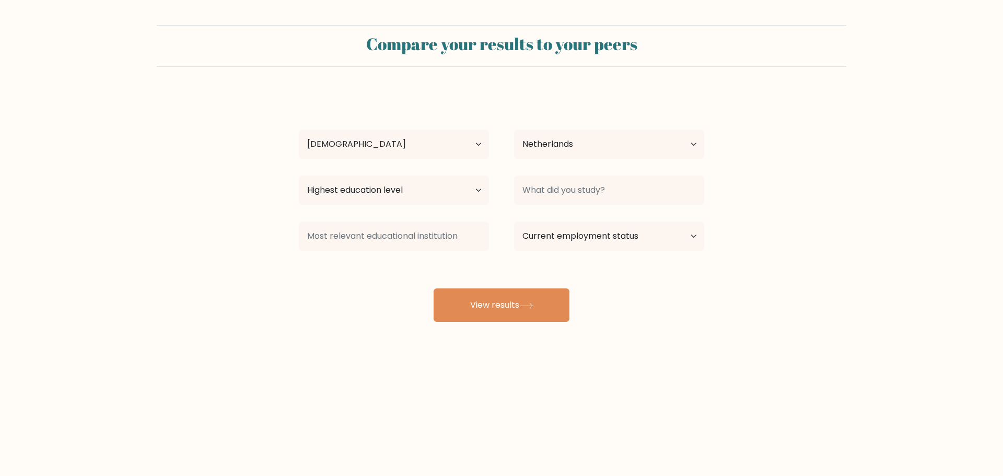
click at [560, 126] on div "Country Afghanistan Albania Algeria American Samoa Andorra Angola Anguilla Anta…" at bounding box center [608, 144] width 215 height 38
click at [404, 217] on div at bounding box center [393, 236] width 215 height 38
click at [402, 199] on select "Highest education level No schooling Primary Lower Secondary Upper Secondary Oc…" at bounding box center [394, 189] width 190 height 29
select select "bachelors_degree"
click at [299, 175] on select "Highest education level No schooling Primary Lower Secondary Upper Secondary Oc…" at bounding box center [394, 189] width 190 height 29
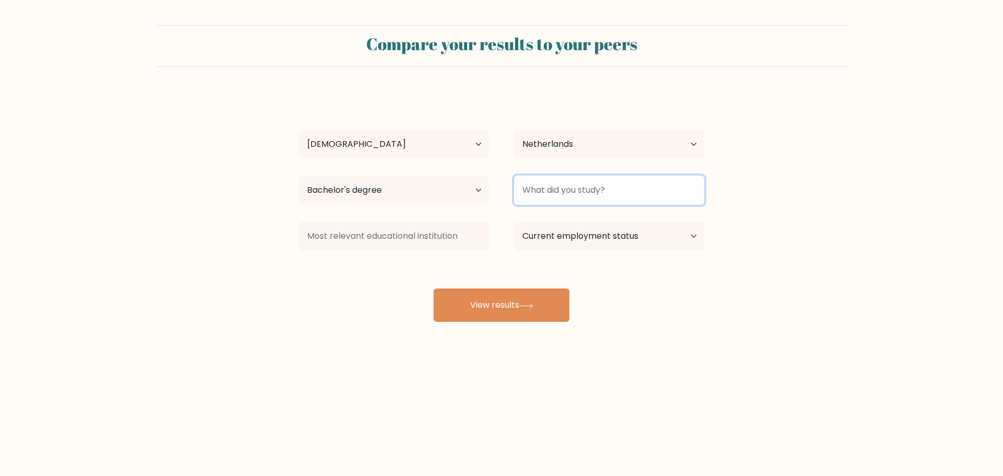
click at [591, 197] on input at bounding box center [609, 189] width 190 height 29
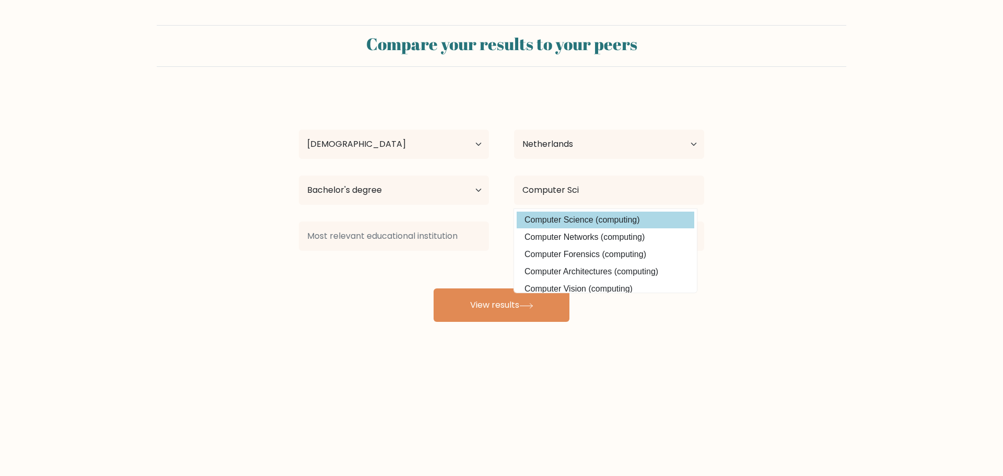
click at [585, 223] on option "Computer Science (computing)" at bounding box center [605, 220] width 178 height 17
type input "Computer Science"
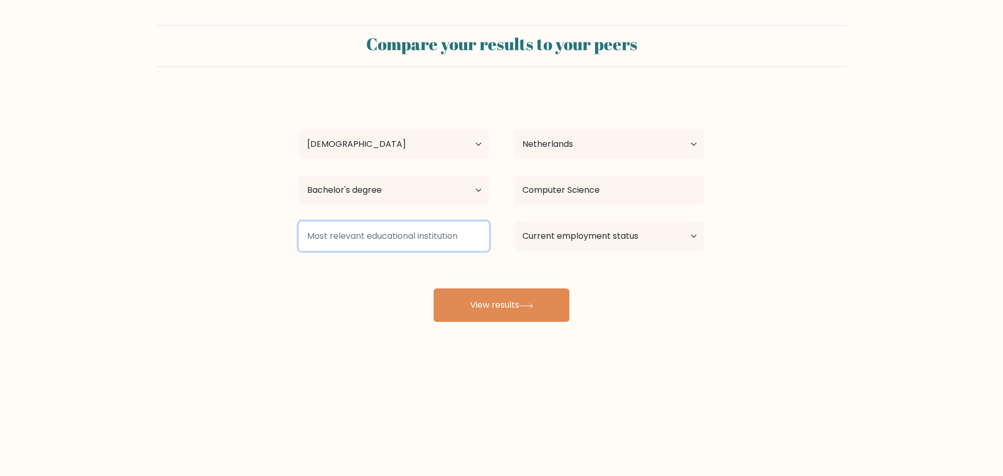
click at [388, 227] on input at bounding box center [394, 235] width 190 height 29
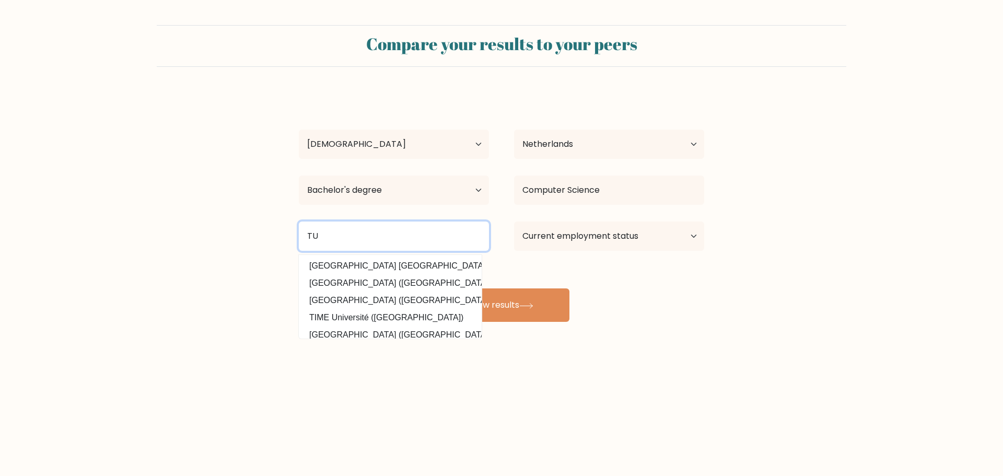
type input "T"
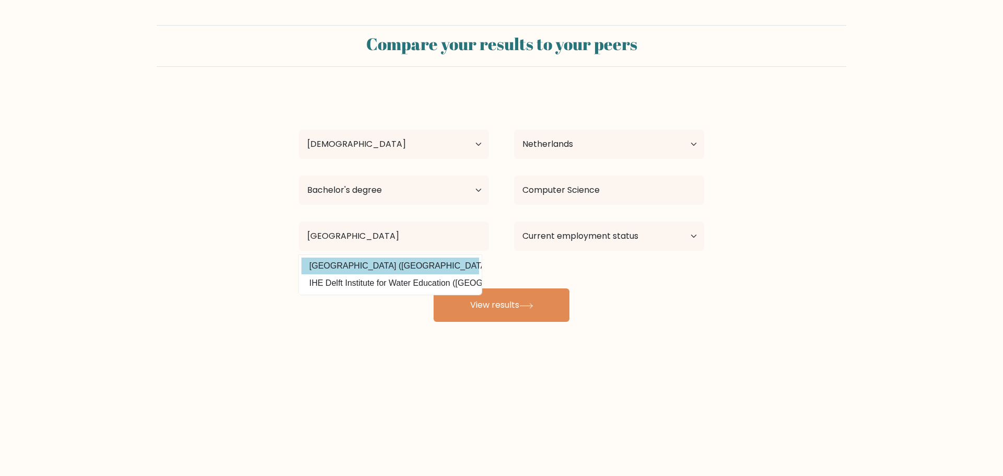
click at [385, 262] on option "Technische Universiteit Delft (Netherlands)" at bounding box center [390, 265] width 178 height 17
type input "[GEOGRAPHIC_DATA]"
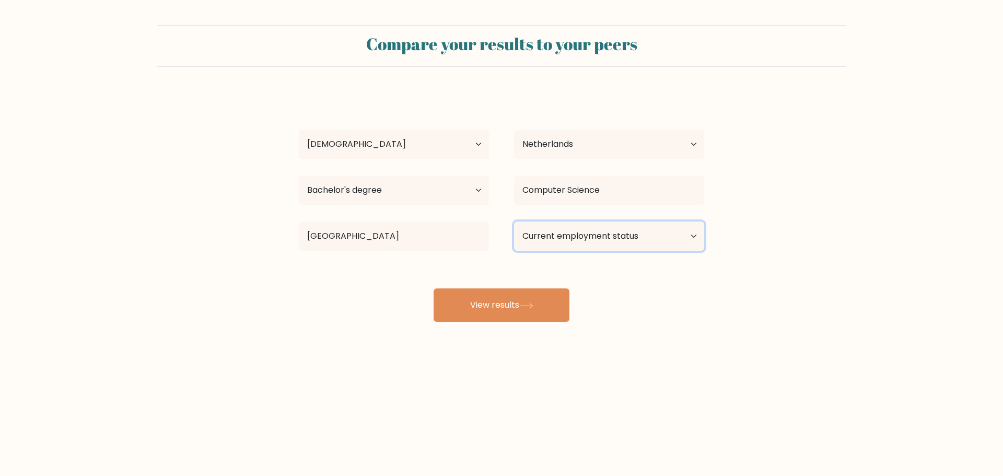
click at [588, 234] on select "Current employment status Employed Student Retired Other / prefer not to answer" at bounding box center [609, 235] width 190 height 29
click at [514, 221] on select "Current employment status Employed Student Retired Other / prefer not to answer" at bounding box center [609, 235] width 190 height 29
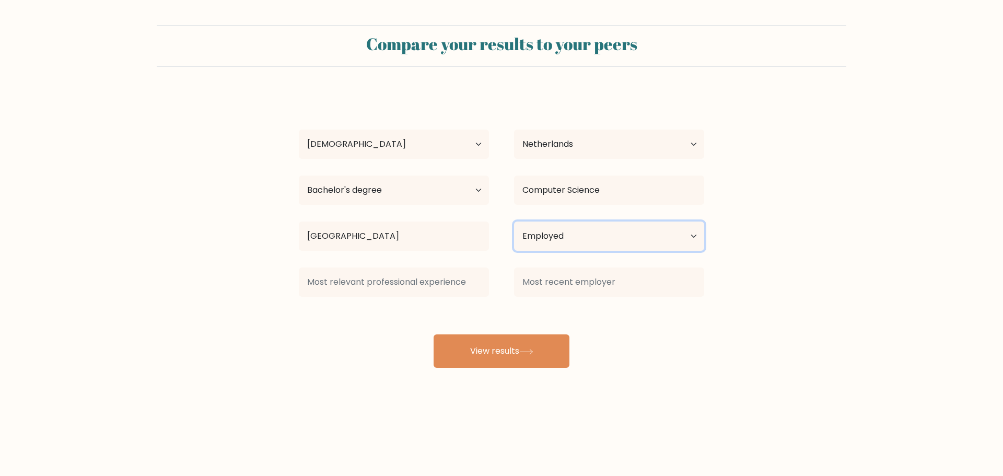
drag, startPoint x: 578, startPoint y: 240, endPoint x: 577, endPoint y: 248, distance: 7.5
click at [578, 240] on select "Current employment status Employed Student Retired Other / prefer not to answer" at bounding box center [609, 235] width 190 height 29
click at [514, 221] on select "Current employment status Employed Student Retired Other / prefer not to answer" at bounding box center [609, 235] width 190 height 29
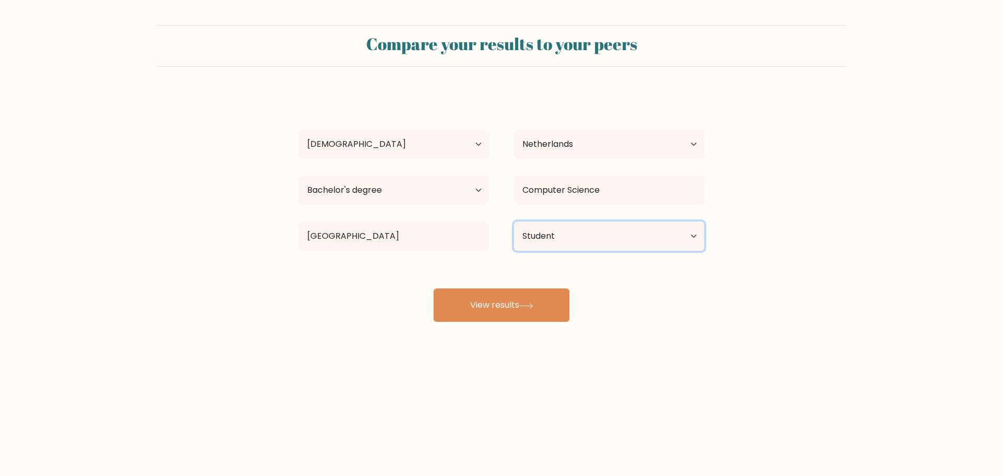
click at [555, 234] on select "Current employment status Employed Student Retired Other / prefer not to answer" at bounding box center [609, 235] width 190 height 29
select select "employed"
click at [514, 221] on select "Current employment status Employed Student Retired Other / prefer not to answer" at bounding box center [609, 235] width 190 height 29
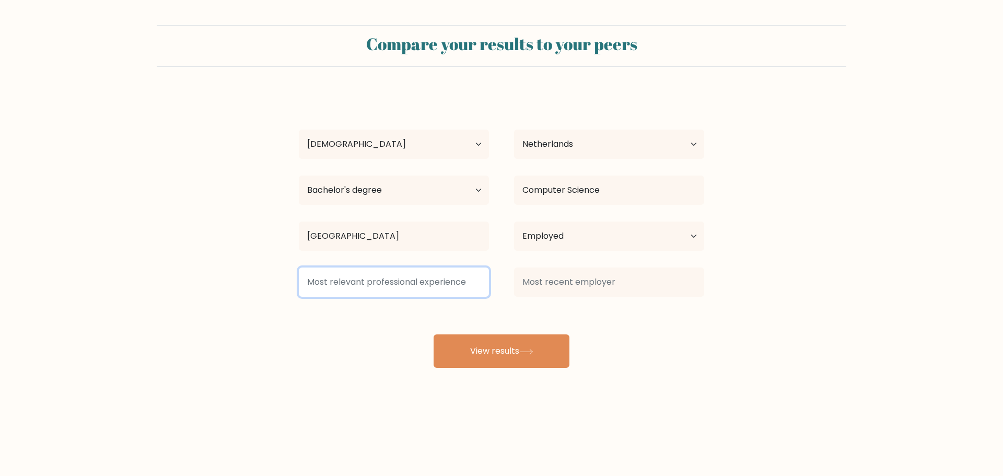
click at [418, 290] on input at bounding box center [394, 281] width 190 height 29
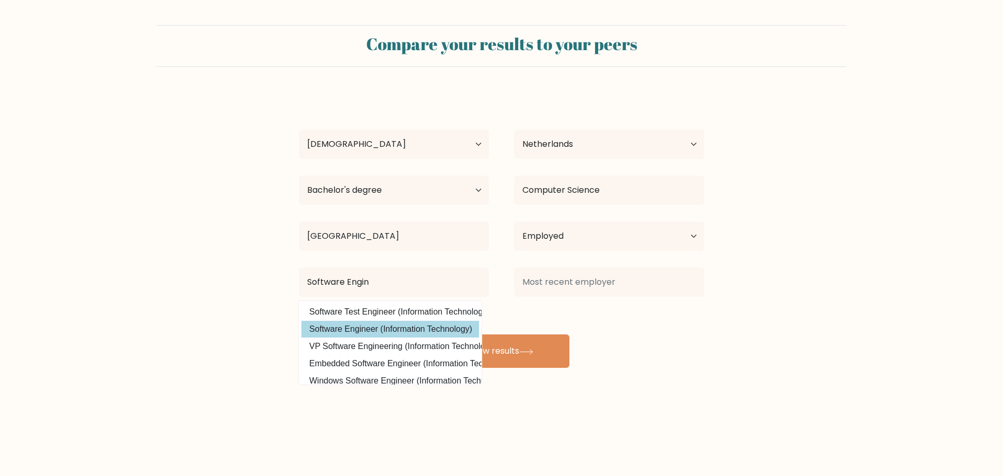
click at [404, 326] on option "Software Engineer (Information Technology)" at bounding box center [390, 329] width 178 height 17
type input "Software Engineer"
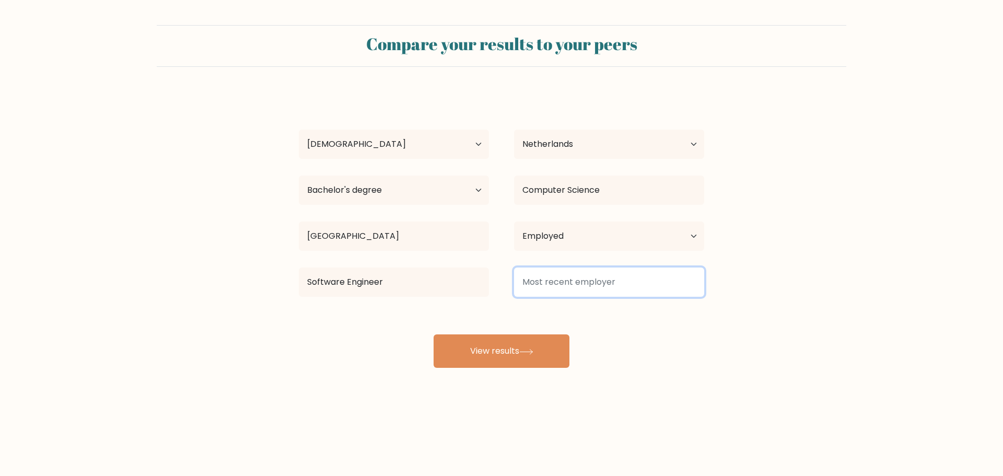
click at [567, 274] on input at bounding box center [609, 281] width 190 height 29
type input "Uber"
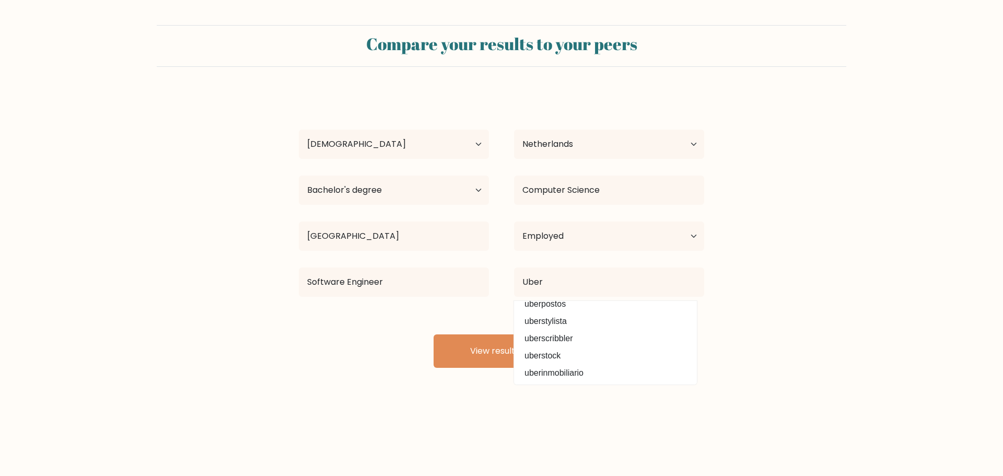
click at [487, 392] on div "Compare your results to your peers Alpi Gunc Age Under 18 years old 18-24 years…" at bounding box center [501, 198] width 1003 height 396
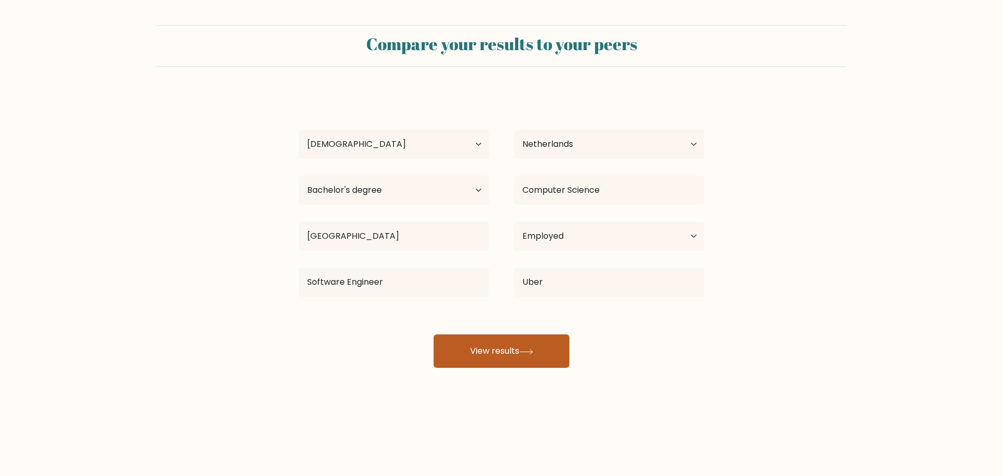
click at [490, 359] on button "View results" at bounding box center [501, 350] width 136 height 33
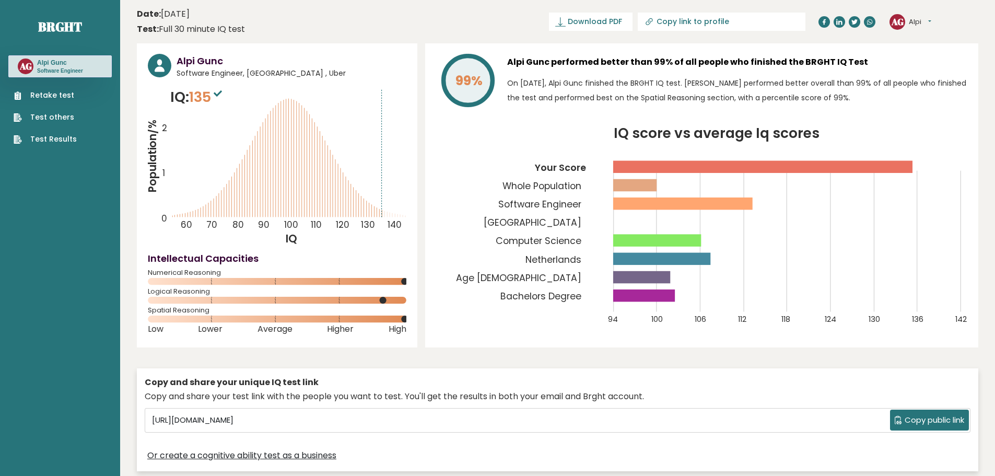
click at [934, 226] on icon "IQ score vs average Iq scores 94 100 106 112 118 124 130 136 142 Your Score Who…" at bounding box center [701, 232] width 531 height 210
drag, startPoint x: 161, startPoint y: 26, endPoint x: 261, endPoint y: 22, distance: 99.3
click at [252, 22] on header "Date: [DATE] Test: Full 30 minute IQ test Download PDF Downloading... Downloadi…" at bounding box center [557, 21] width 841 height 33
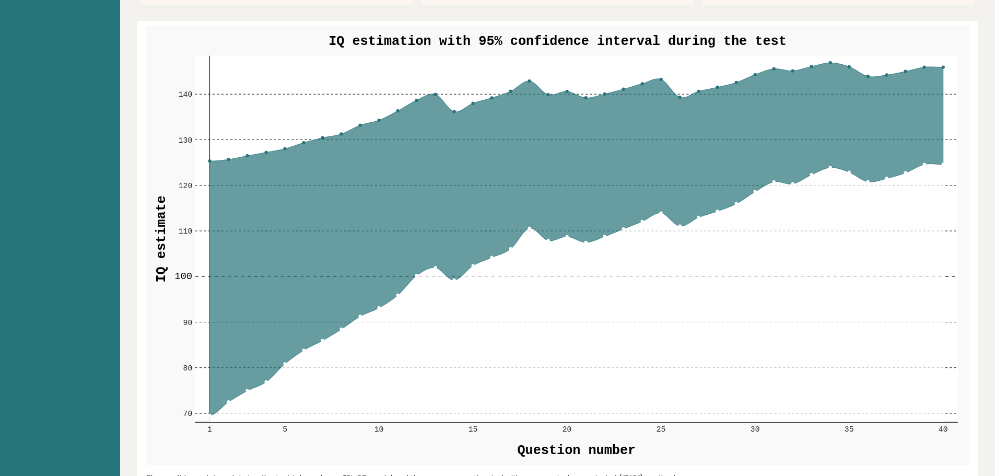
scroll to position [1253, 0]
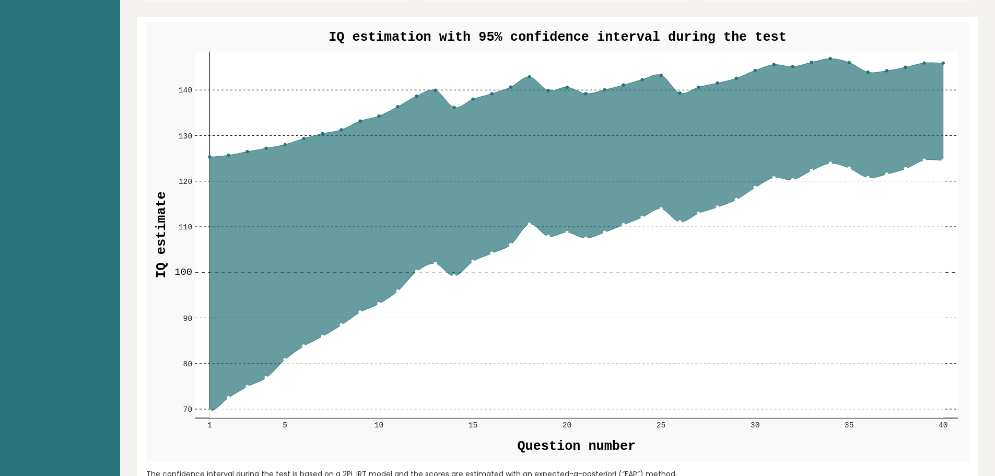
click at [833, 58] on icon at bounding box center [576, 234] width 734 height 353
click at [832, 58] on icon at bounding box center [576, 234] width 734 height 353
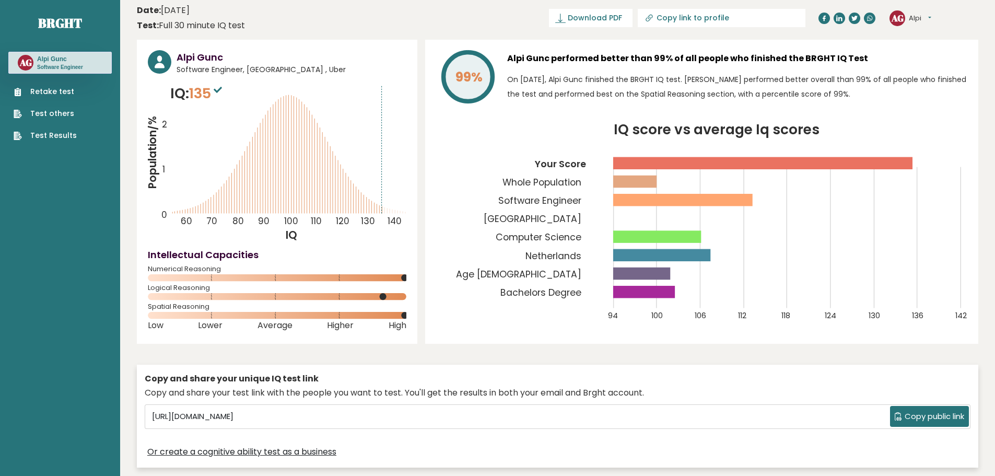
scroll to position [0, 0]
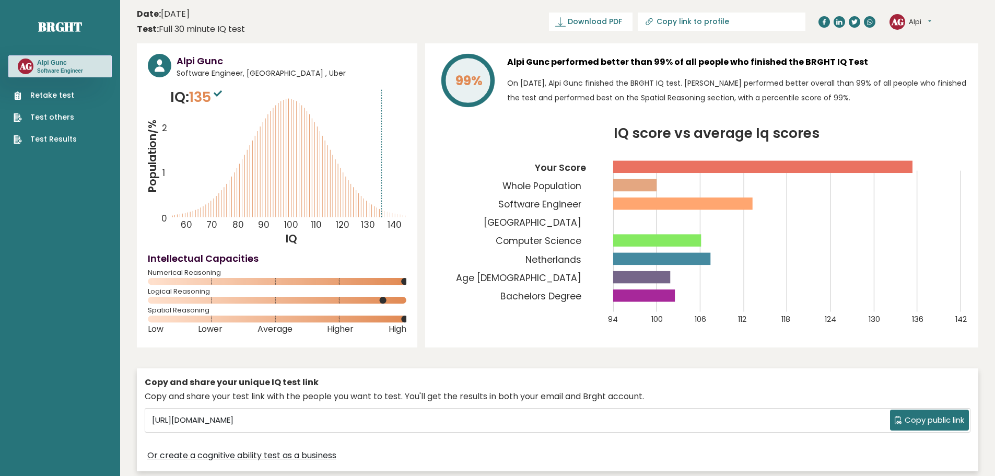
click at [31, 93] on link "Retake test" at bounding box center [45, 95] width 63 height 11
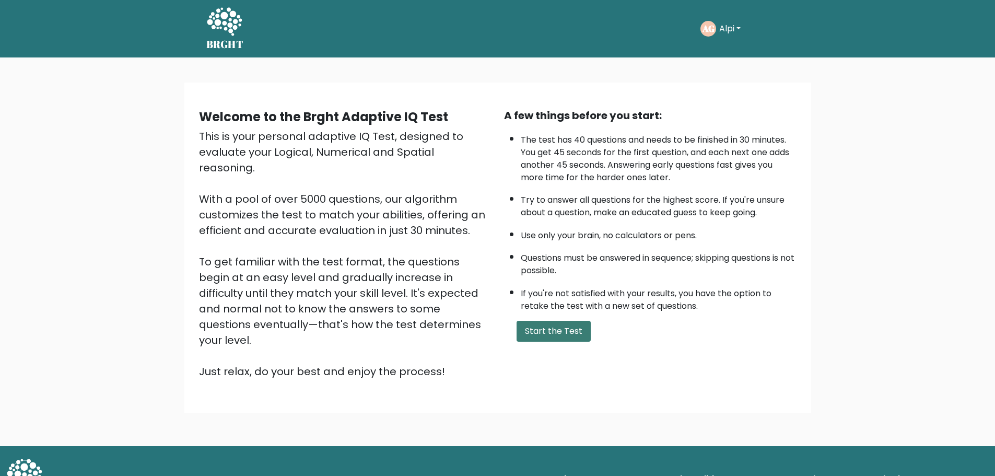
drag, startPoint x: 547, startPoint y: 309, endPoint x: 553, endPoint y: 330, distance: 21.7
click at [547, 311] on li "If you're not satisfied with your results, you have the option to retake the te…" at bounding box center [659, 297] width 276 height 30
click at [553, 330] on button "Start the Test" at bounding box center [553, 331] width 74 height 21
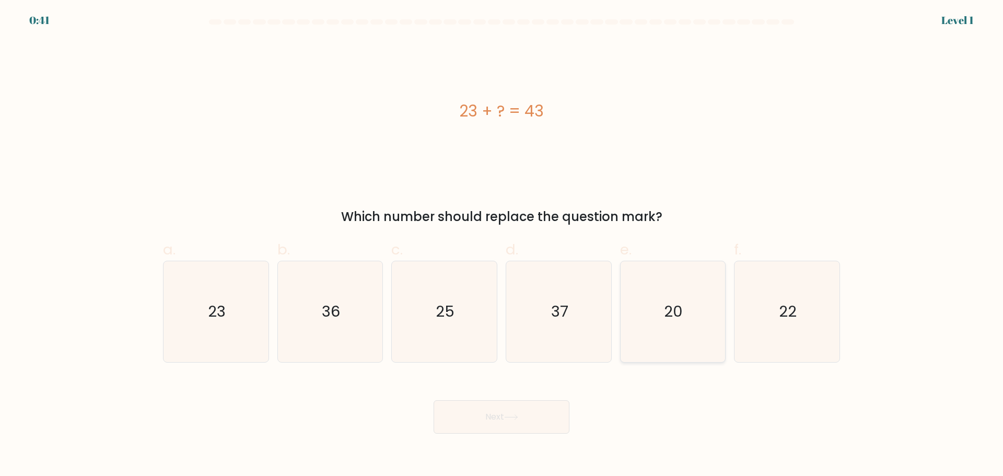
click at [677, 333] on icon "20" at bounding box center [672, 311] width 101 height 101
click at [502, 245] on input "e. 20" at bounding box center [501, 241] width 1 height 7
radio input "true"
click at [468, 430] on button "Next" at bounding box center [501, 416] width 136 height 33
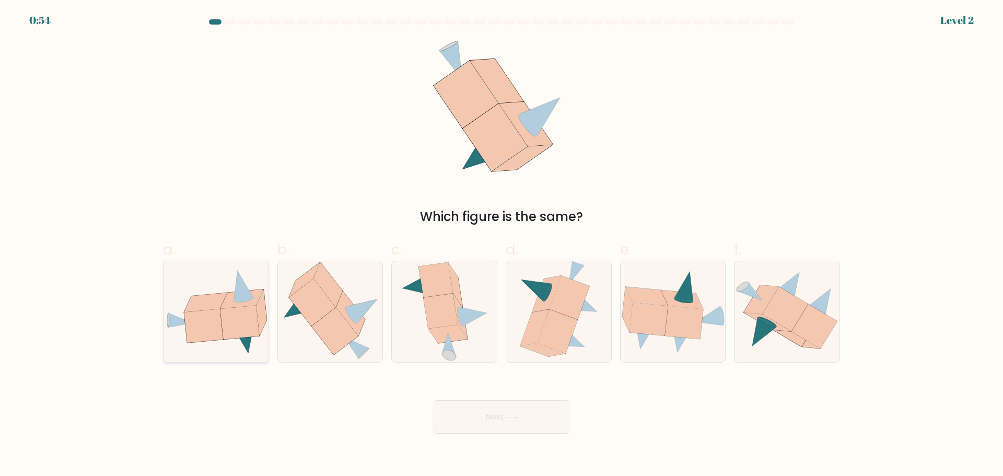
click at [253, 330] on icon at bounding box center [239, 322] width 39 height 33
click at [501, 245] on input "a." at bounding box center [501, 241] width 1 height 7
radio input "true"
click at [501, 426] on button "Next" at bounding box center [501, 416] width 136 height 33
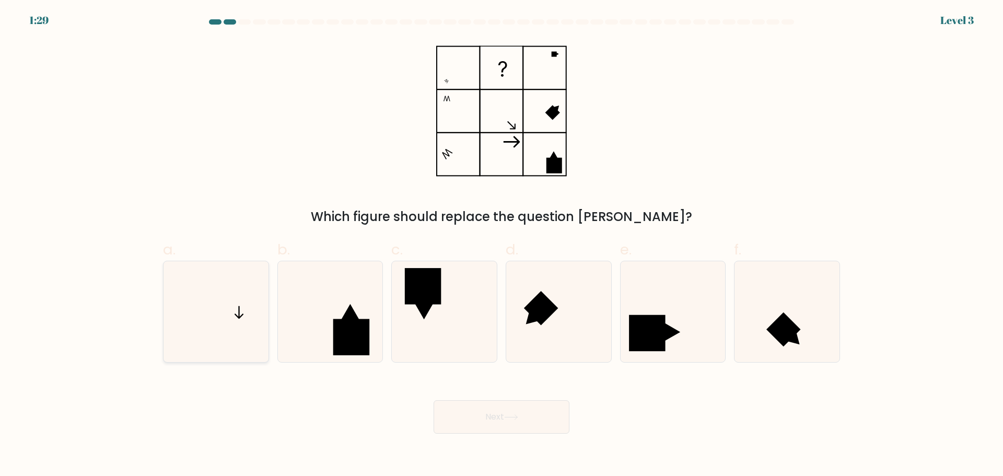
click at [242, 312] on icon at bounding box center [216, 311] width 101 height 101
click at [501, 245] on input "a." at bounding box center [501, 241] width 1 height 7
radio input "true"
click at [477, 415] on button "Next" at bounding box center [501, 416] width 136 height 33
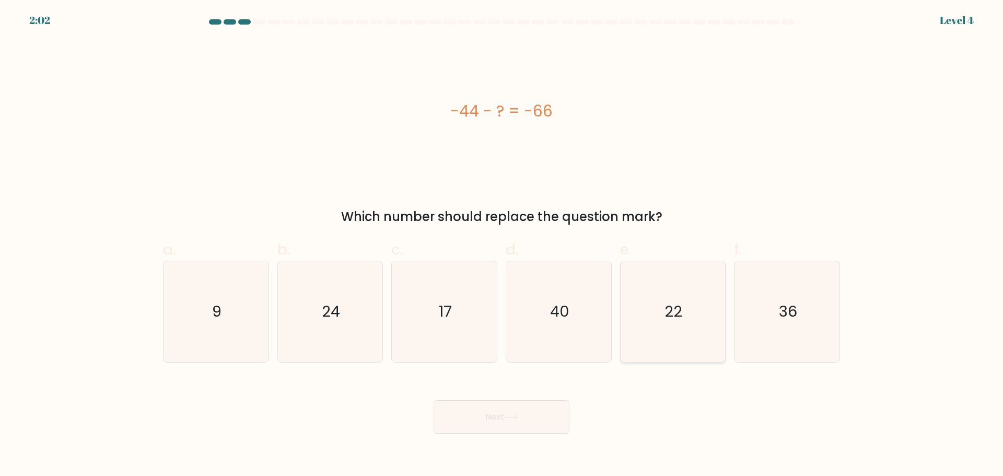
click at [662, 336] on icon "22" at bounding box center [672, 311] width 101 height 101
click at [502, 245] on input "e. 22" at bounding box center [501, 241] width 1 height 7
radio input "true"
click at [483, 423] on button "Next" at bounding box center [501, 416] width 136 height 33
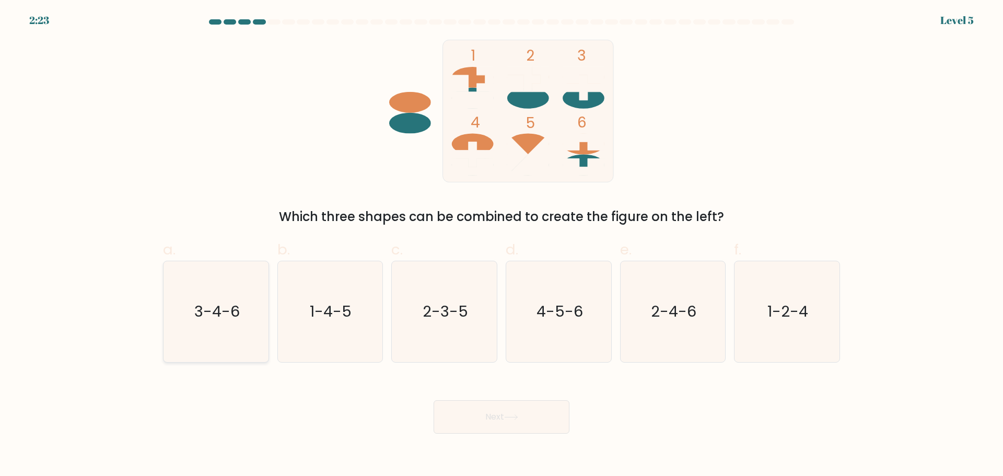
click at [243, 324] on icon "3-4-6" at bounding box center [216, 311] width 101 height 101
click at [501, 245] on input "a. 3-4-6" at bounding box center [501, 241] width 1 height 7
radio input "true"
click at [492, 418] on button "Next" at bounding box center [501, 416] width 136 height 33
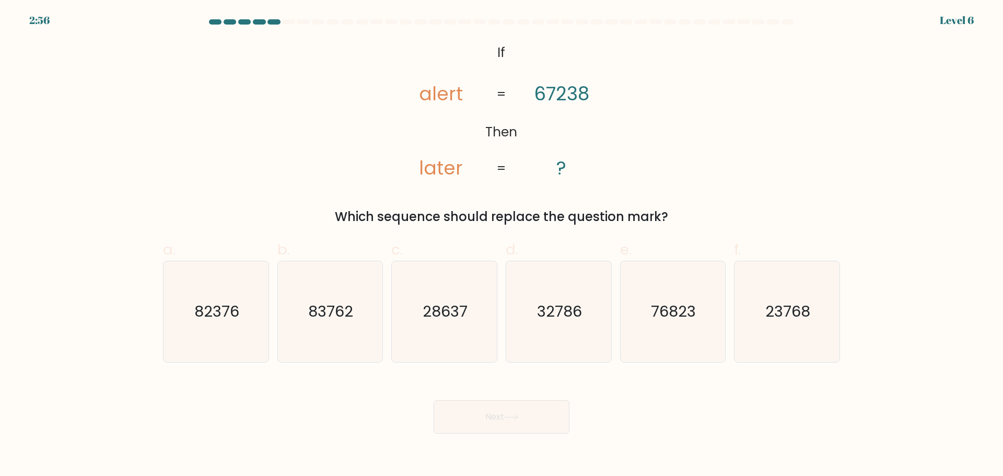
click at [30, 199] on form "If ?" at bounding box center [501, 226] width 1003 height 414
click at [674, 335] on icon "76823" at bounding box center [672, 311] width 101 height 101
click at [502, 245] on input "e. 76823" at bounding box center [501, 241] width 1 height 7
radio input "true"
click at [511, 430] on button "Next" at bounding box center [501, 416] width 136 height 33
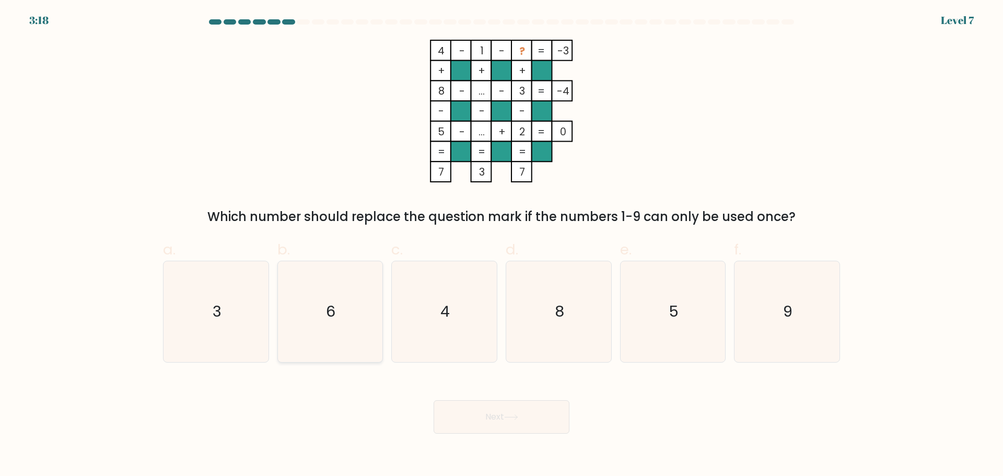
click at [356, 332] on icon "6" at bounding box center [329, 311] width 101 height 101
click at [501, 245] on input "b. 6" at bounding box center [501, 241] width 1 height 7
radio input "true"
click at [476, 424] on button "Next" at bounding box center [501, 416] width 136 height 33
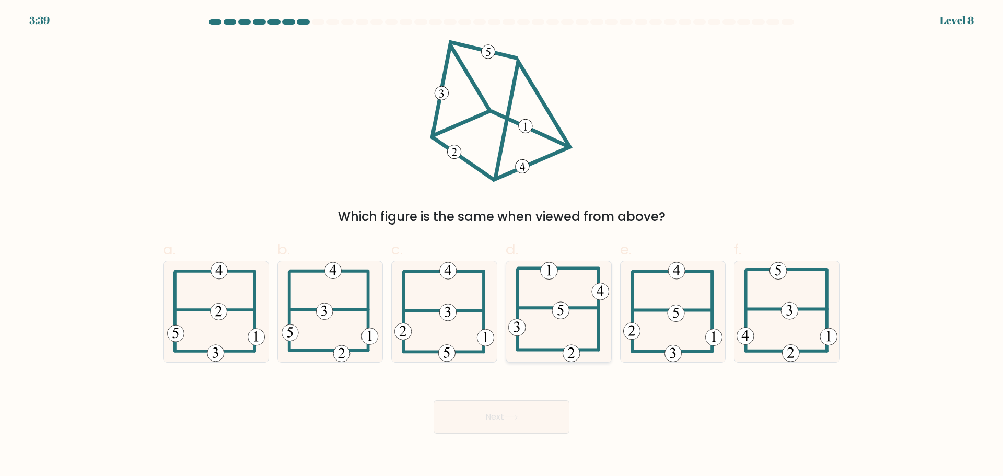
click at [538, 337] on icon at bounding box center [558, 311] width 101 height 101
click at [502, 245] on input "d." at bounding box center [501, 241] width 1 height 7
radio input "true"
click at [515, 412] on button "Next" at bounding box center [501, 416] width 136 height 33
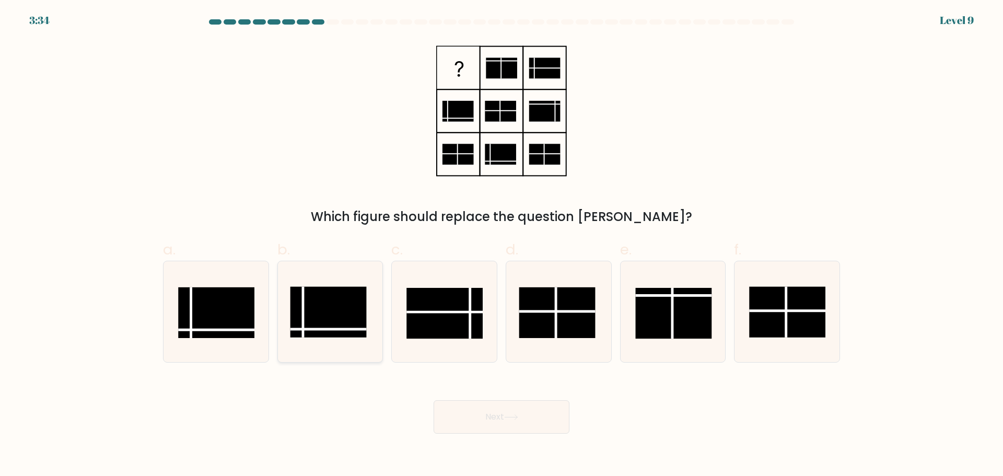
click at [327, 329] on line at bounding box center [328, 329] width 76 height 0
click at [501, 245] on input "b." at bounding box center [501, 241] width 1 height 7
radio input "true"
click at [505, 415] on button "Next" at bounding box center [501, 416] width 136 height 33
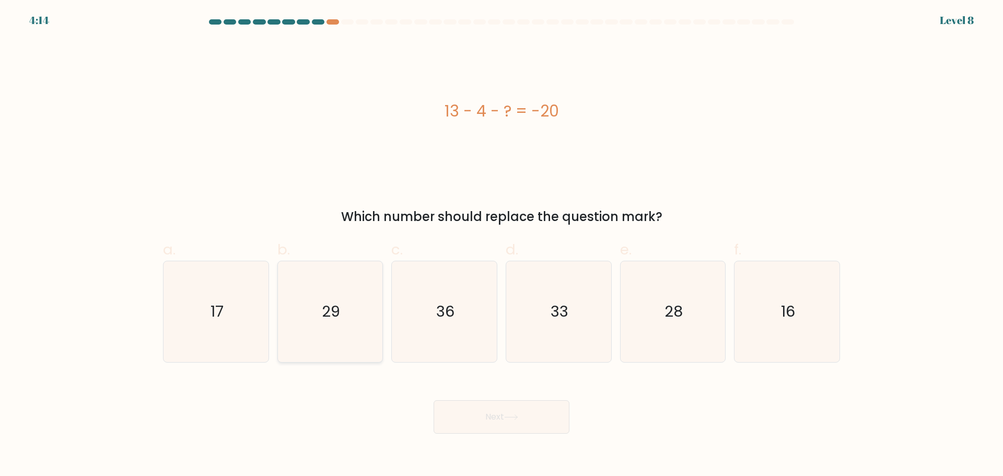
click at [307, 325] on icon "29" at bounding box center [329, 311] width 101 height 101
click at [501, 245] on input "b. 29" at bounding box center [501, 241] width 1 height 7
radio input "true"
click at [494, 422] on button "Next" at bounding box center [501, 416] width 136 height 33
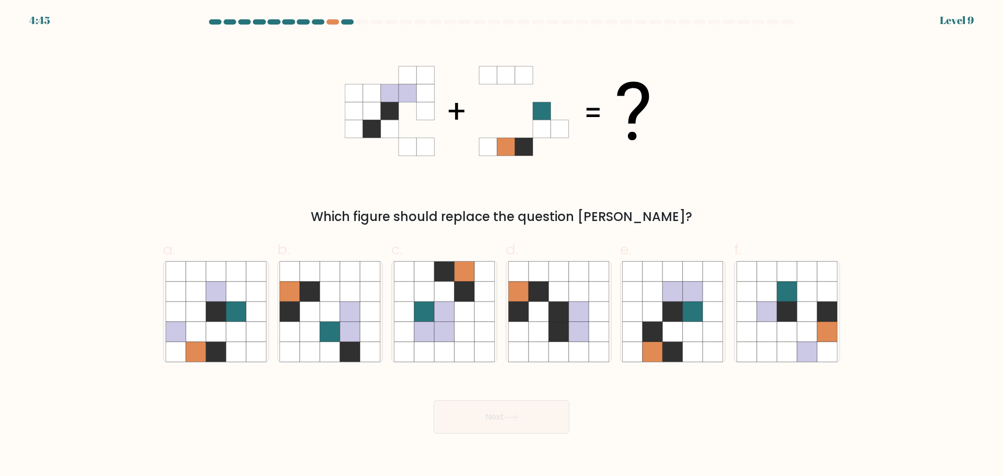
click at [851, 186] on form at bounding box center [501, 226] width 1003 height 414
click at [678, 346] on icon at bounding box center [673, 352] width 20 height 20
click at [502, 245] on input "e." at bounding box center [501, 241] width 1 height 7
radio input "true"
click at [515, 415] on icon at bounding box center [511, 417] width 14 height 6
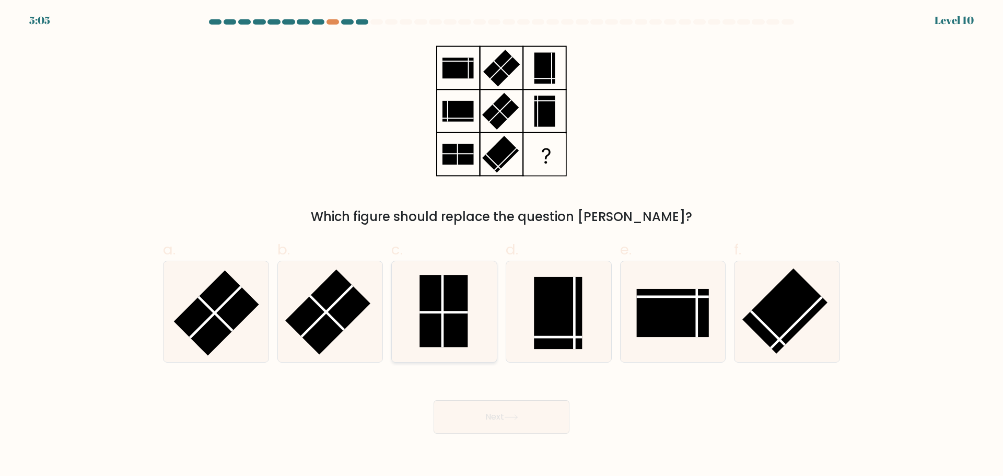
click at [452, 334] on rect at bounding box center [443, 311] width 48 height 72
click at [501, 245] on input "c." at bounding box center [501, 241] width 1 height 7
radio input "true"
click at [482, 423] on button "Next" at bounding box center [501, 416] width 136 height 33
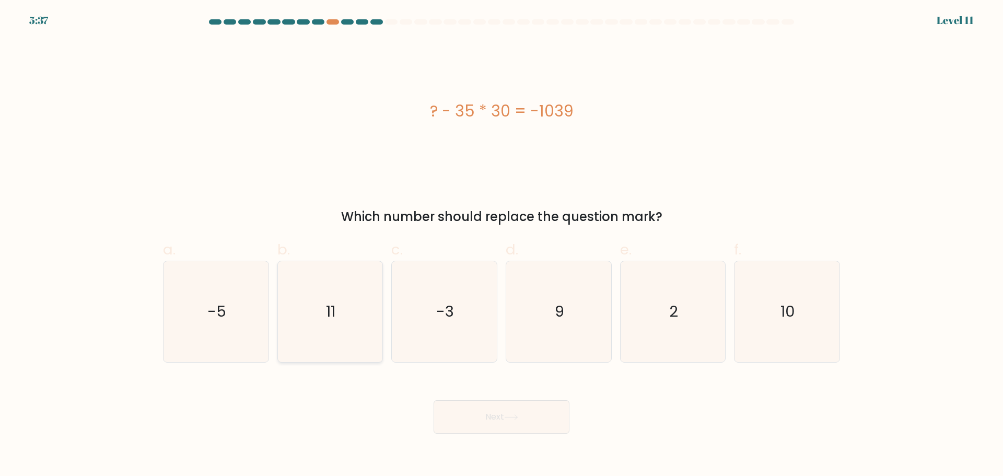
click at [338, 341] on icon "11" at bounding box center [329, 311] width 101 height 101
click at [501, 245] on input "b. 11" at bounding box center [501, 241] width 1 height 7
radio input "true"
click at [480, 419] on button "Next" at bounding box center [501, 416] width 136 height 33
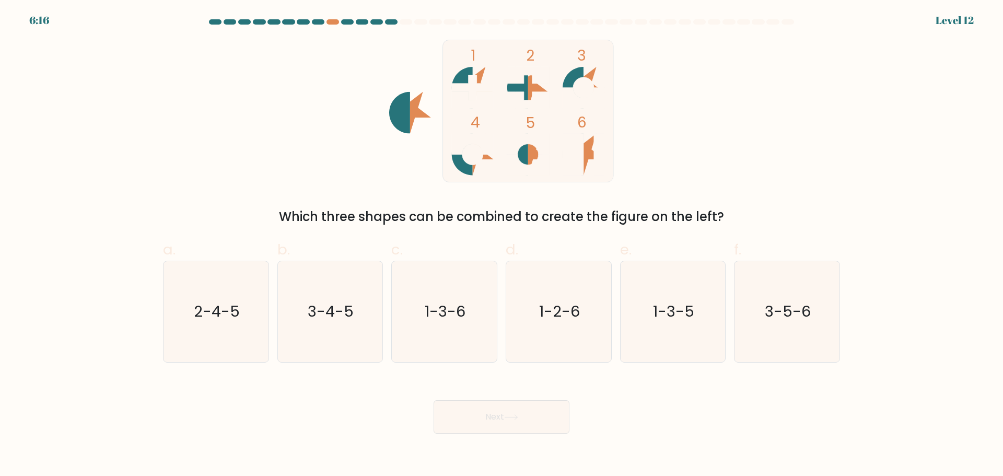
click at [889, 225] on form at bounding box center [501, 226] width 1003 height 414
click at [349, 343] on icon "3-4-5" at bounding box center [329, 311] width 101 height 101
click at [501, 245] on input "b. 3-4-5" at bounding box center [501, 241] width 1 height 7
radio input "true"
click at [500, 436] on body "5:34 Level 12" at bounding box center [501, 238] width 1003 height 476
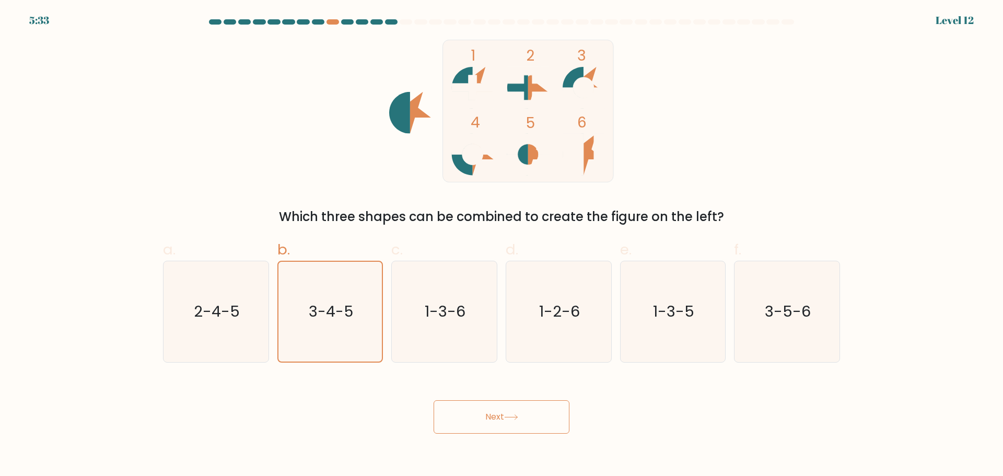
click at [506, 424] on button "Next" at bounding box center [501, 416] width 136 height 33
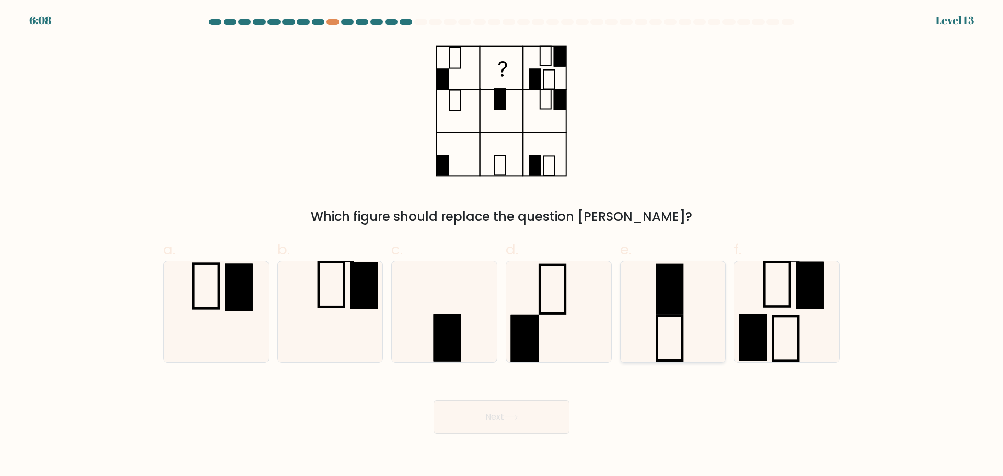
click at [658, 339] on rect at bounding box center [670, 337] width 26 height 45
click at [502, 245] on input "e." at bounding box center [501, 241] width 1 height 7
radio input "true"
click at [531, 423] on button "Next" at bounding box center [501, 416] width 136 height 33
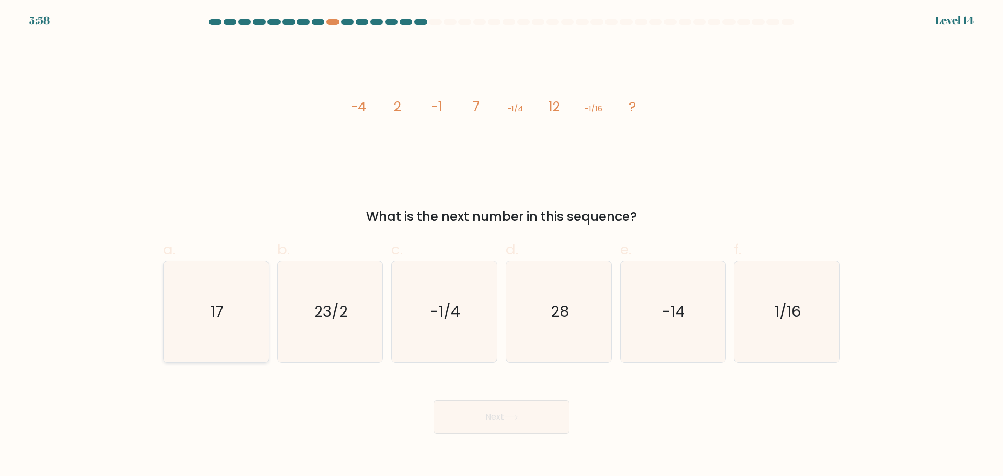
click at [262, 320] on icon "17" at bounding box center [216, 311] width 101 height 101
click at [501, 245] on input "a. 17" at bounding box center [501, 241] width 1 height 7
radio input "true"
click at [500, 423] on button "Next" at bounding box center [501, 416] width 136 height 33
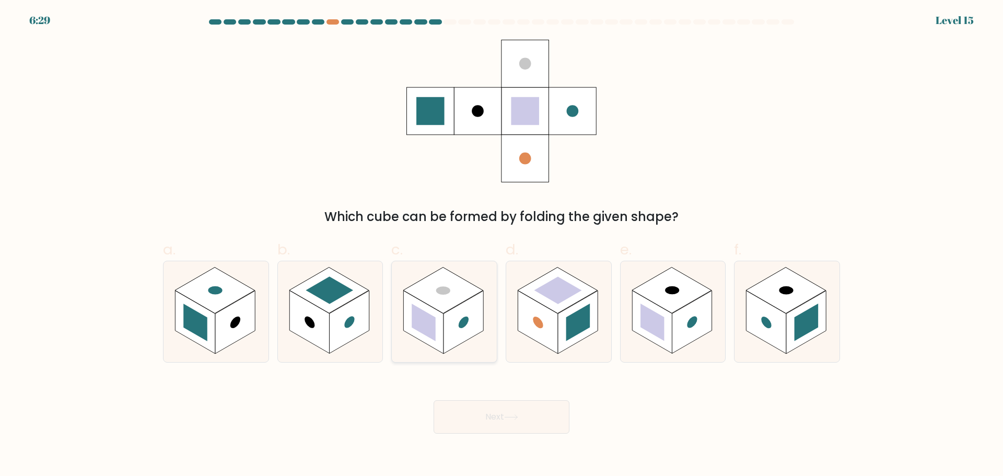
click at [450, 338] on rect at bounding box center [463, 321] width 40 height 63
click at [501, 245] on input "c." at bounding box center [501, 241] width 1 height 7
radio input "true"
click at [472, 415] on button "Next" at bounding box center [501, 416] width 136 height 33
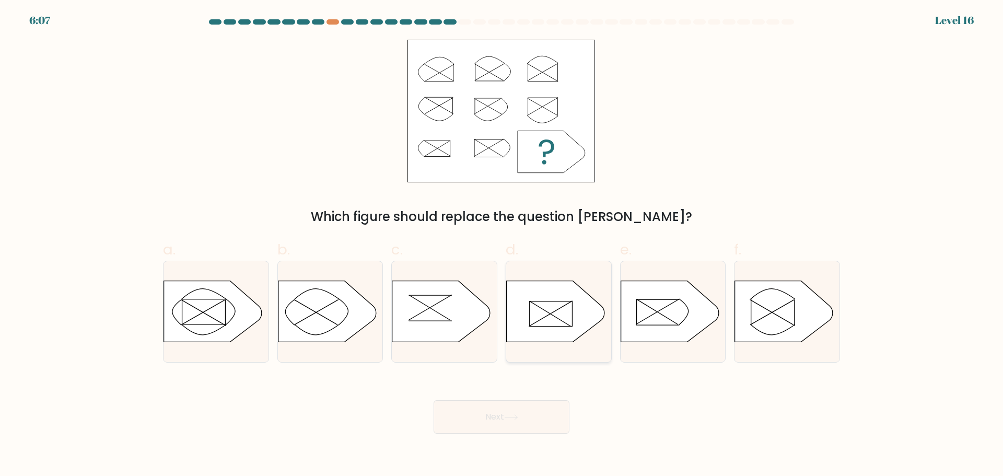
click at [555, 312] on icon at bounding box center [556, 310] width 98 height 61
click at [502, 245] on input "d." at bounding box center [501, 241] width 1 height 7
radio input "true"
click at [487, 422] on button "Next" at bounding box center [501, 416] width 136 height 33
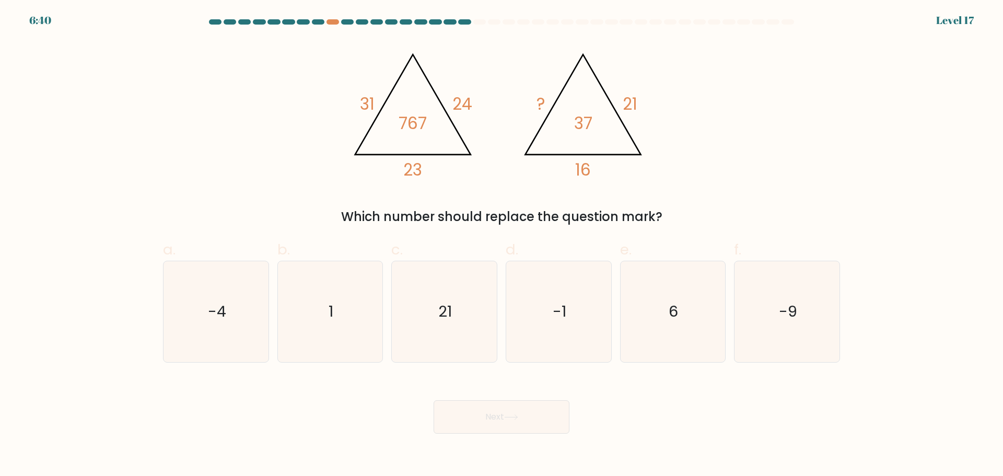
click at [907, 338] on form at bounding box center [501, 226] width 1003 height 414
click at [642, 333] on icon "6" at bounding box center [672, 311] width 101 height 101
click at [502, 245] on input "e. 6" at bounding box center [501, 241] width 1 height 7
radio input "true"
click at [532, 420] on button "Next" at bounding box center [501, 416] width 136 height 33
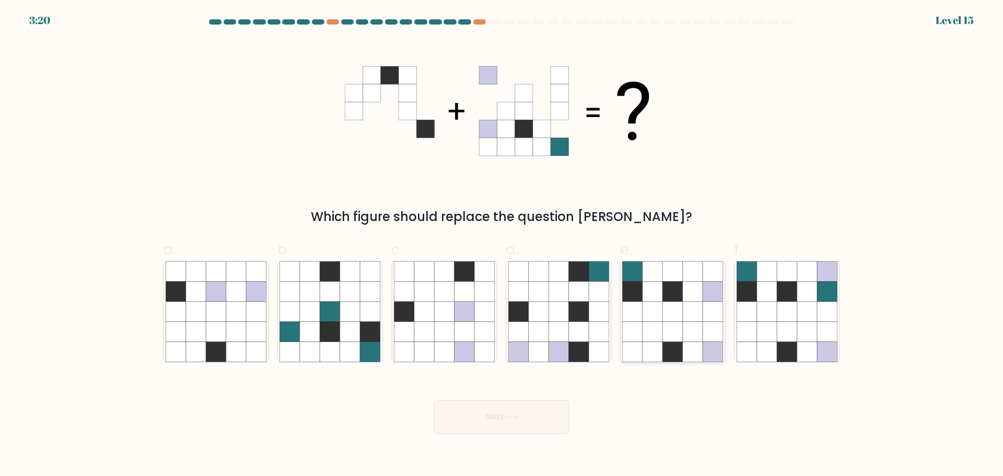
click at [700, 325] on icon at bounding box center [693, 331] width 20 height 20
click at [502, 245] on input "e." at bounding box center [501, 241] width 1 height 7
radio input "true"
click at [509, 408] on button "Next" at bounding box center [501, 416] width 136 height 33
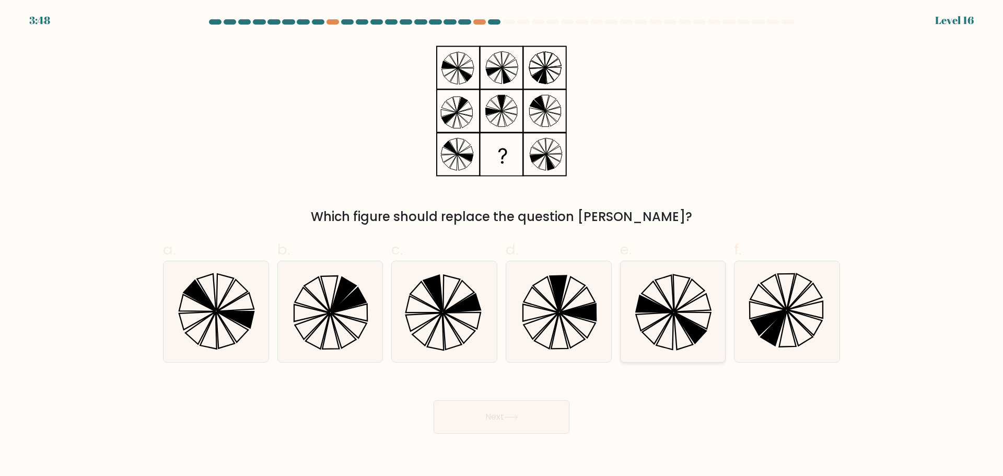
click at [685, 348] on icon at bounding box center [672, 311] width 101 height 101
click at [502, 245] on input "e." at bounding box center [501, 241] width 1 height 7
radio input "true"
click at [685, 348] on icon at bounding box center [673, 312] width 100 height 100
click at [502, 245] on input "e." at bounding box center [501, 241] width 1 height 7
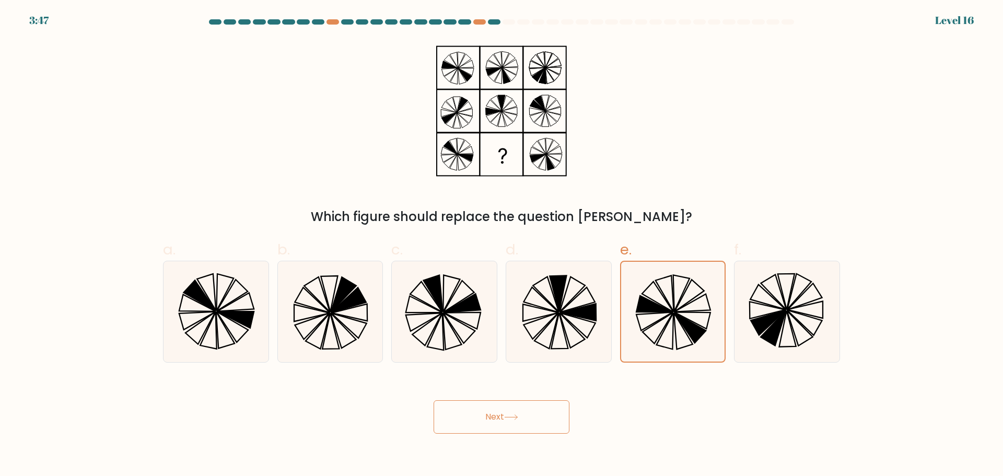
click at [518, 416] on icon at bounding box center [511, 417] width 14 height 6
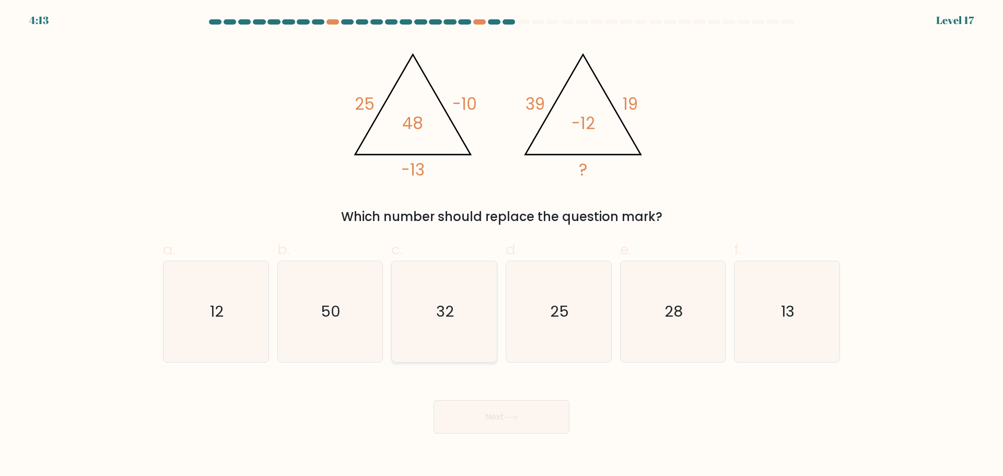
click at [465, 336] on icon "32" at bounding box center [444, 311] width 101 height 101
click at [501, 245] on input "c. 32" at bounding box center [501, 241] width 1 height 7
radio input "true"
click at [524, 419] on button "Next" at bounding box center [501, 416] width 136 height 33
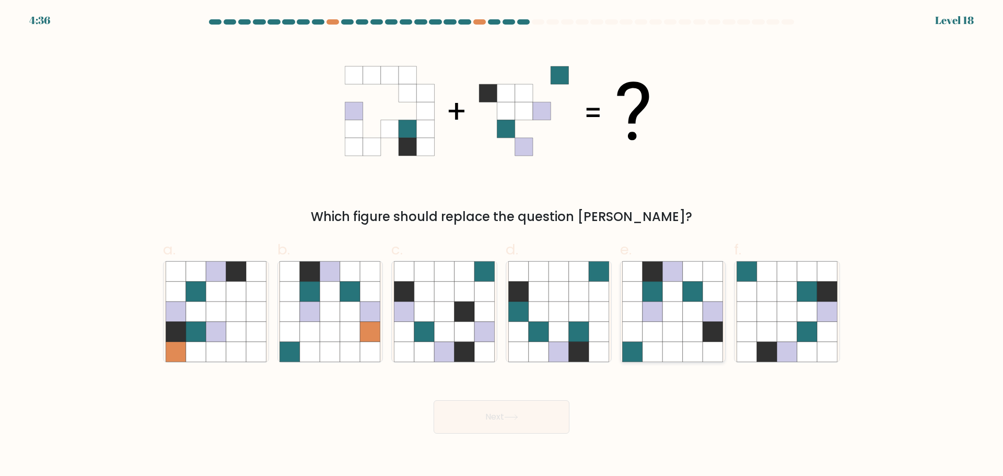
click at [687, 333] on icon at bounding box center [693, 331] width 20 height 20
click at [502, 245] on input "e." at bounding box center [501, 241] width 1 height 7
radio input "true"
click at [534, 433] on button "Next" at bounding box center [501, 416] width 136 height 33
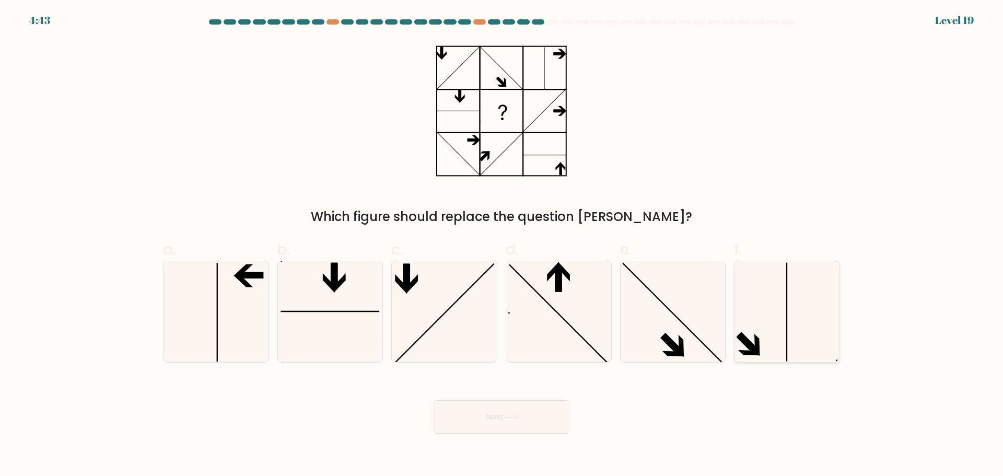
click at [788, 320] on icon at bounding box center [786, 311] width 101 height 101
click at [502, 245] on input "f." at bounding box center [501, 241] width 1 height 7
radio input "true"
click at [504, 423] on button "Next" at bounding box center [501, 416] width 136 height 33
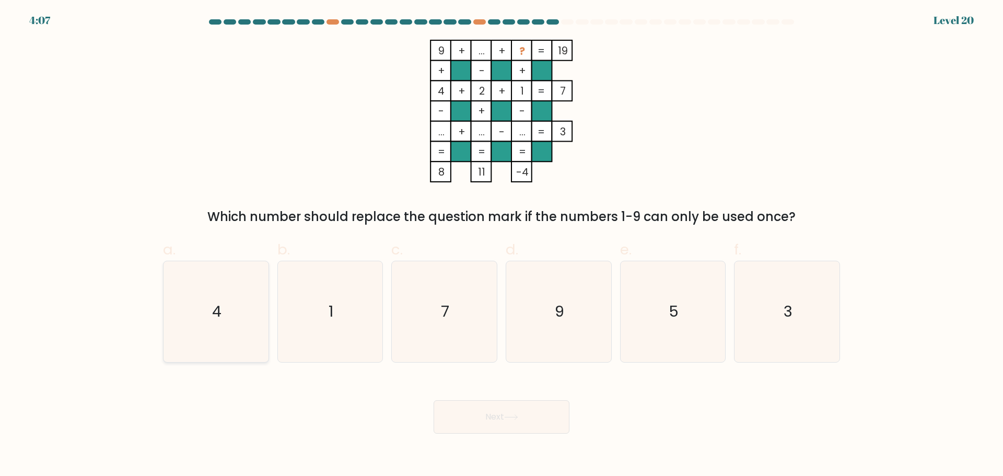
click at [245, 301] on icon "4" at bounding box center [216, 311] width 101 height 101
click at [501, 245] on input "a. 4" at bounding box center [501, 241] width 1 height 7
radio input "true"
click at [486, 423] on button "Next" at bounding box center [501, 416] width 136 height 33
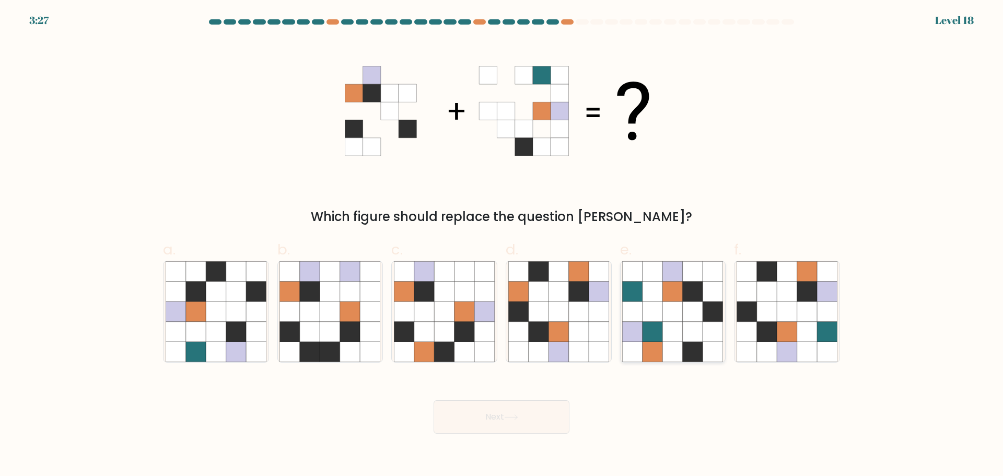
click at [698, 319] on icon at bounding box center [693, 311] width 20 height 20
click at [502, 245] on input "e." at bounding box center [501, 241] width 1 height 7
radio input "true"
click at [777, 313] on icon at bounding box center [767, 311] width 20 height 20
click at [502, 245] on input "f." at bounding box center [501, 241] width 1 height 7
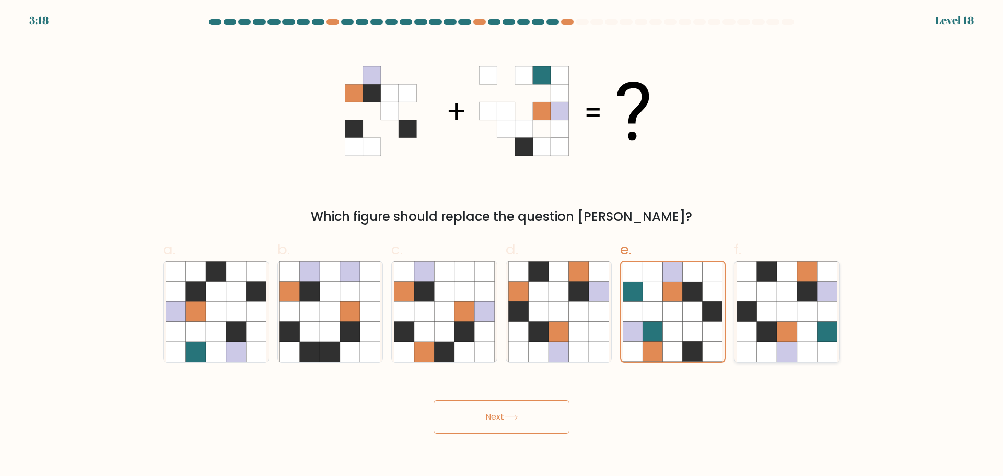
radio input "true"
click at [521, 426] on button "Next" at bounding box center [501, 416] width 136 height 33
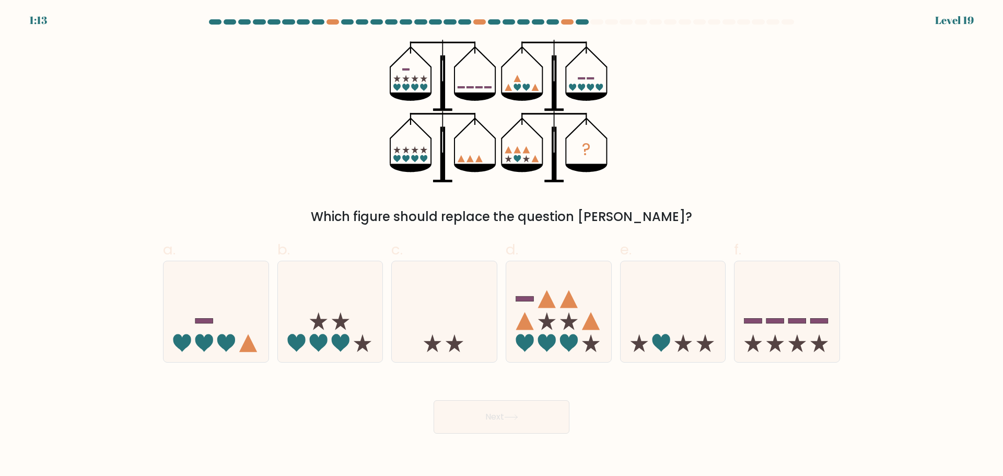
click at [269, 154] on div "? Which figure should replace the question mark?" at bounding box center [501, 133] width 689 height 186
click at [577, 339] on icon at bounding box center [569, 343] width 18 height 18
click at [502, 245] on input "d." at bounding box center [501, 241] width 1 height 7
radio input "true"
click at [527, 447] on body "1:09 Level 19" at bounding box center [501, 238] width 1003 height 476
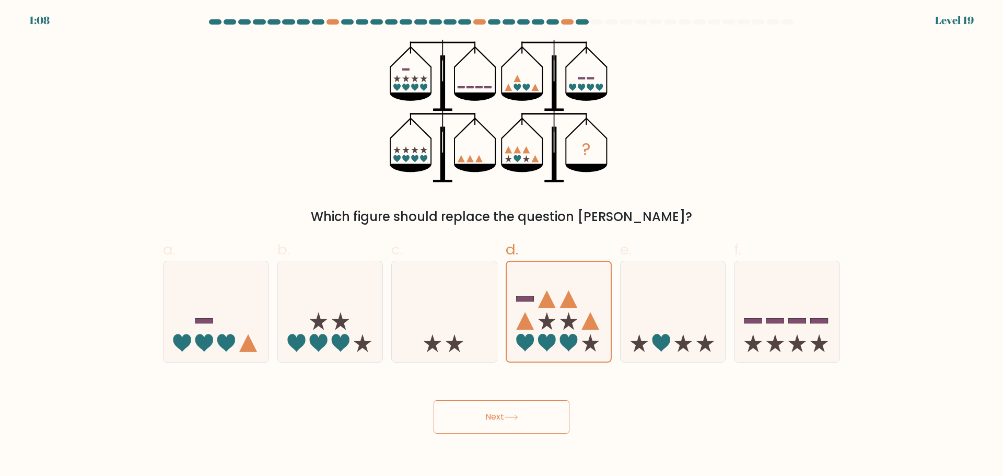
click at [526, 424] on button "Next" at bounding box center [501, 416] width 136 height 33
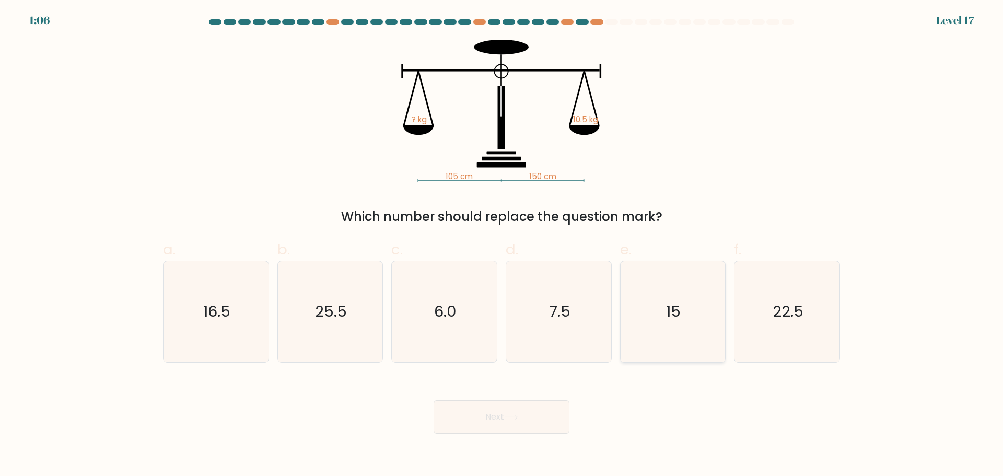
click at [707, 321] on icon "15" at bounding box center [672, 311] width 101 height 101
click at [502, 245] on input "e. 15" at bounding box center [501, 241] width 1 height 7
radio input "true"
click at [482, 433] on body "1:06 Level 17" at bounding box center [501, 238] width 1003 height 476
click at [497, 417] on button "Next" at bounding box center [501, 416] width 136 height 33
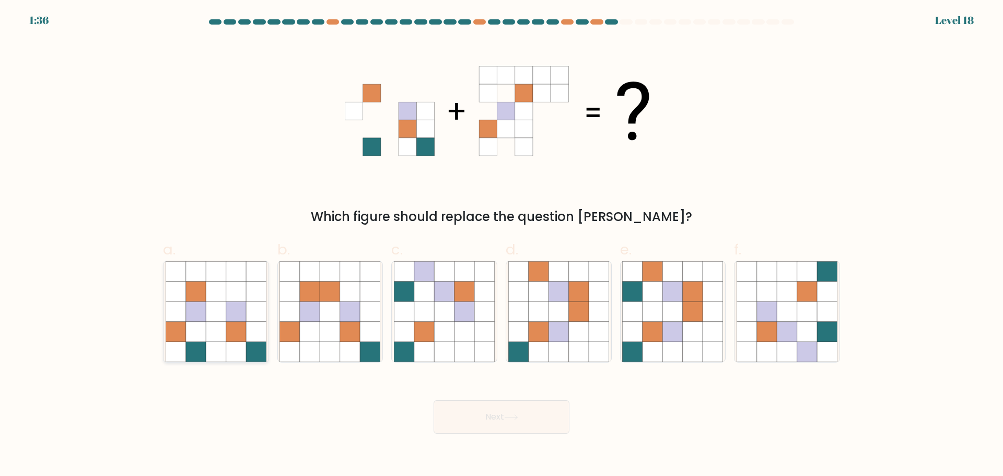
click at [251, 350] on icon at bounding box center [256, 352] width 20 height 20
click at [501, 245] on input "a." at bounding box center [501, 241] width 1 height 7
radio input "true"
click at [327, 339] on icon at bounding box center [330, 331] width 20 height 20
click at [501, 245] on input "b." at bounding box center [501, 241] width 1 height 7
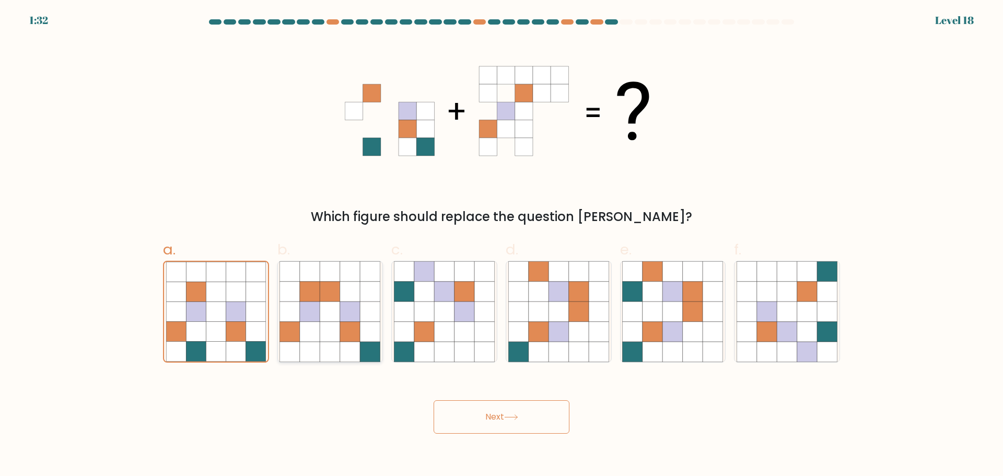
radio input "true"
click at [691, 330] on icon at bounding box center [693, 331] width 20 height 20
click at [502, 245] on input "e." at bounding box center [501, 241] width 1 height 7
radio input "true"
click at [531, 415] on button "Next" at bounding box center [501, 416] width 136 height 33
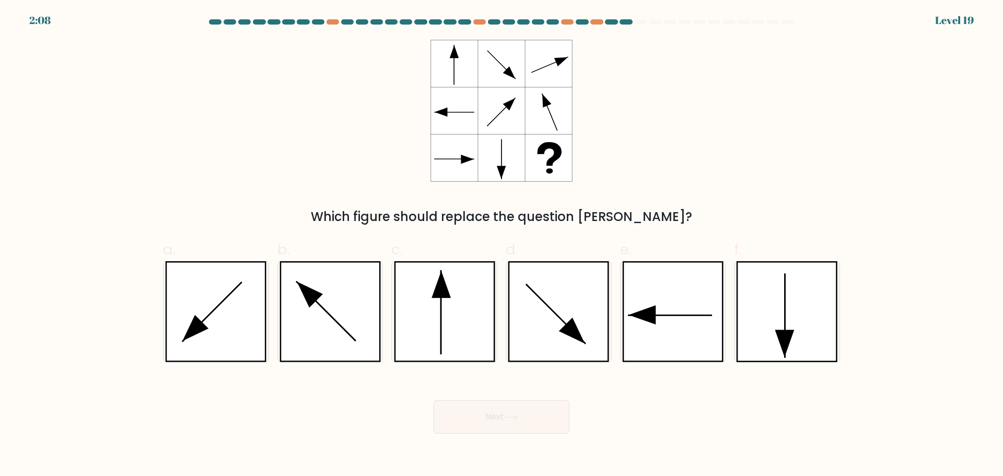
click at [15, 236] on form at bounding box center [501, 226] width 1003 height 414
click at [29, 185] on form at bounding box center [501, 226] width 1003 height 414
click at [782, 356] on icon at bounding box center [786, 311] width 101 height 101
click at [502, 245] on input "f." at bounding box center [501, 241] width 1 height 7
radio input "true"
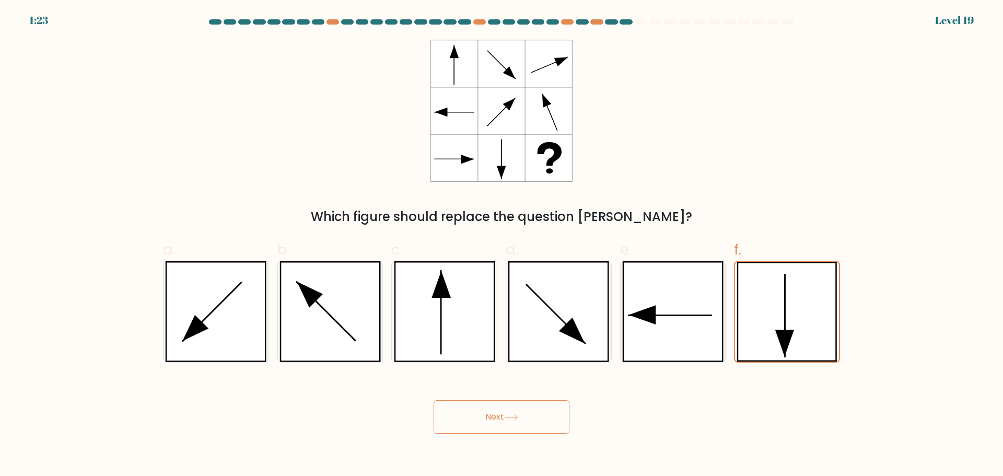
click at [514, 423] on button "Next" at bounding box center [501, 416] width 136 height 33
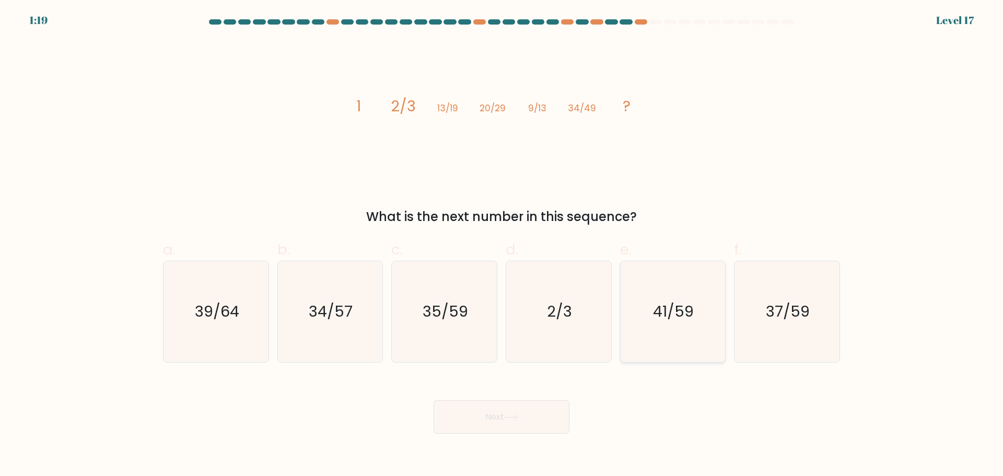
click at [656, 328] on icon "41/59" at bounding box center [672, 311] width 101 height 101
click at [502, 245] on input "e. 41/59" at bounding box center [501, 241] width 1 height 7
radio input "true"
click at [530, 408] on button "Next" at bounding box center [501, 416] width 136 height 33
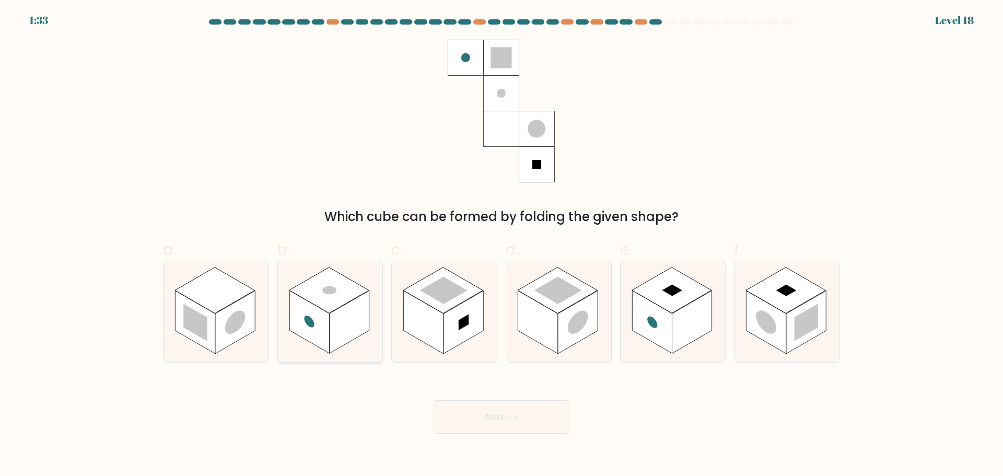
click at [336, 318] on rect at bounding box center [349, 321] width 40 height 63
click at [501, 245] on input "b." at bounding box center [501, 241] width 1 height 7
radio input "true"
click at [486, 423] on button "Next" at bounding box center [501, 416] width 136 height 33
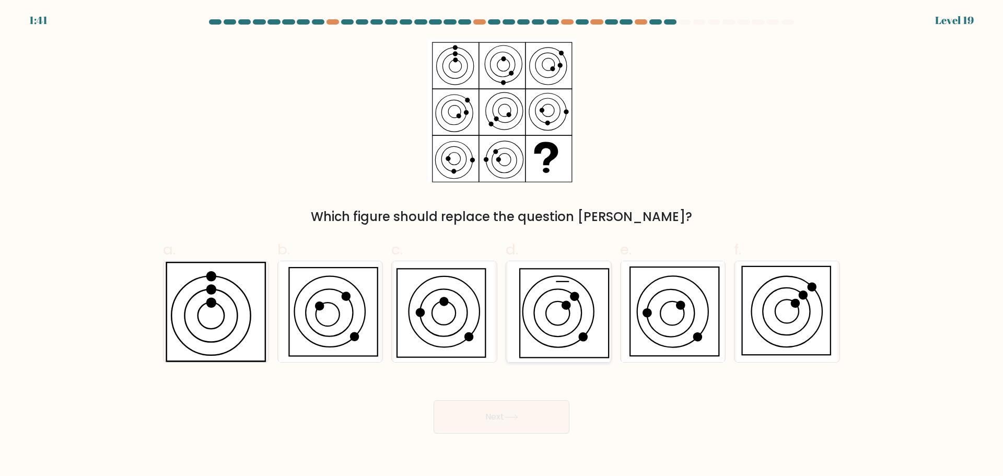
click at [558, 323] on icon at bounding box center [559, 311] width 102 height 101
click at [502, 245] on input "d." at bounding box center [501, 241] width 1 height 7
radio input "true"
click at [653, 353] on icon at bounding box center [672, 311] width 101 height 101
click at [502, 245] on input "e." at bounding box center [501, 241] width 1 height 7
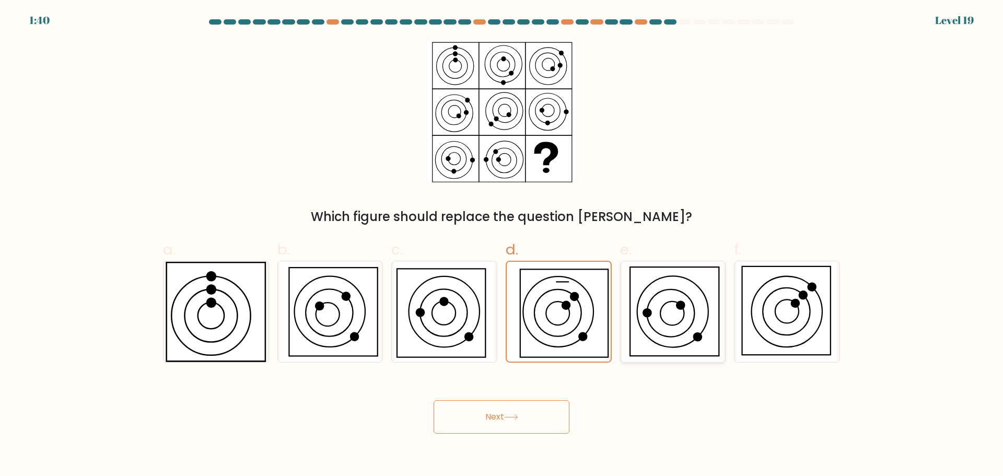
radio input "true"
click at [515, 402] on button "Next" at bounding box center [501, 416] width 136 height 33
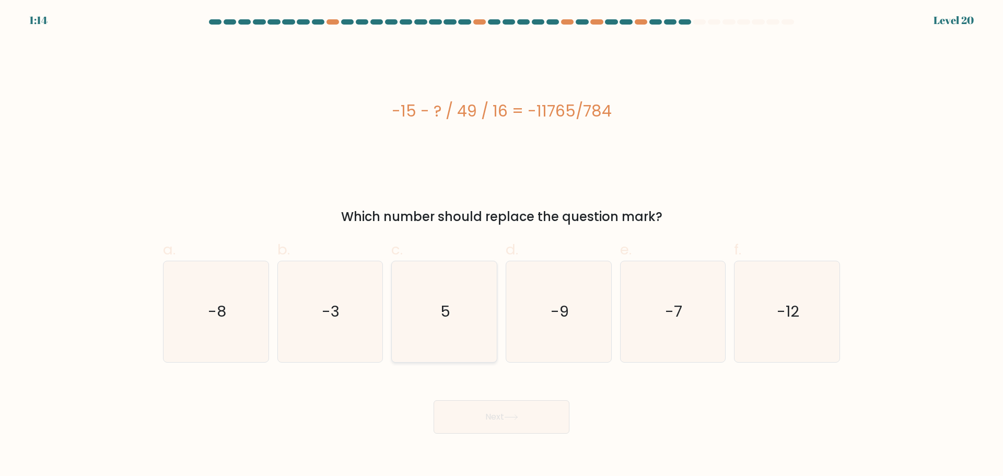
click at [451, 313] on icon "5" at bounding box center [444, 311] width 101 height 101
click at [501, 245] on input "c. 5" at bounding box center [501, 241] width 1 height 7
radio input "true"
click at [511, 414] on icon at bounding box center [511, 417] width 14 height 6
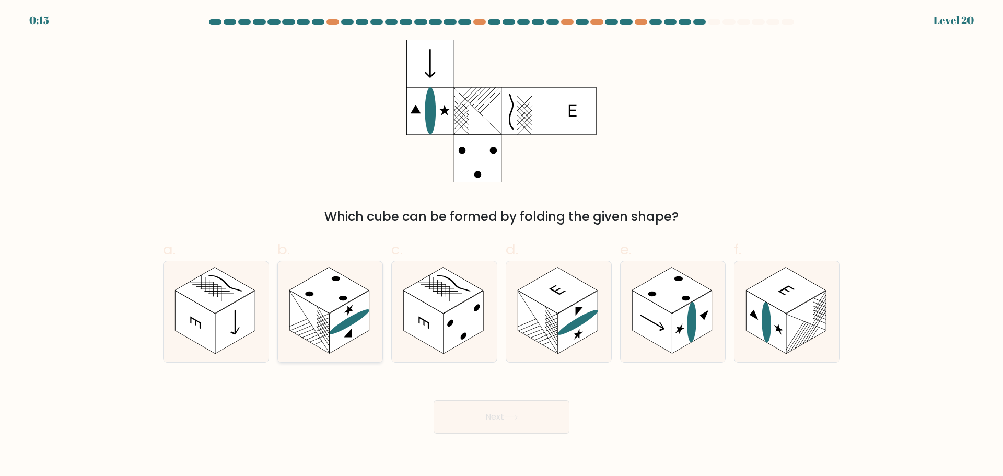
click at [351, 338] on rect at bounding box center [349, 321] width 40 height 63
click at [501, 245] on input "b." at bounding box center [501, 241] width 1 height 7
radio input "true"
click at [504, 407] on button "Next" at bounding box center [501, 416] width 136 height 33
click at [508, 419] on icon at bounding box center [511, 417] width 14 height 6
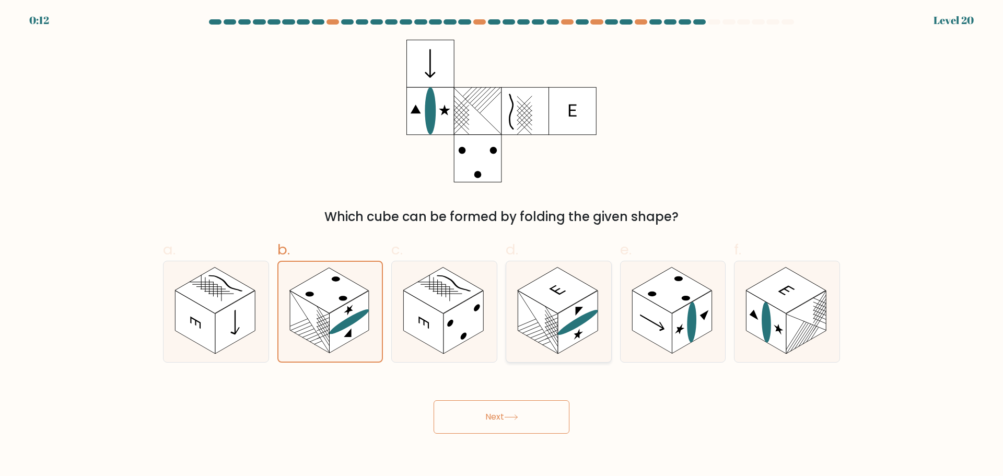
click at [542, 318] on rect at bounding box center [538, 321] width 40 height 63
click at [502, 245] on input "d." at bounding box center [501, 241] width 1 height 7
radio input "true"
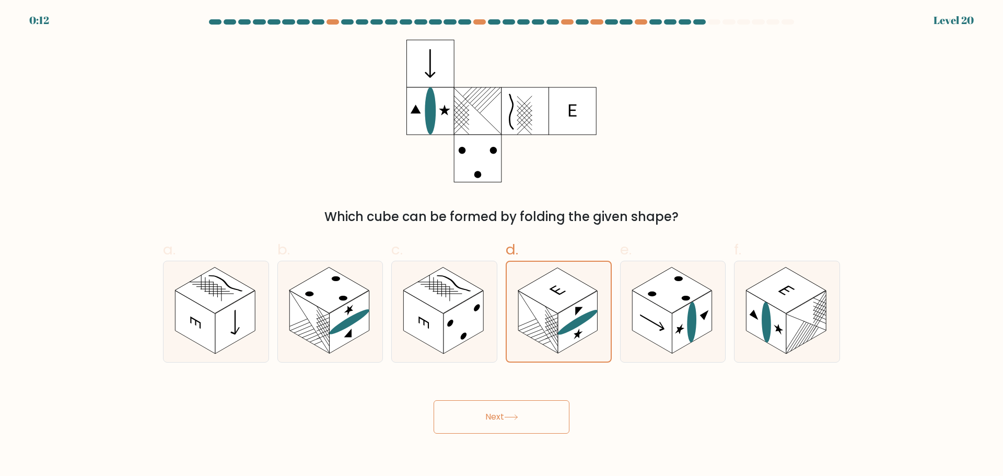
click at [511, 409] on button "Next" at bounding box center [501, 416] width 136 height 33
click at [543, 303] on rect at bounding box center [558, 290] width 80 height 46
click at [502, 245] on input "d." at bounding box center [501, 241] width 1 height 7
radio input "true"
click at [507, 451] on body "0:00 Level 20" at bounding box center [501, 238] width 1003 height 476
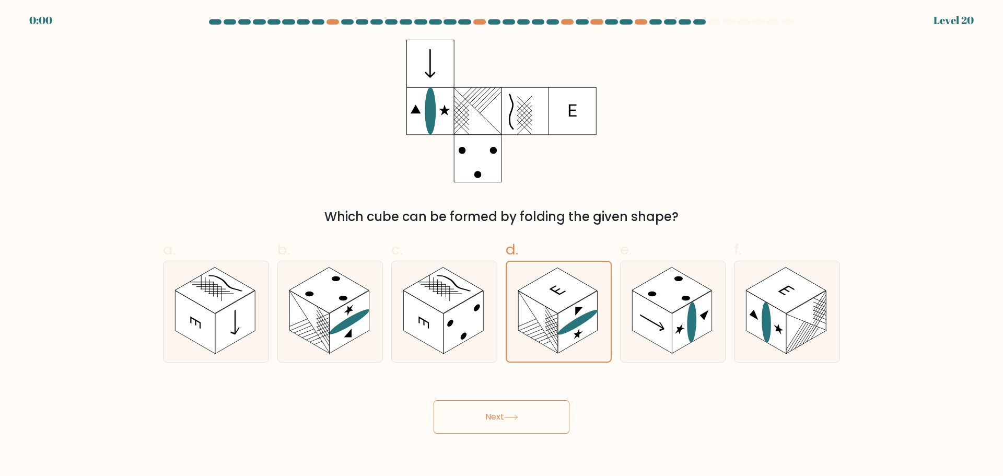
click at [502, 430] on button "Next" at bounding box center [501, 416] width 136 height 33
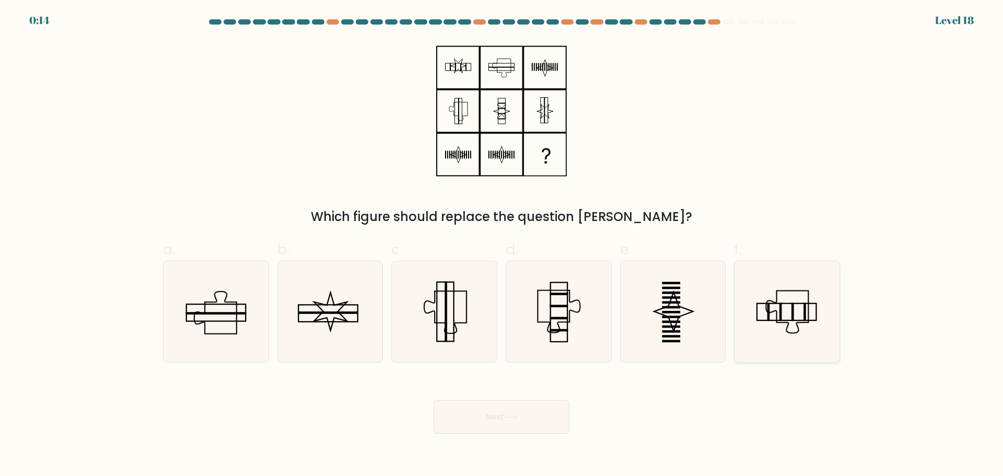
click at [780, 324] on icon at bounding box center [786, 311] width 101 height 101
click at [502, 245] on input "f." at bounding box center [501, 241] width 1 height 7
radio input "true"
click at [501, 433] on body "0:13 Level 18" at bounding box center [501, 238] width 1003 height 476
click at [500, 424] on button "Next" at bounding box center [501, 416] width 136 height 33
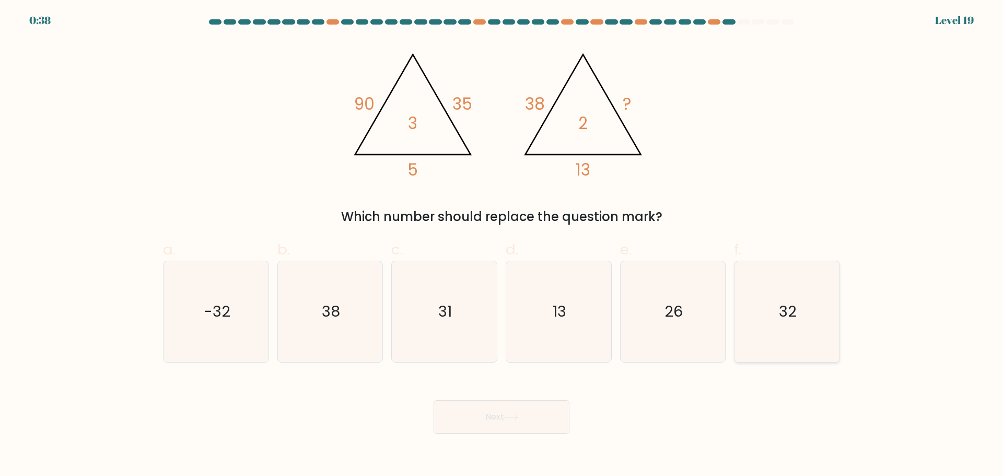
click at [767, 327] on icon "32" at bounding box center [786, 311] width 101 height 101
click at [502, 245] on input "f. 32" at bounding box center [501, 241] width 1 height 7
radio input "true"
click at [528, 417] on button "Next" at bounding box center [501, 416] width 136 height 33
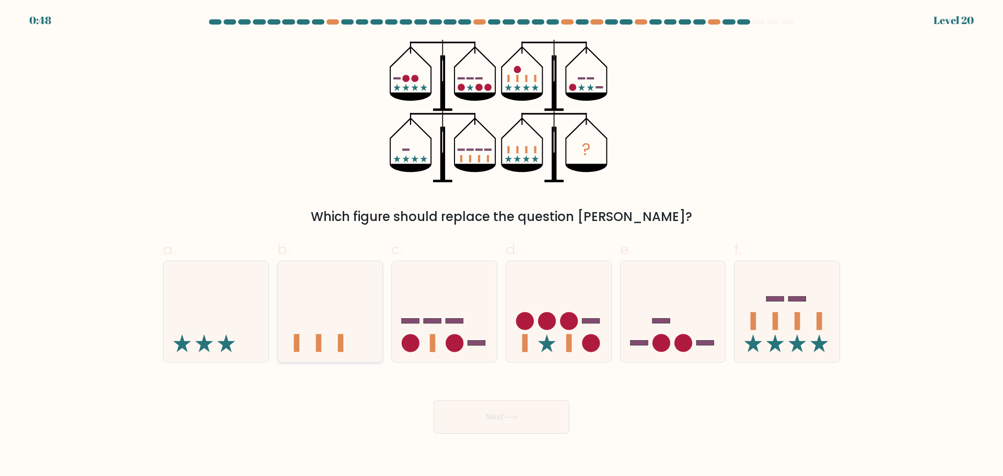
click at [335, 334] on icon at bounding box center [330, 311] width 105 height 87
click at [501, 245] on input "b." at bounding box center [501, 241] width 1 height 7
radio input "true"
click at [482, 422] on button "Next" at bounding box center [501, 416] width 136 height 33
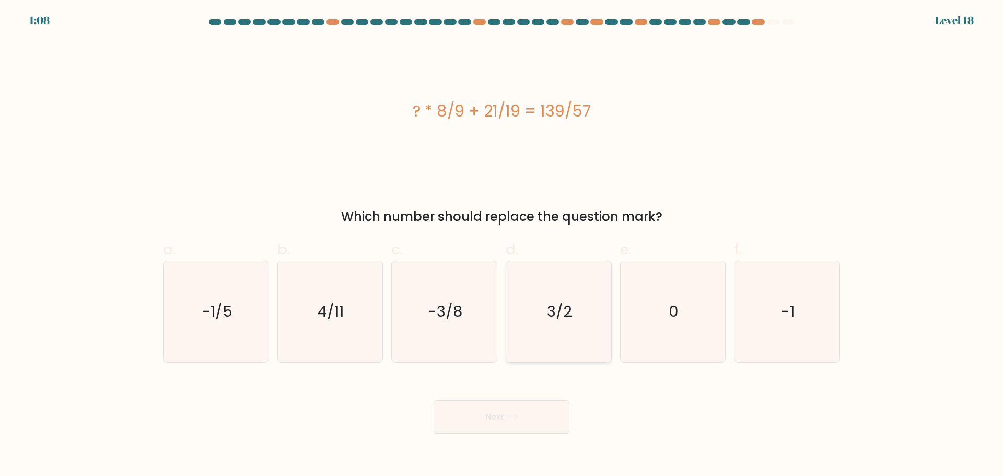
click at [538, 326] on icon "3/2" at bounding box center [558, 311] width 101 height 101
click at [502, 245] on input "d. 3/2" at bounding box center [501, 241] width 1 height 7
radio input "true"
click at [236, 342] on icon "-1/5" at bounding box center [216, 311] width 101 height 101
click at [501, 245] on input "a. -1/5" at bounding box center [501, 241] width 1 height 7
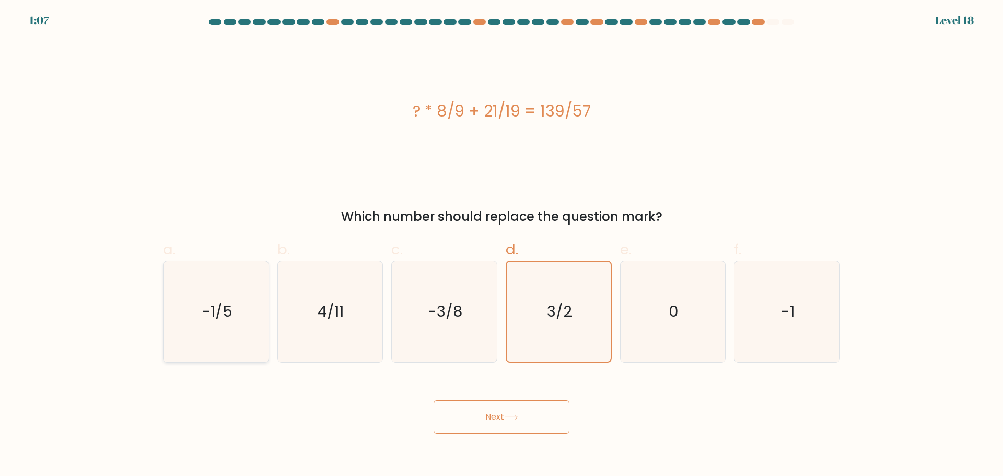
radio input "true"
click at [563, 340] on icon "3/2" at bounding box center [558, 311] width 101 height 101
click at [502, 245] on input "d. 3/2" at bounding box center [501, 241] width 1 height 7
radio input "true"
click at [475, 424] on button "Next" at bounding box center [501, 416] width 136 height 33
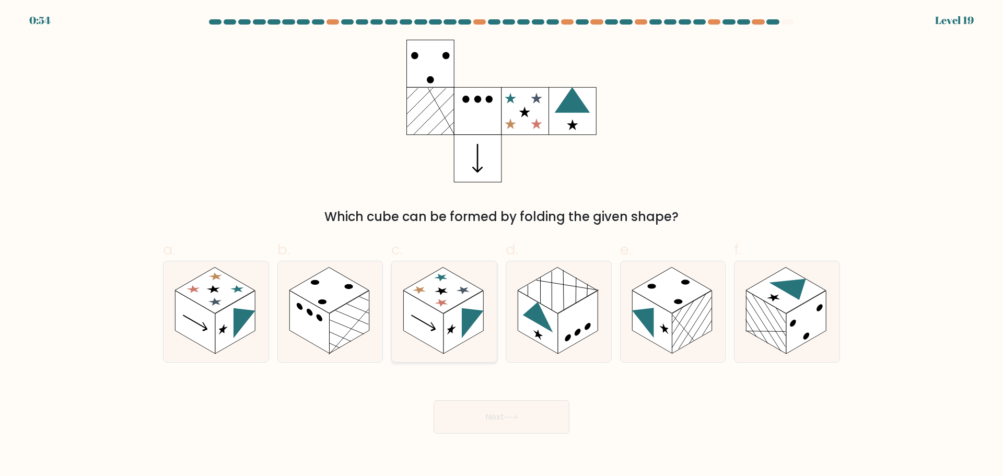
click at [431, 328] on rect at bounding box center [424, 321] width 40 height 63
click at [501, 245] on input "c." at bounding box center [501, 241] width 1 height 7
radio input "true"
click at [501, 401] on button "Next" at bounding box center [501, 416] width 136 height 33
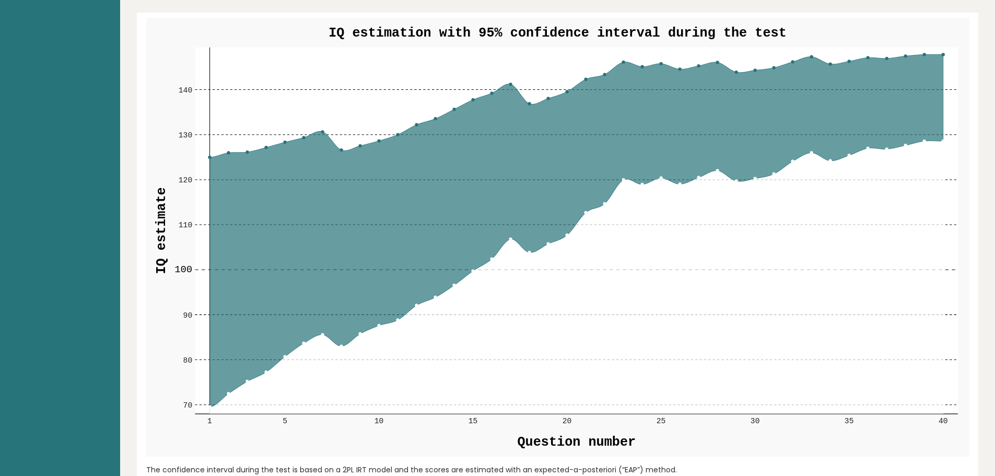
scroll to position [1253, 0]
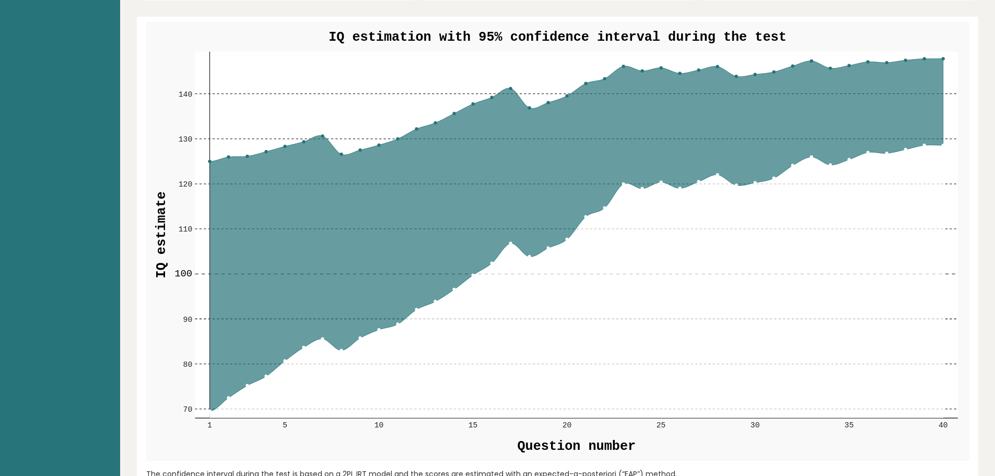
drag, startPoint x: 972, startPoint y: 234, endPoint x: 795, endPoint y: 282, distance: 183.4
click at [972, 234] on div "IQ estimation with 95% confidence interval during the test 70 70 80 80 90 90 10…" at bounding box center [557, 251] width 833 height 468
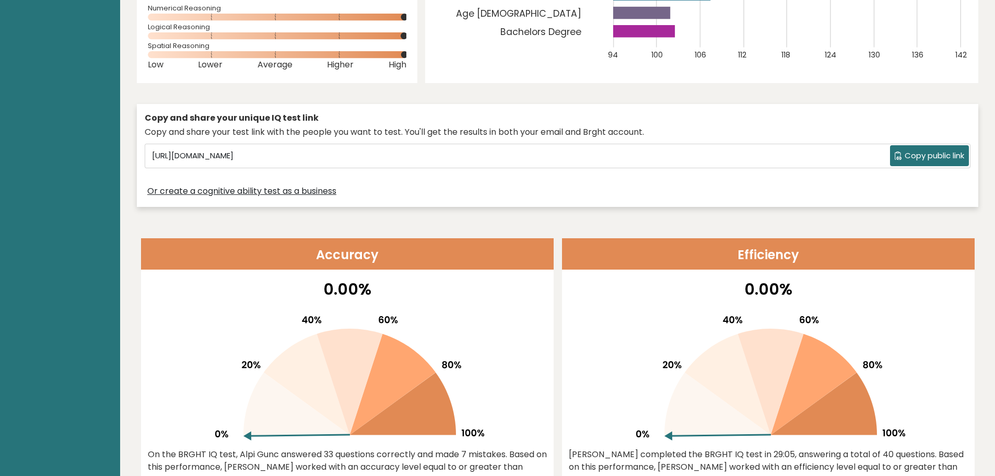
scroll to position [0, 0]
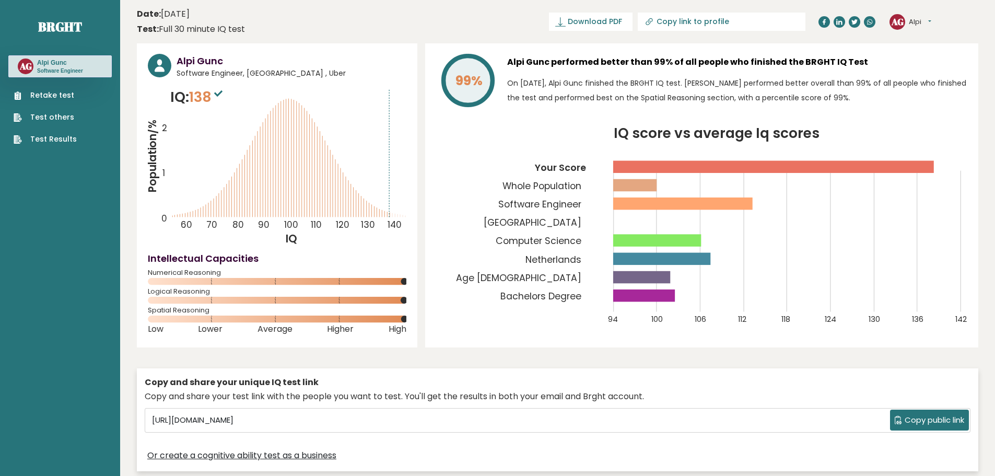
click at [58, 136] on link "Test Results" at bounding box center [45, 139] width 63 height 11
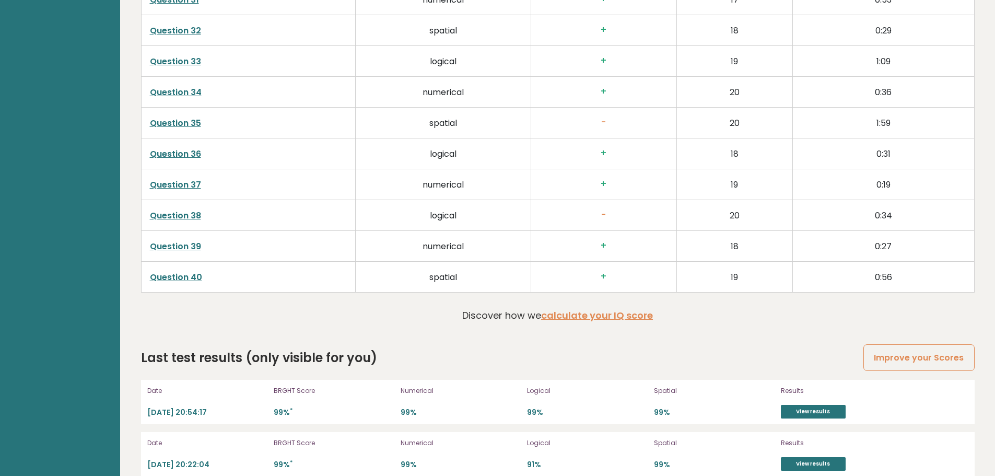
scroll to position [2771, 0]
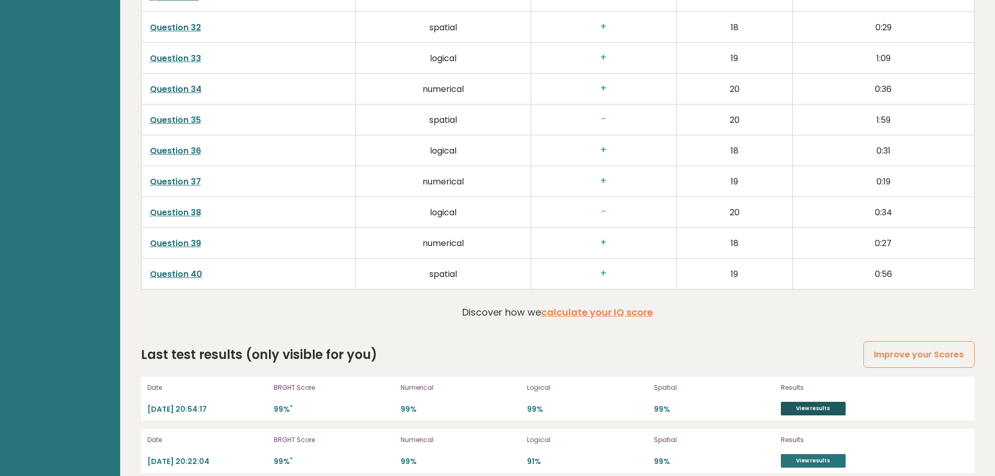
click at [791, 402] on link "View results" at bounding box center [813, 409] width 65 height 14
click at [827, 454] on link "View results" at bounding box center [813, 461] width 65 height 14
click at [825, 402] on link "View results" at bounding box center [813, 409] width 65 height 14
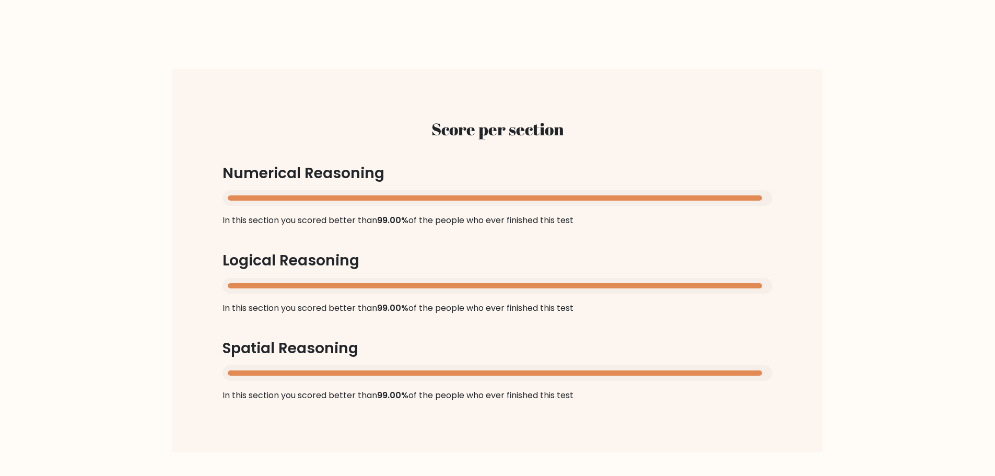
scroll to position [940, 0]
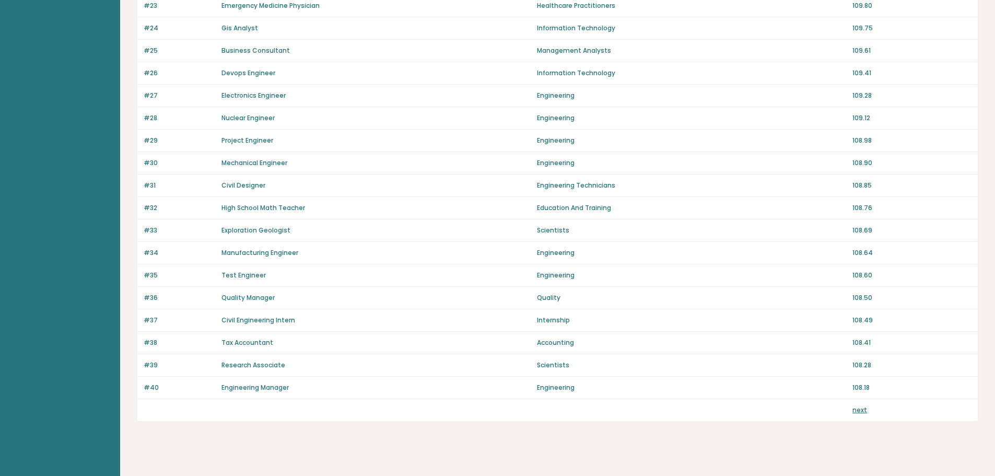
scroll to position [645, 0]
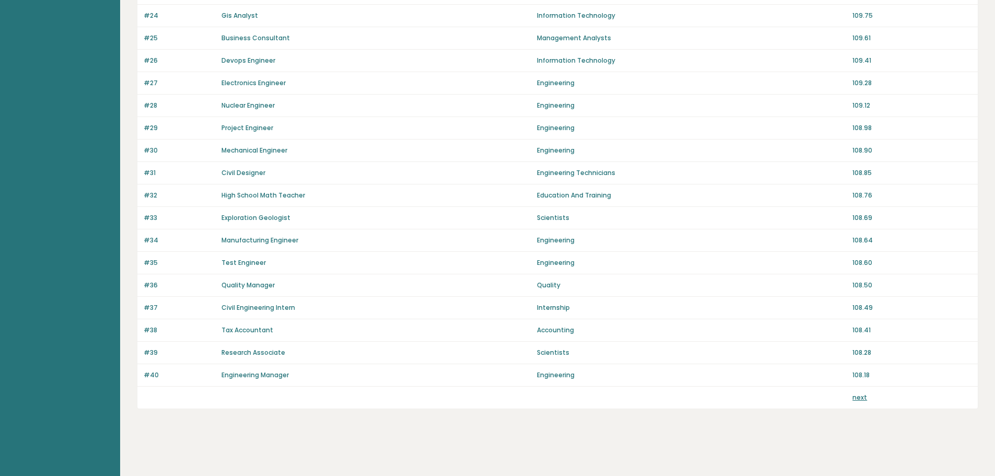
click at [863, 395] on link "next" at bounding box center [859, 397] width 15 height 9
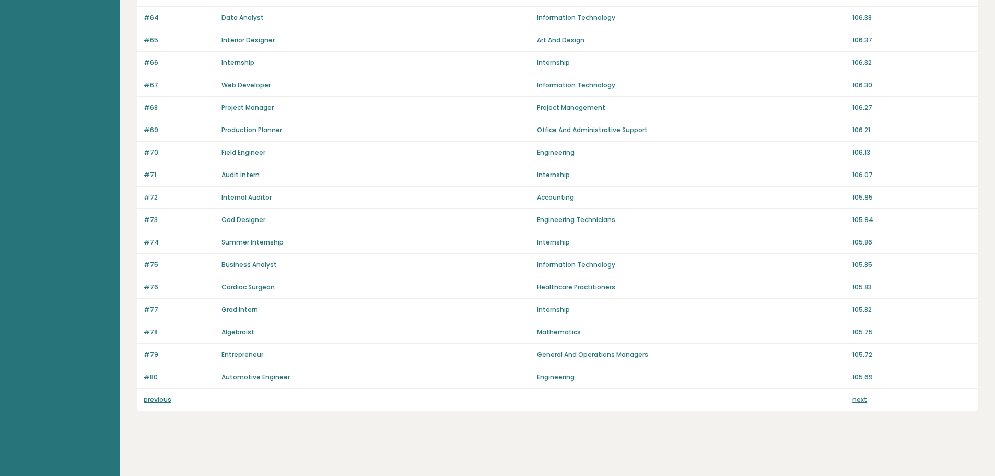
scroll to position [645, 0]
click at [863, 396] on link "next" at bounding box center [859, 397] width 15 height 9
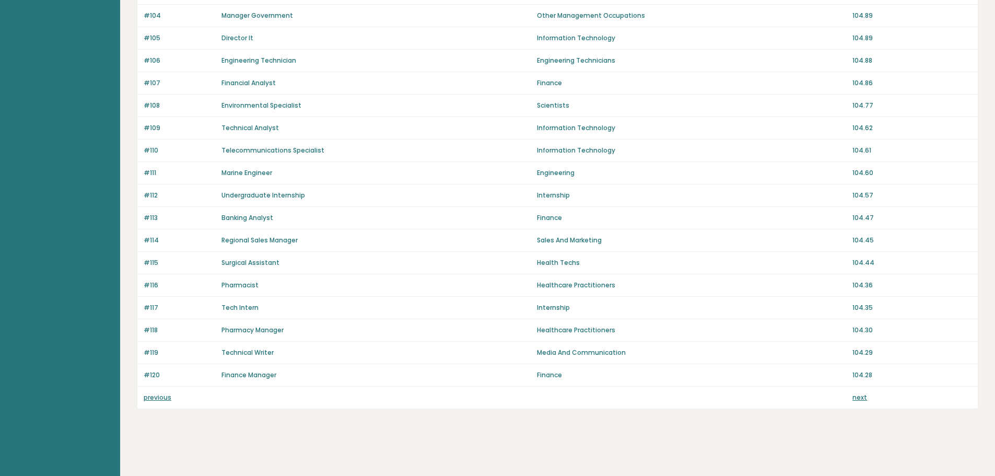
scroll to position [645, 0]
click at [863, 396] on link "next" at bounding box center [859, 397] width 15 height 9
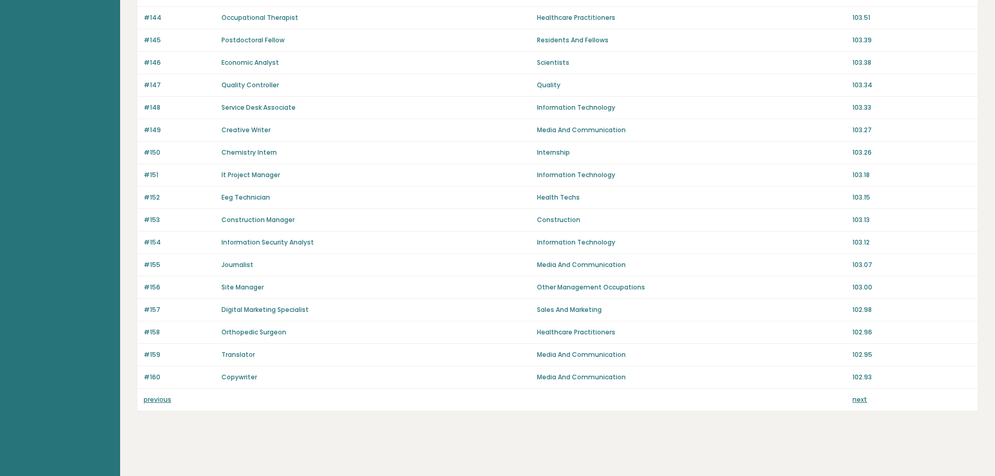
scroll to position [645, 0]
click at [854, 402] on p "next" at bounding box center [859, 397] width 15 height 9
click at [859, 398] on link "next" at bounding box center [859, 397] width 15 height 9
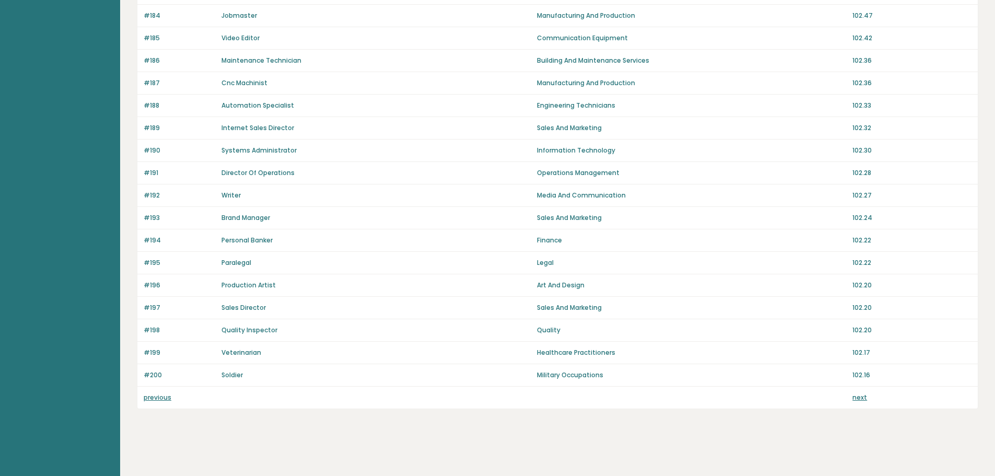
scroll to position [645, 0]
click at [859, 401] on link "next" at bounding box center [859, 397] width 15 height 9
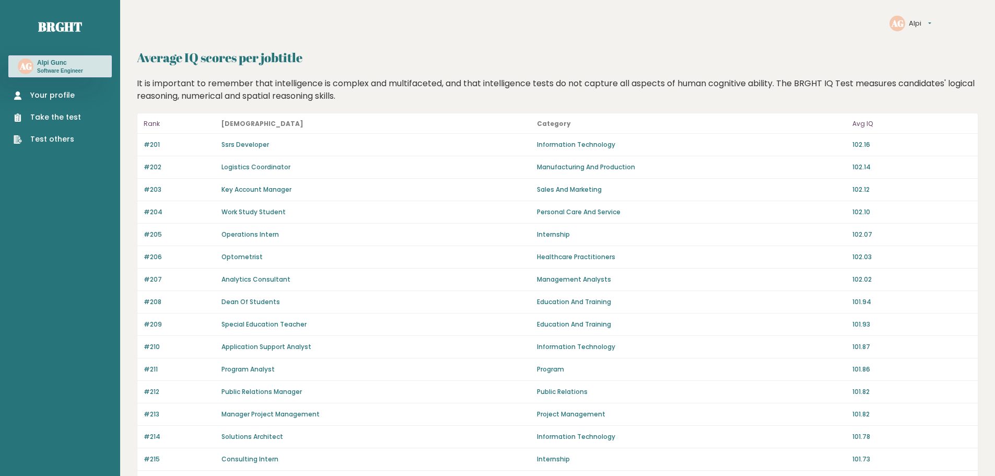
scroll to position [645, 0]
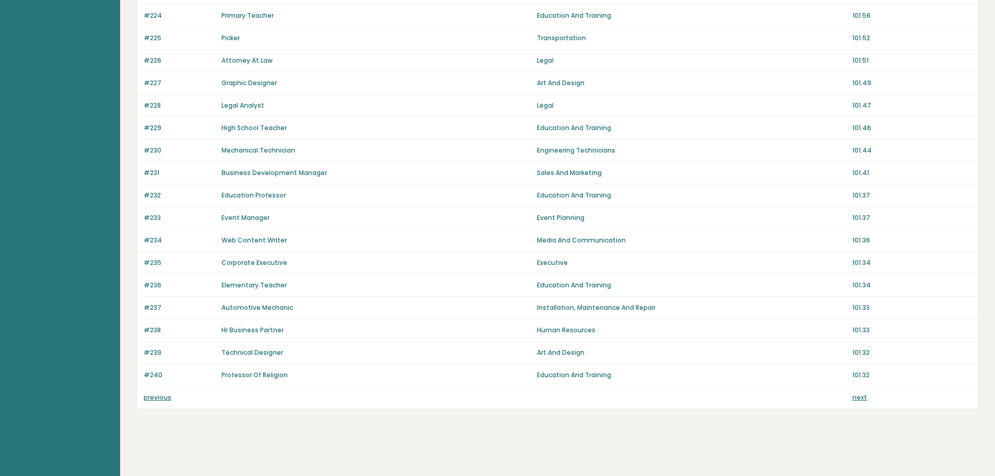
click at [865, 404] on div "previous next" at bounding box center [557, 397] width 840 height 22
click at [858, 398] on link "next" at bounding box center [859, 397] width 15 height 9
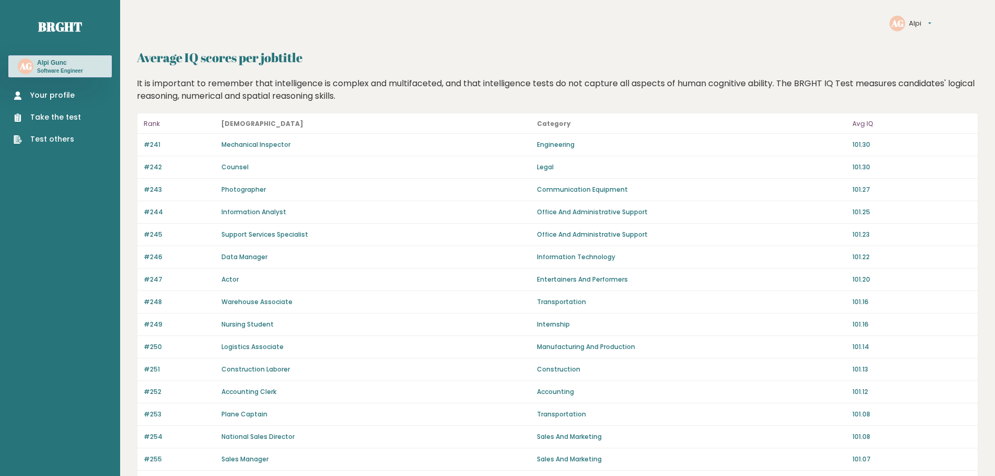
scroll to position [645, 0]
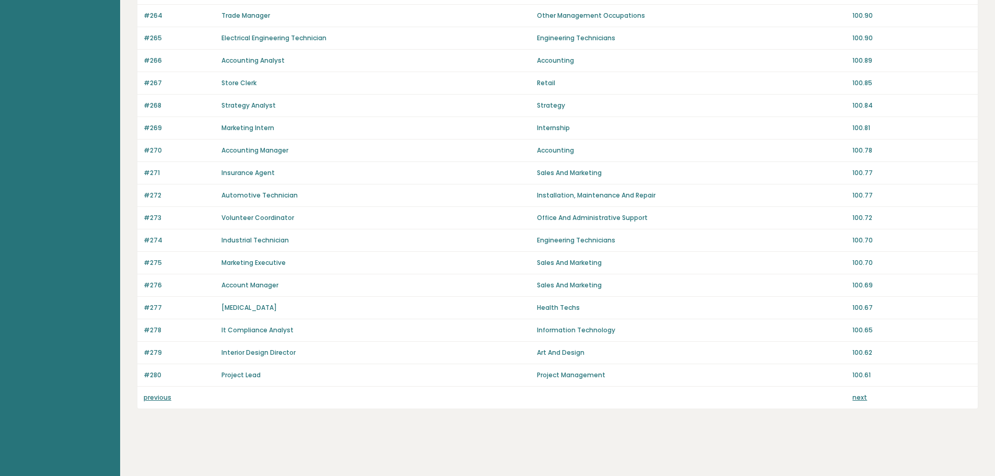
click at [859, 402] on p "next" at bounding box center [859, 397] width 15 height 9
click at [859, 400] on link "next" at bounding box center [859, 397] width 15 height 9
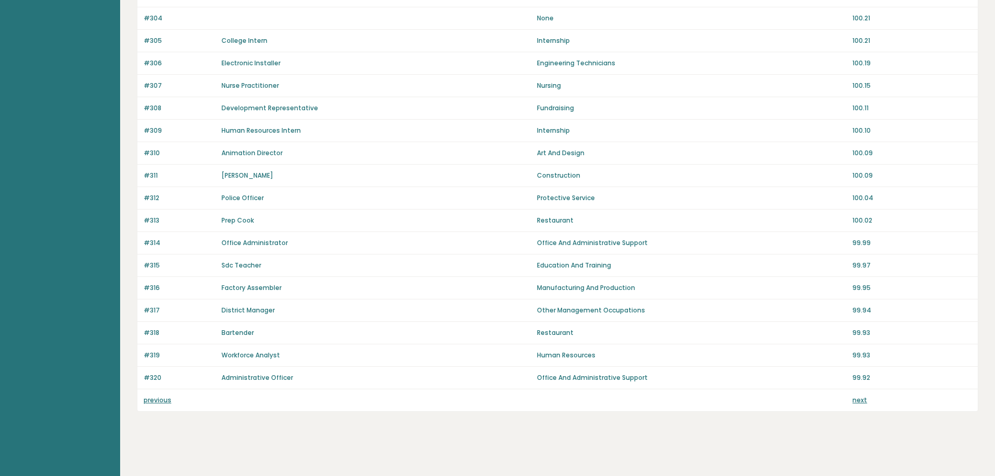
scroll to position [645, 0]
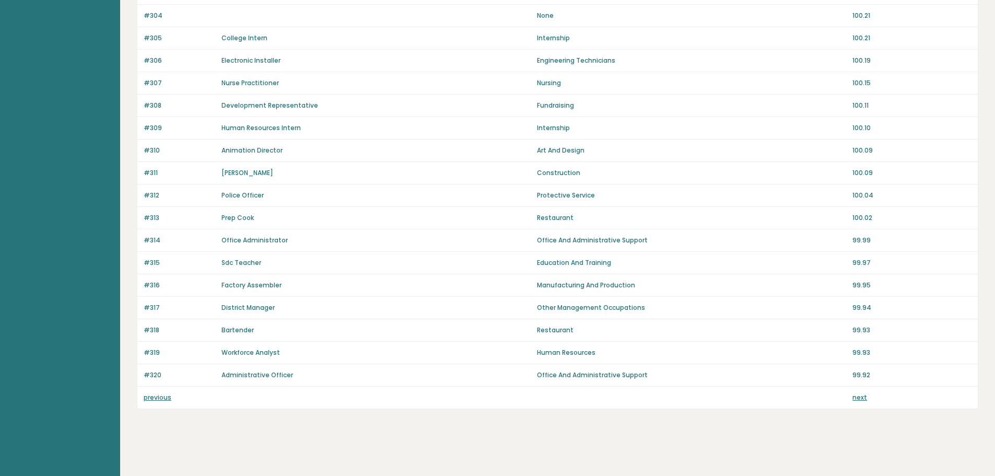
click at [859, 401] on link "next" at bounding box center [859, 397] width 15 height 9
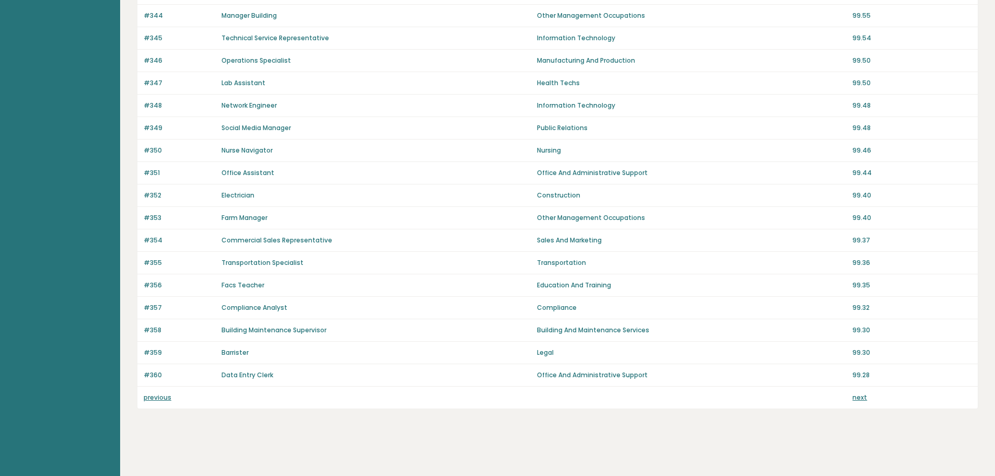
scroll to position [645, 0]
click at [858, 396] on link "next" at bounding box center [859, 397] width 15 height 9
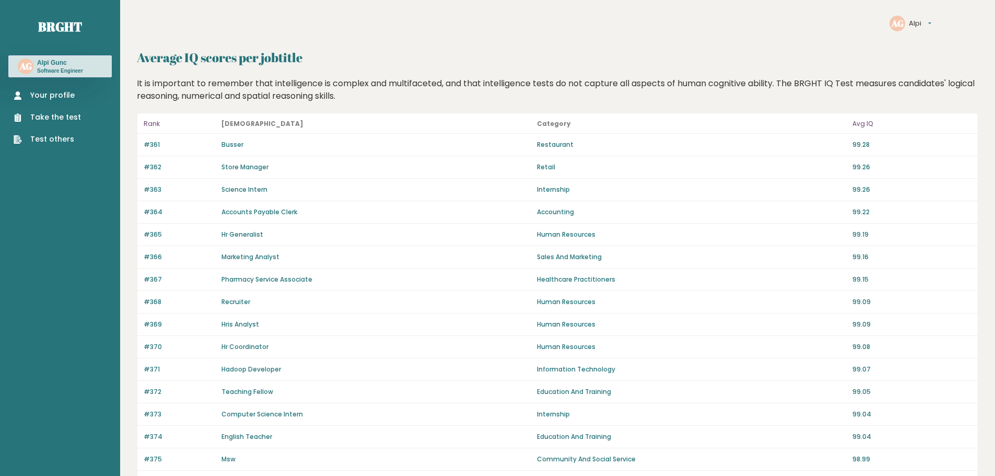
scroll to position [645, 0]
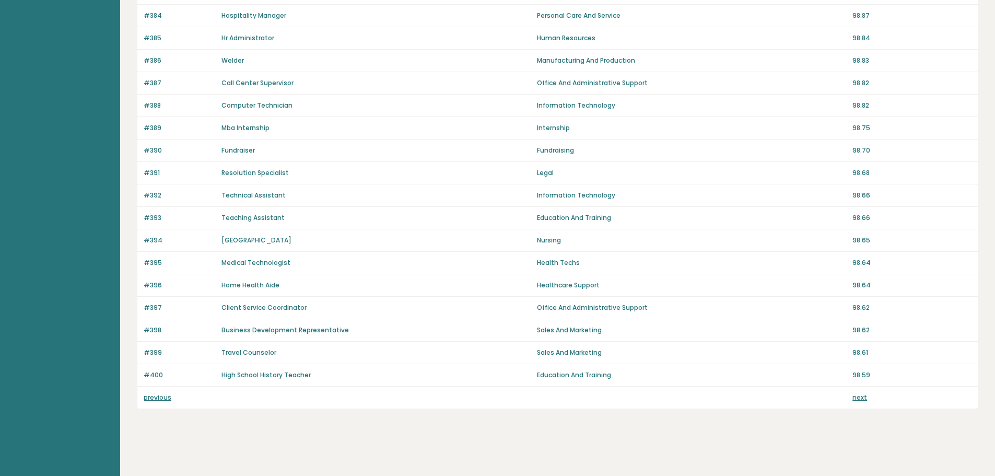
click at [862, 400] on link "next" at bounding box center [859, 397] width 15 height 9
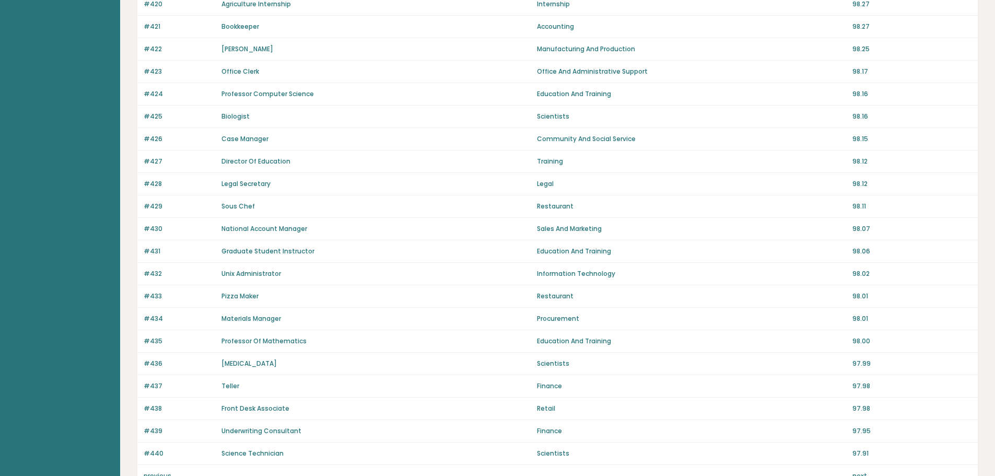
scroll to position [645, 0]
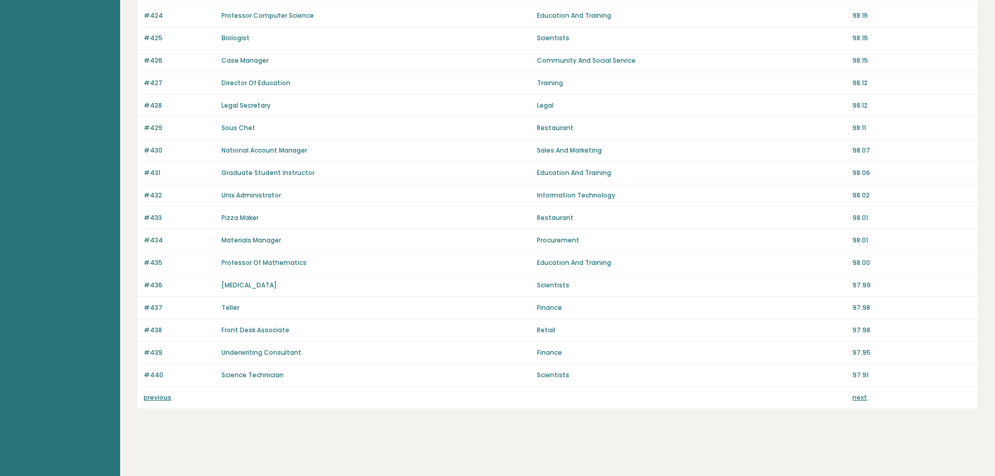
click at [860, 401] on link "next" at bounding box center [859, 397] width 15 height 9
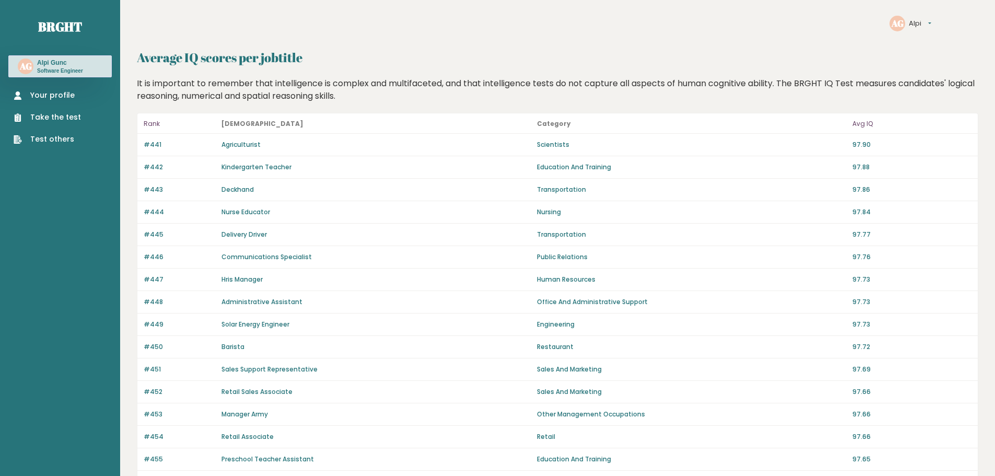
click at [70, 102] on ul "Your profile Take the test Test others" at bounding box center [47, 117] width 78 height 55
click at [60, 92] on link "Your profile" at bounding box center [47, 95] width 67 height 11
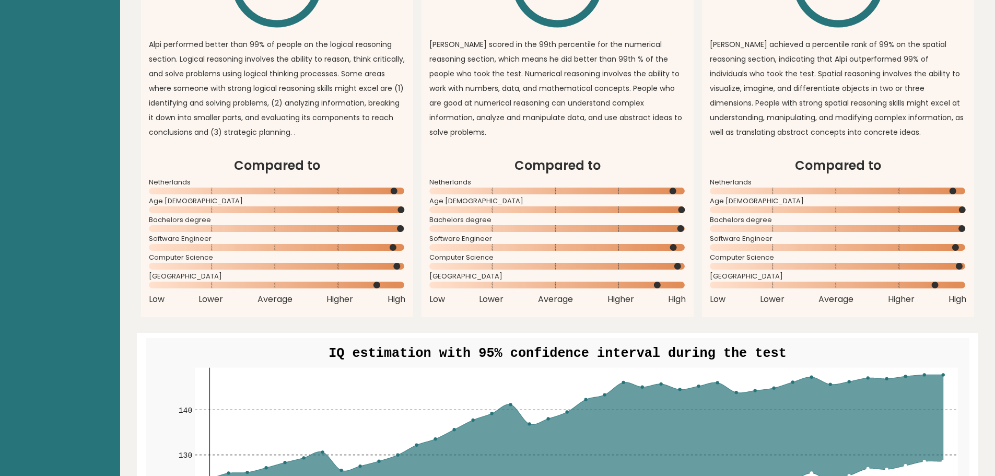
scroll to position [940, 0]
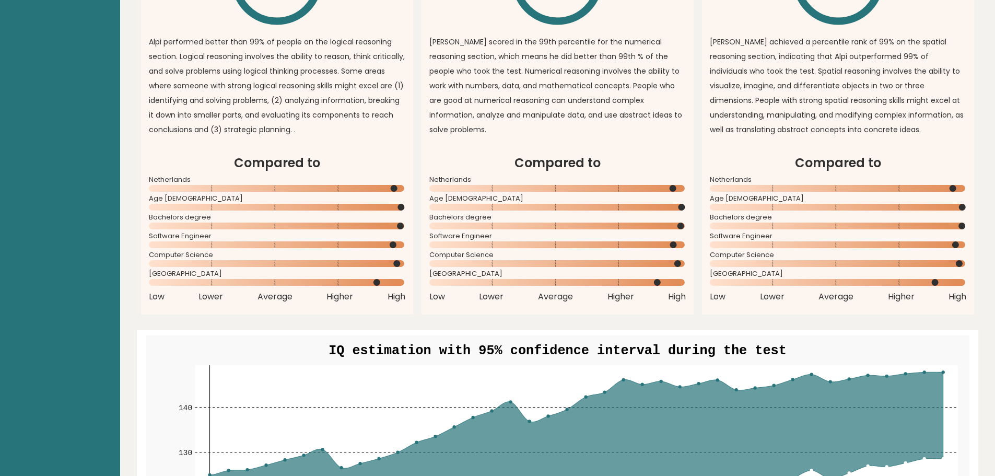
click at [812, 154] on h2 "Compared to" at bounding box center [838, 163] width 256 height 19
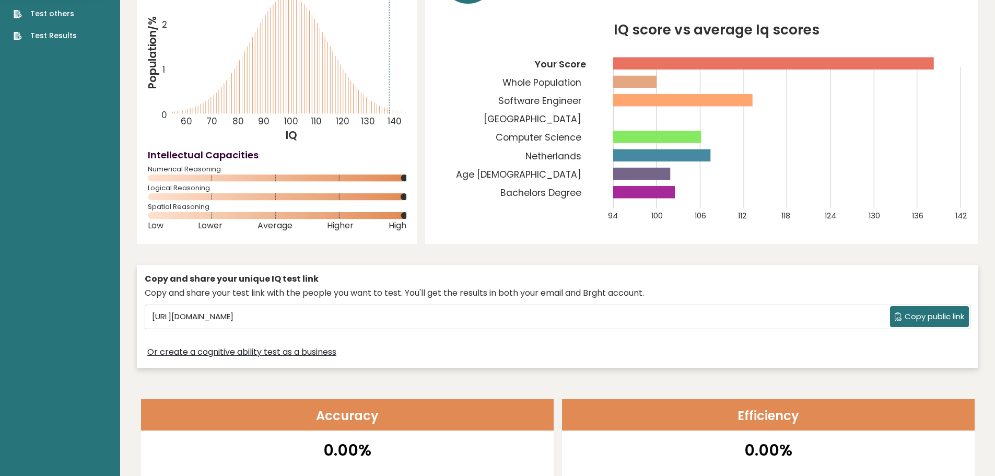
scroll to position [0, 0]
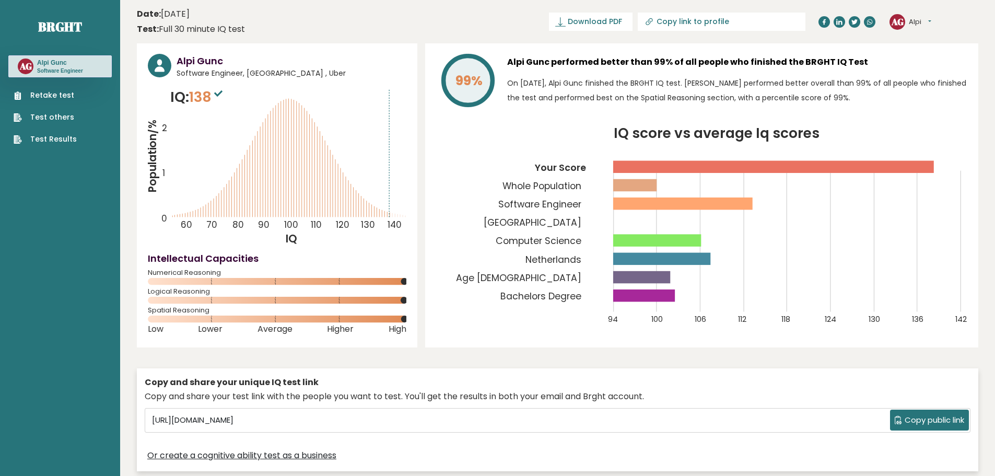
click at [58, 68] on p "Software Engineer" at bounding box center [60, 70] width 46 height 7
click at [65, 39] on nav "Brght AG Alpi Gunc Software Engineer Retake test Test others Test Results" at bounding box center [59, 73] width 103 height 147
click at [67, 27] on link "Brght" at bounding box center [60, 26] width 44 height 17
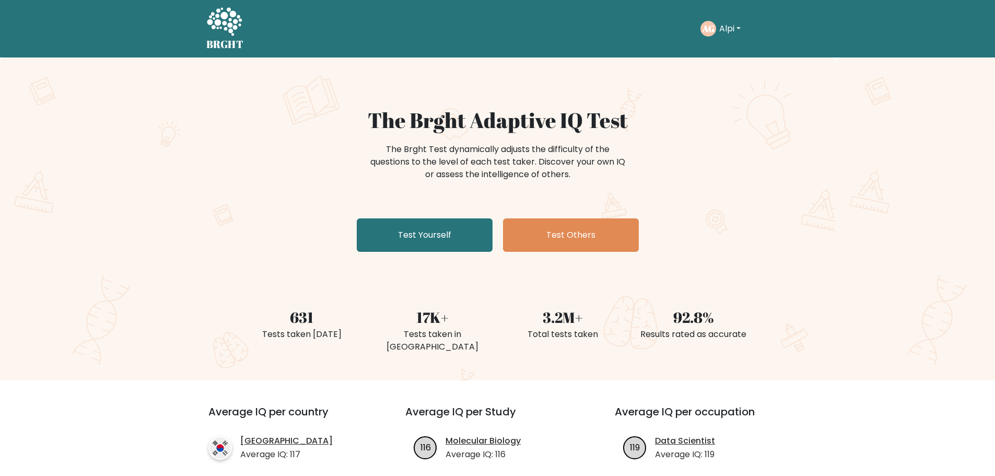
click at [212, 46] on h5 "BRGHT" at bounding box center [225, 44] width 38 height 13
click at [710, 31] on text "AG" at bounding box center [707, 28] width 13 height 12
click at [723, 27] on button "Alpi" at bounding box center [730, 29] width 28 height 14
click at [730, 55] on link "Dashboard" at bounding box center [742, 50] width 83 height 17
